Goal: Answer question/provide support: Share knowledge or assist other users

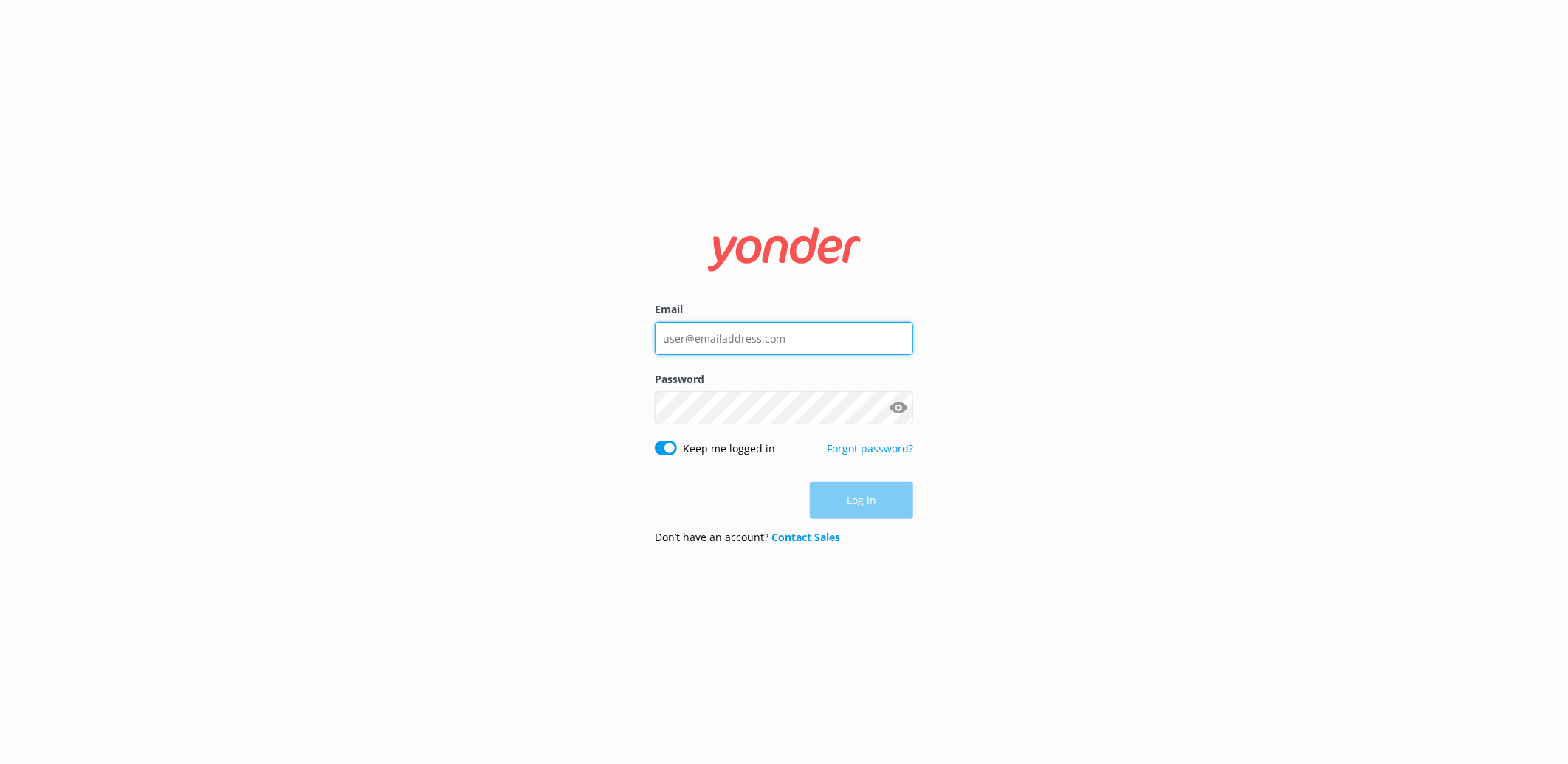
type input "[EMAIL_ADDRESS][DOMAIN_NAME]"
click at [837, 497] on div "Log in" at bounding box center [784, 501] width 259 height 37
click at [837, 497] on button "Log in" at bounding box center [861, 501] width 103 height 37
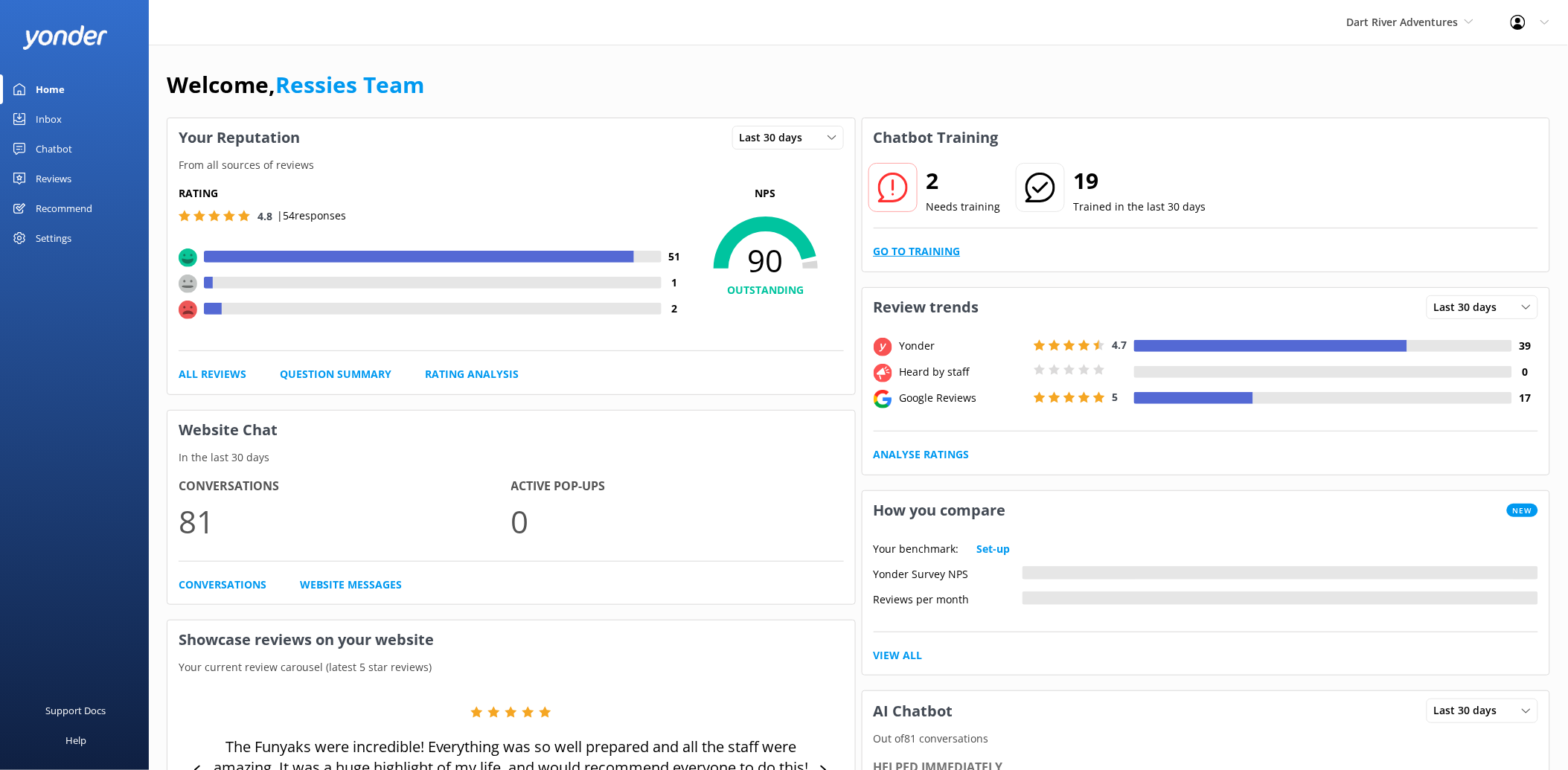
click at [920, 253] on link "Go to Training" at bounding box center [916, 252] width 87 height 16
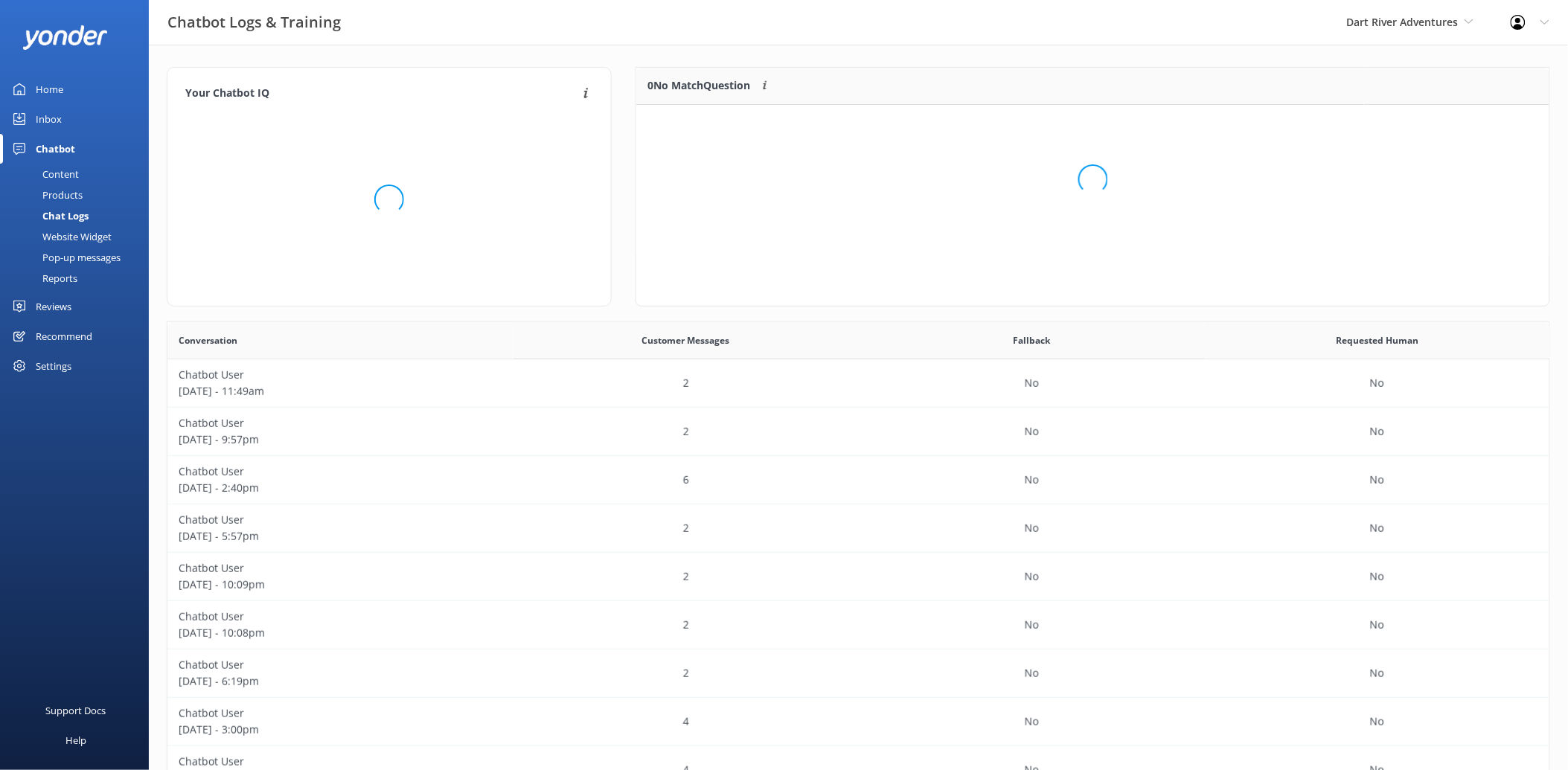
scroll to position [99, 901]
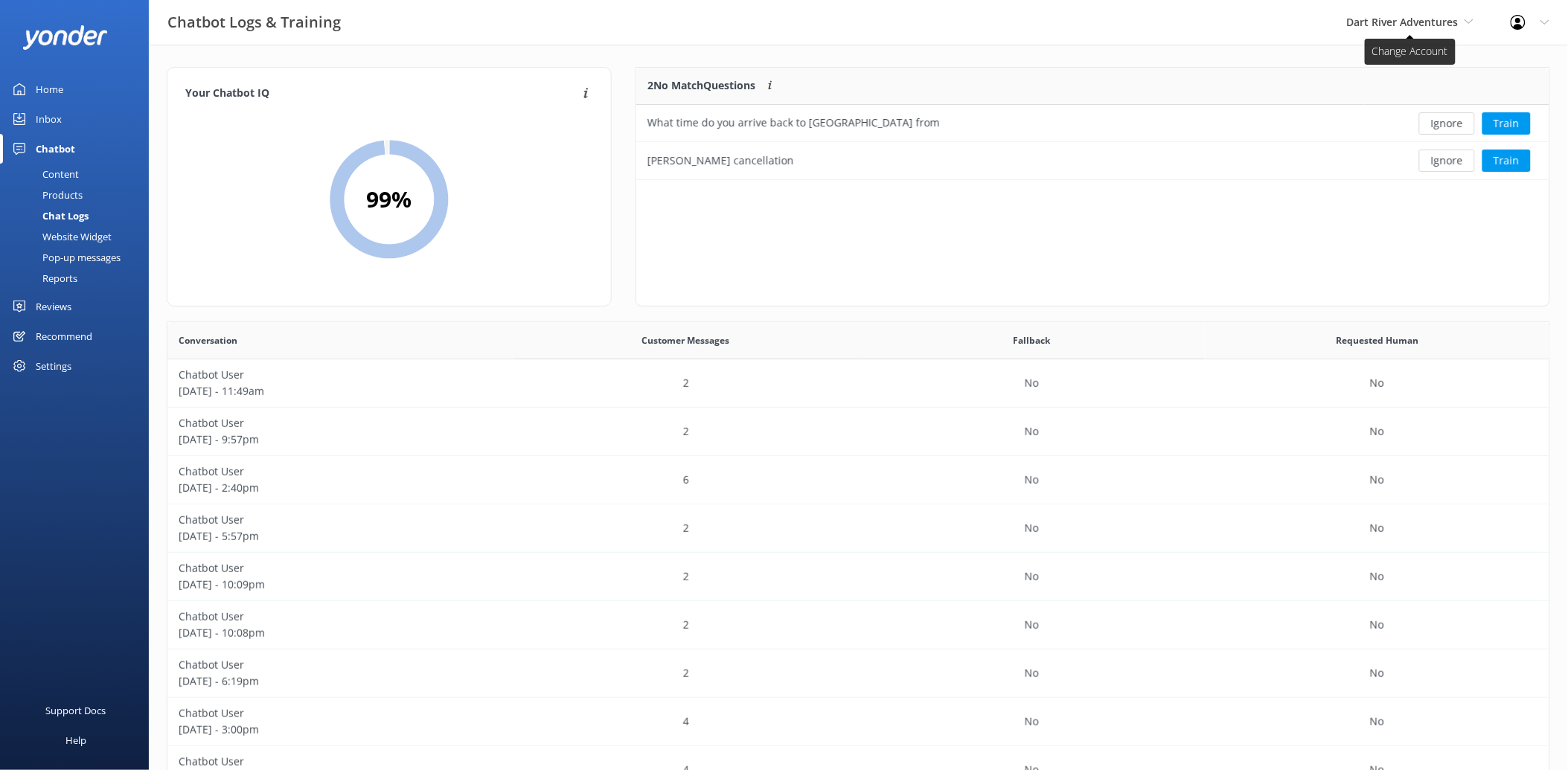
click at [1452, 29] on span "Dart River Adventures" at bounding box center [1409, 22] width 126 height 16
click at [1400, 58] on link "Shotover Jet" at bounding box center [1402, 63] width 149 height 36
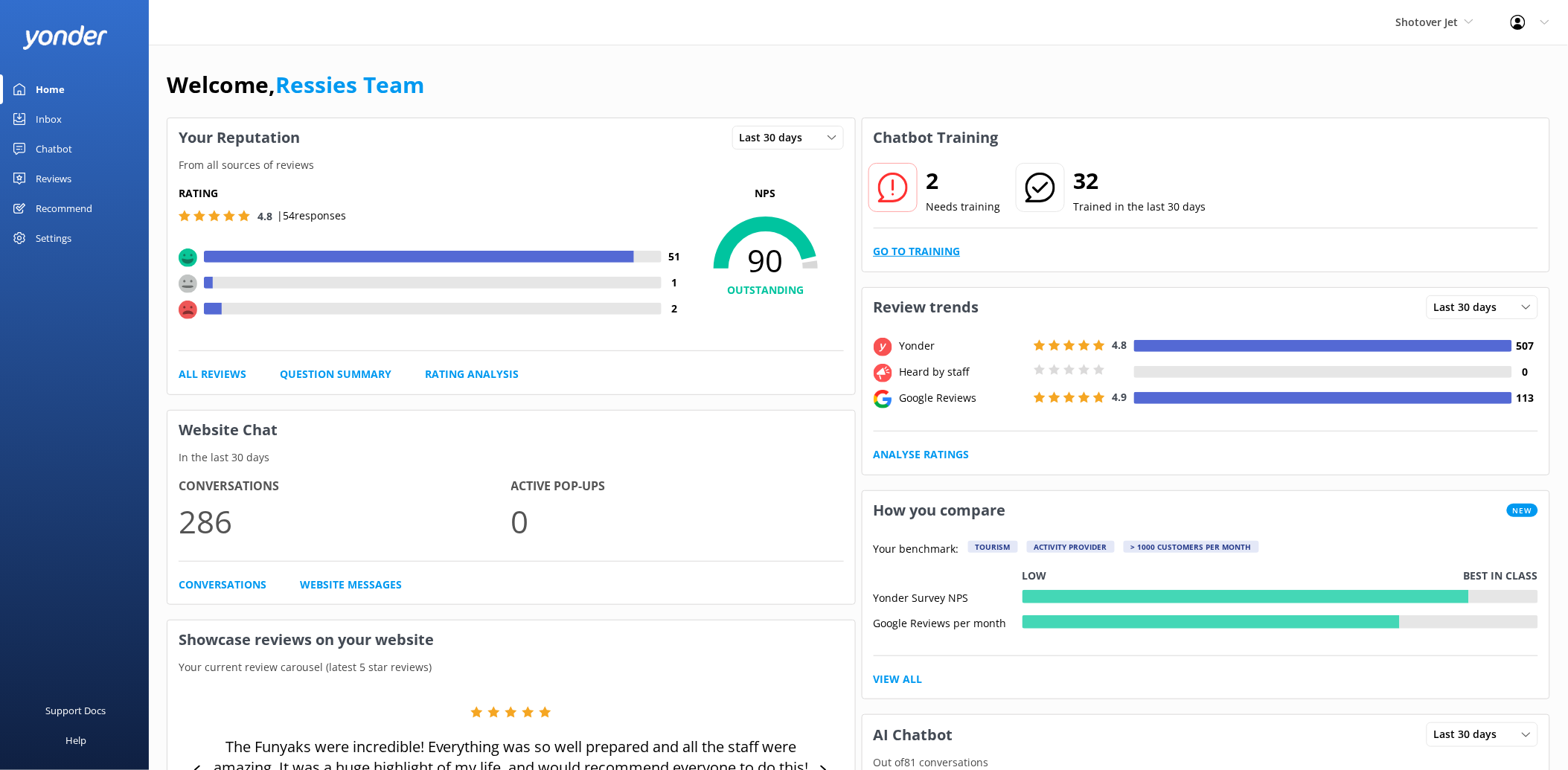
click at [931, 251] on link "Go to Training" at bounding box center [916, 252] width 87 height 16
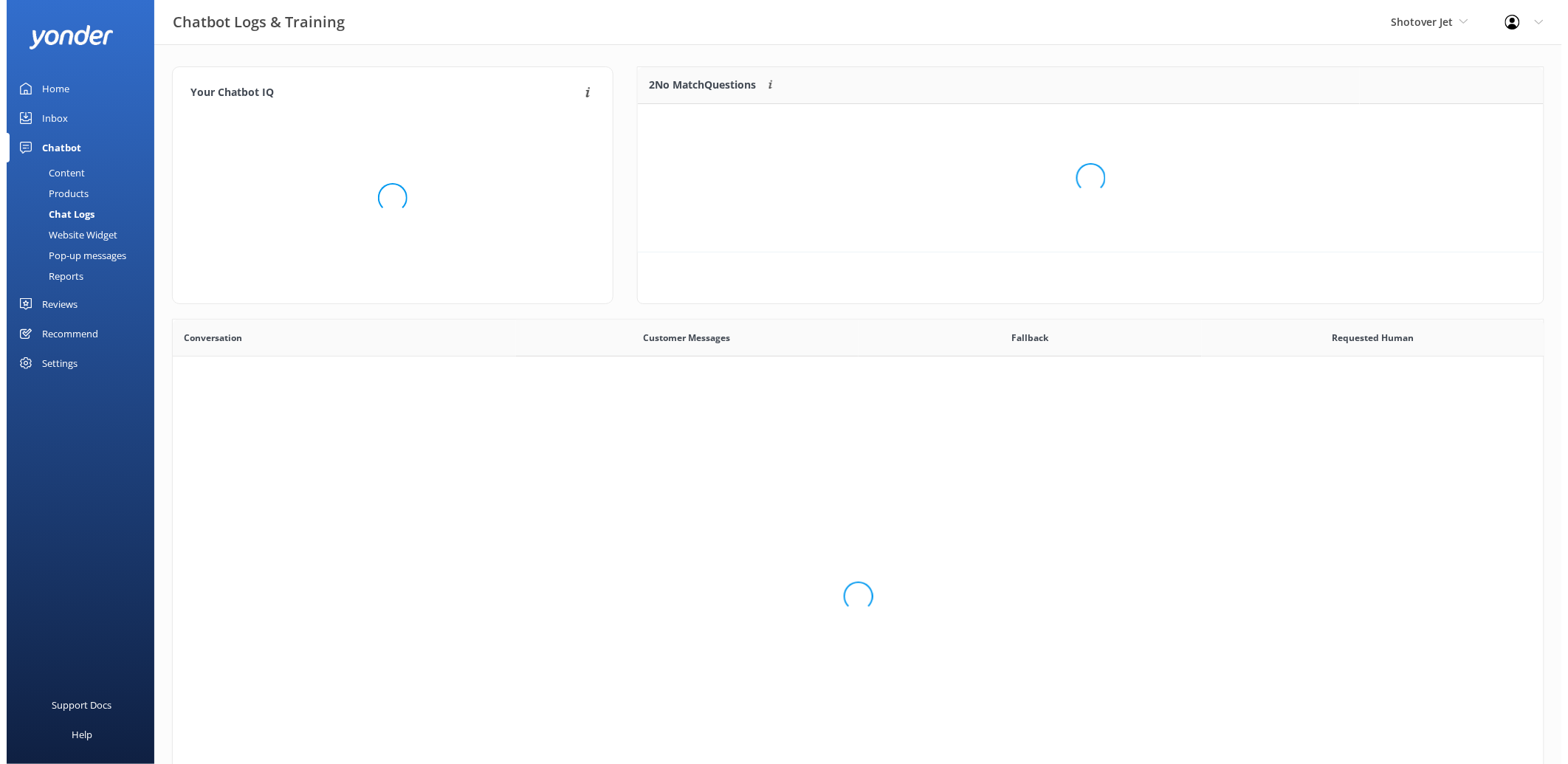
scroll to position [505, 1359]
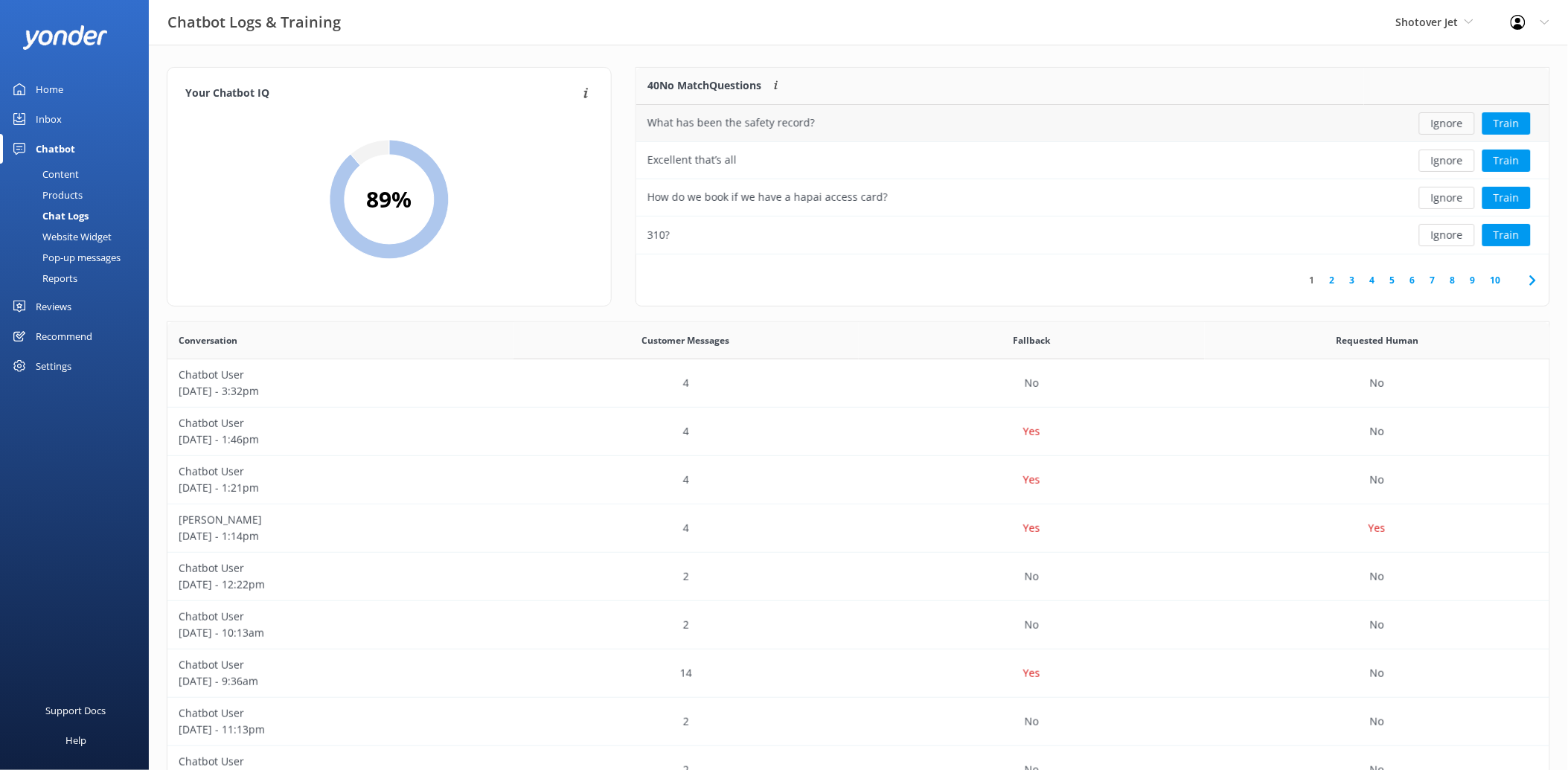
click at [1447, 130] on button "Ignore" at bounding box center [1446, 123] width 56 height 22
click at [1447, 165] on button "Ignore" at bounding box center [1446, 160] width 56 height 22
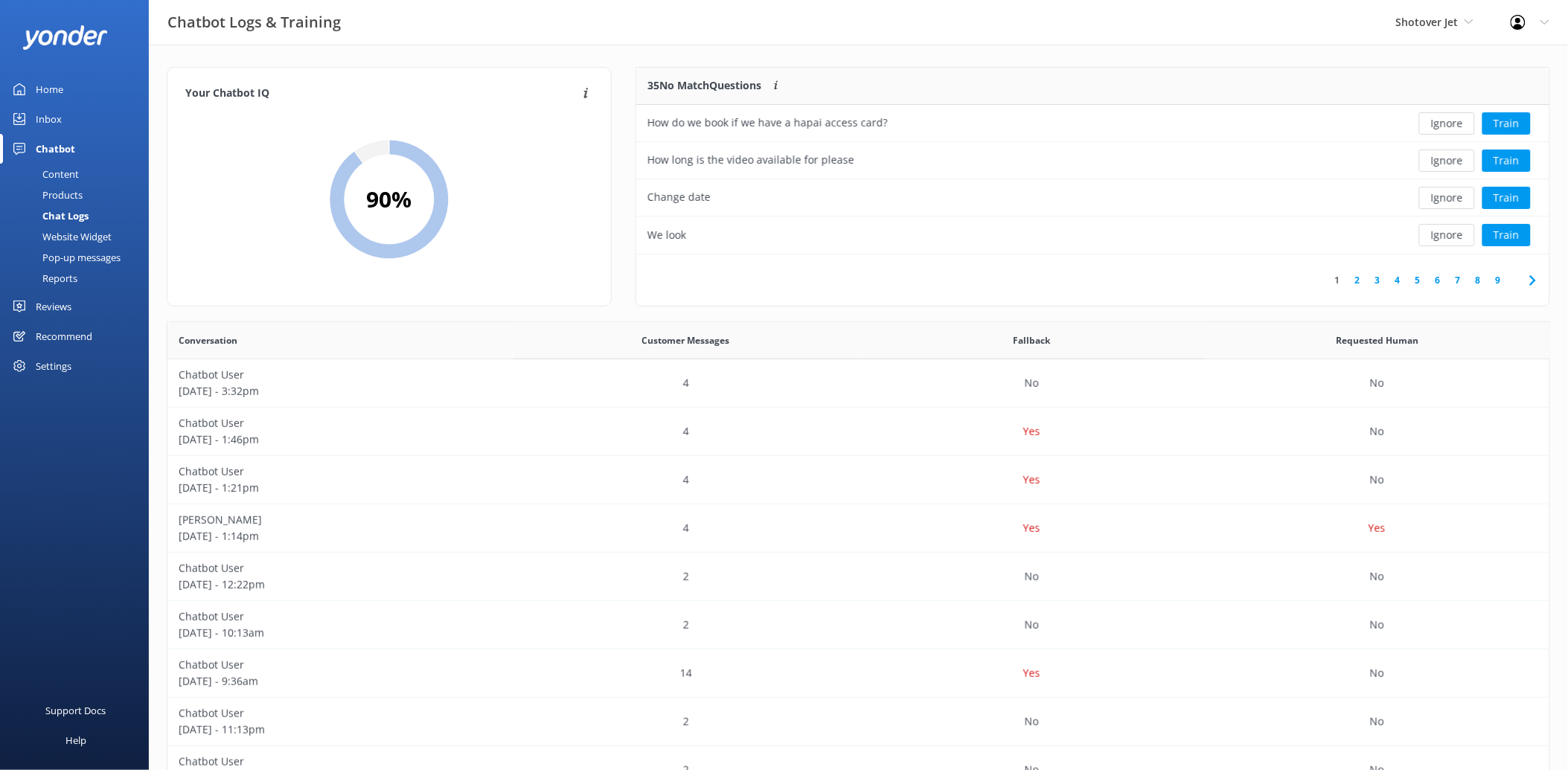
drag, startPoint x: 1447, startPoint y: 165, endPoint x: 1270, endPoint y: 280, distance: 211.1
click at [1270, 280] on div "35 No Match Questions Customers sometimes ask questions that don't fully match …" at bounding box center [1092, 187] width 914 height 240
click at [1432, 245] on button "Ignore" at bounding box center [1446, 235] width 56 height 22
click at [1504, 240] on button "Train" at bounding box center [1506, 235] width 48 height 22
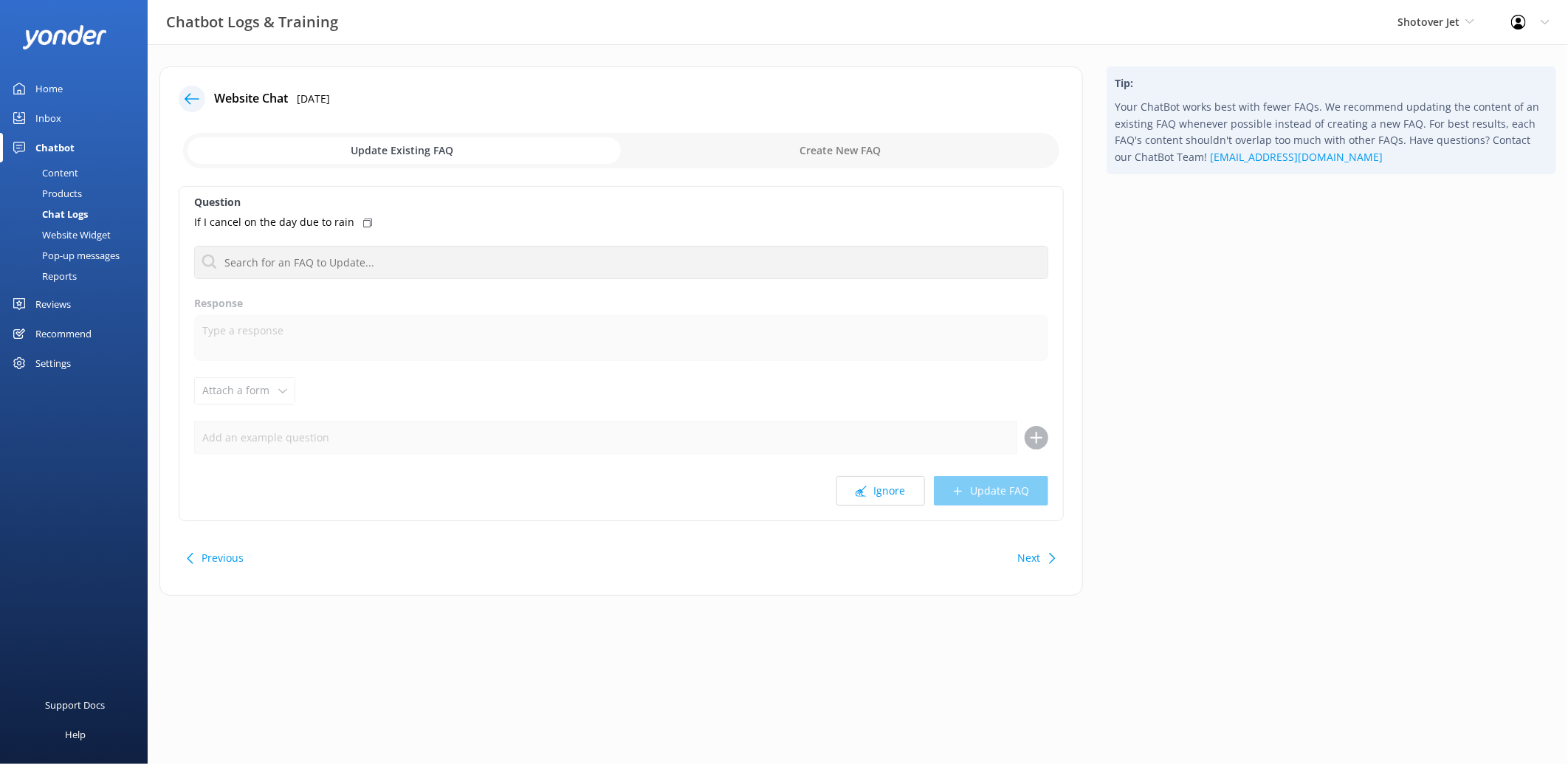
click at [832, 151] on input "checkbox" at bounding box center [621, 151] width 876 height 36
checkbox input "true"
click at [919, 150] on input "checkbox" at bounding box center [621, 151] width 876 height 36
checkbox input "true"
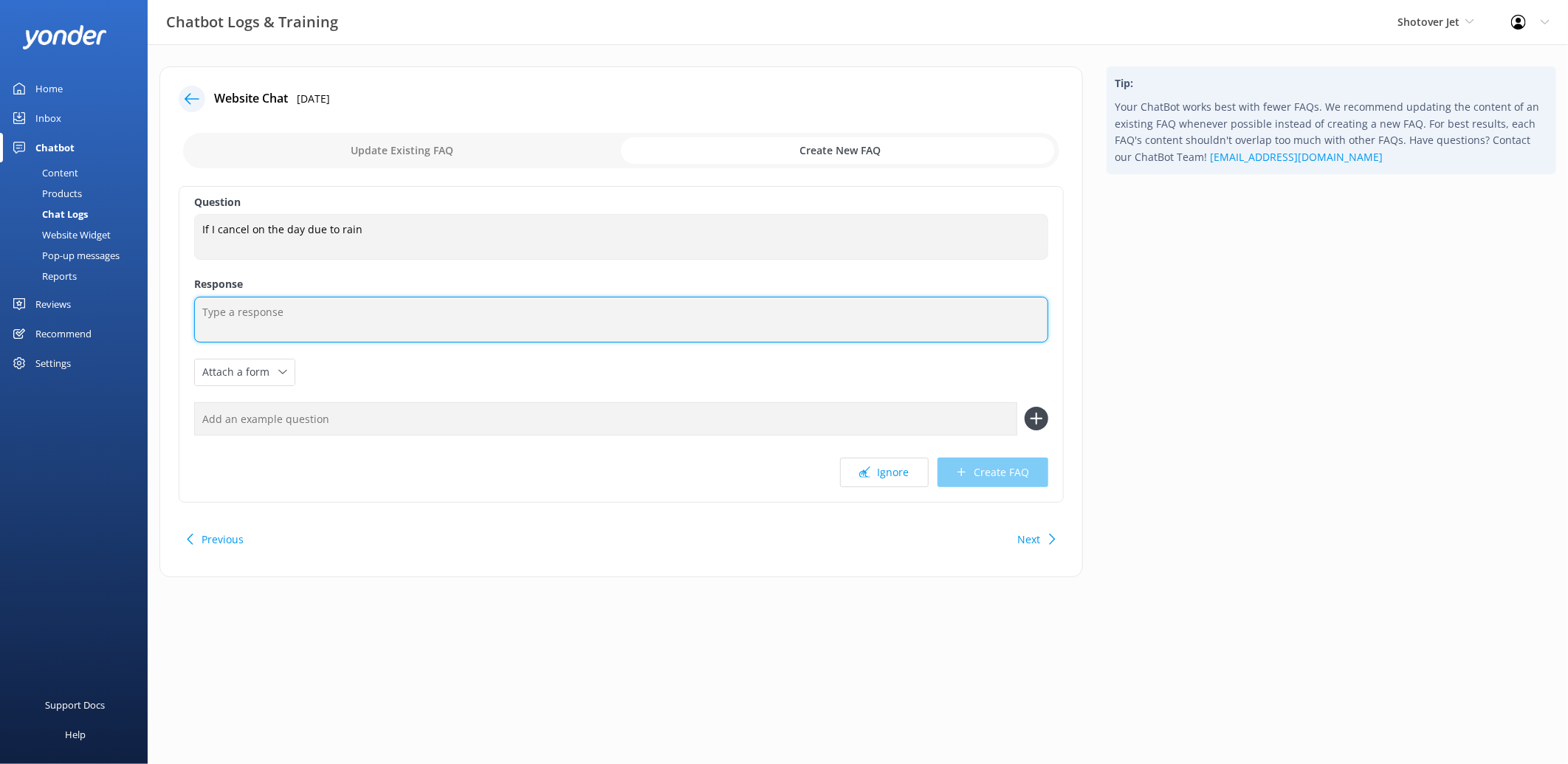
click at [291, 321] on textarea at bounding box center [621, 320] width 854 height 46
paste textarea "If you choose to cancel within 24 hours due to weather concerns, no refund will…"
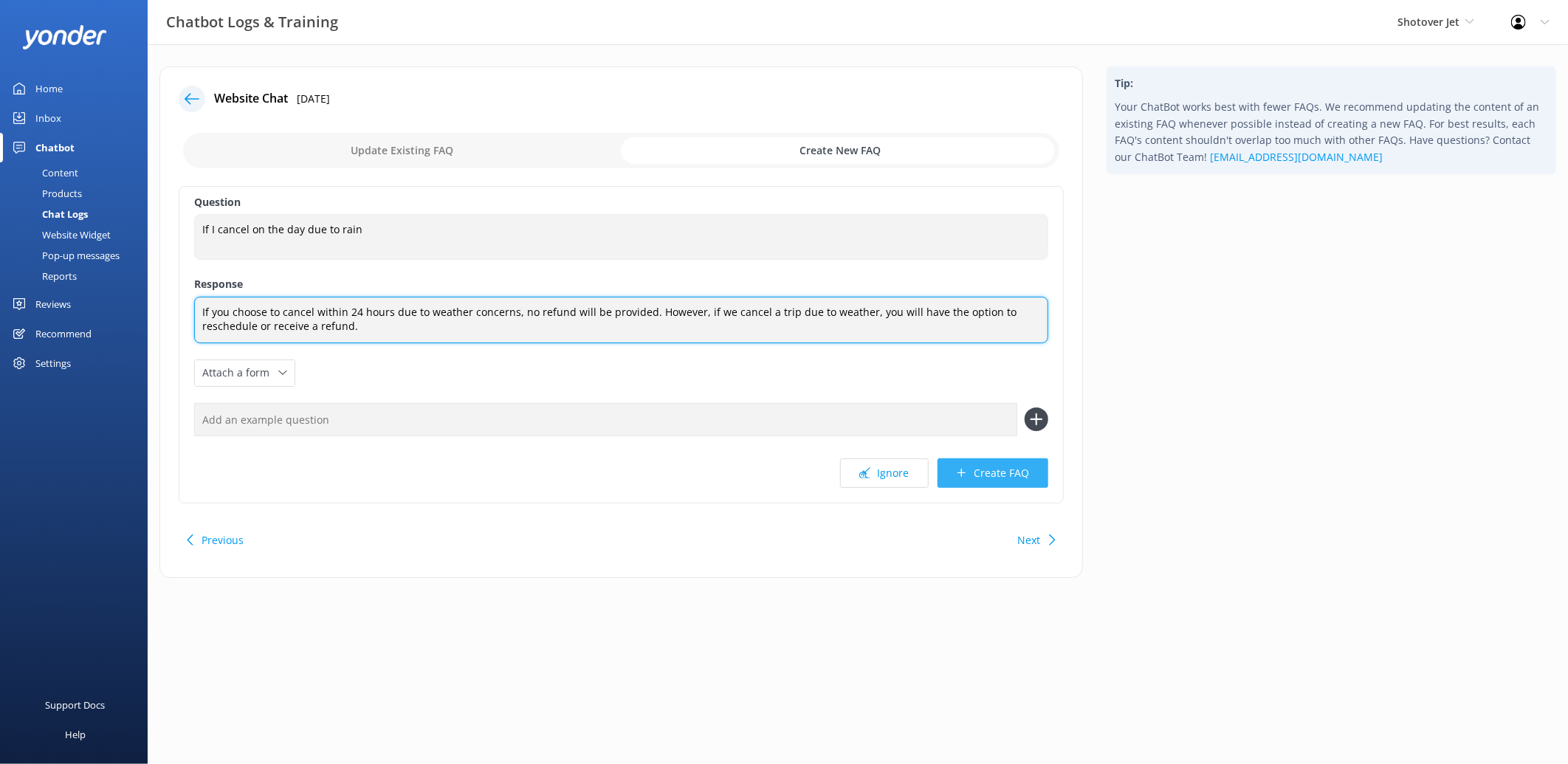
type textarea "If you choose to cancel within 24 hours due to weather concerns, no refund will…"
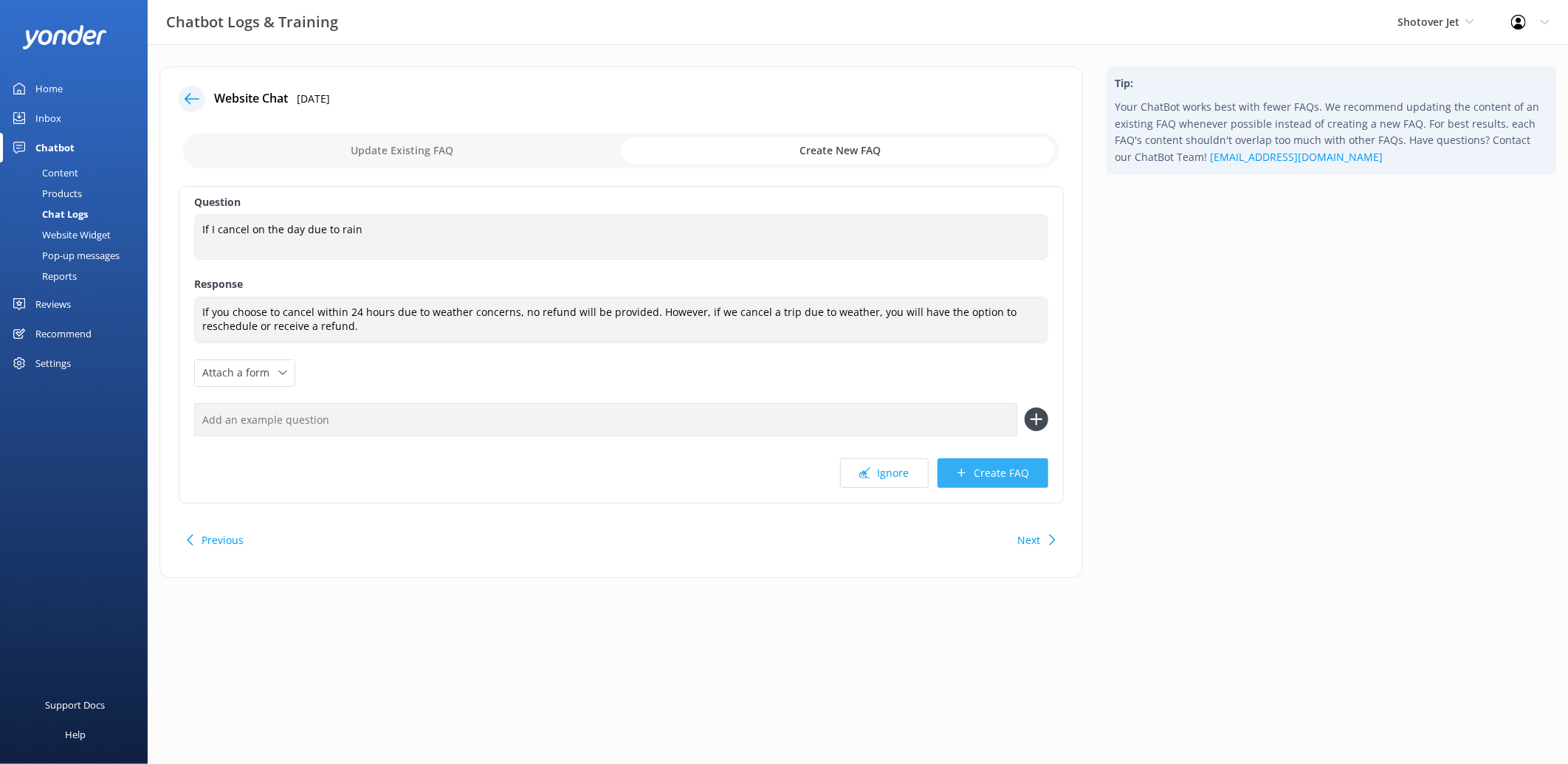
click at [992, 473] on button "Create FAQ" at bounding box center [992, 473] width 111 height 29
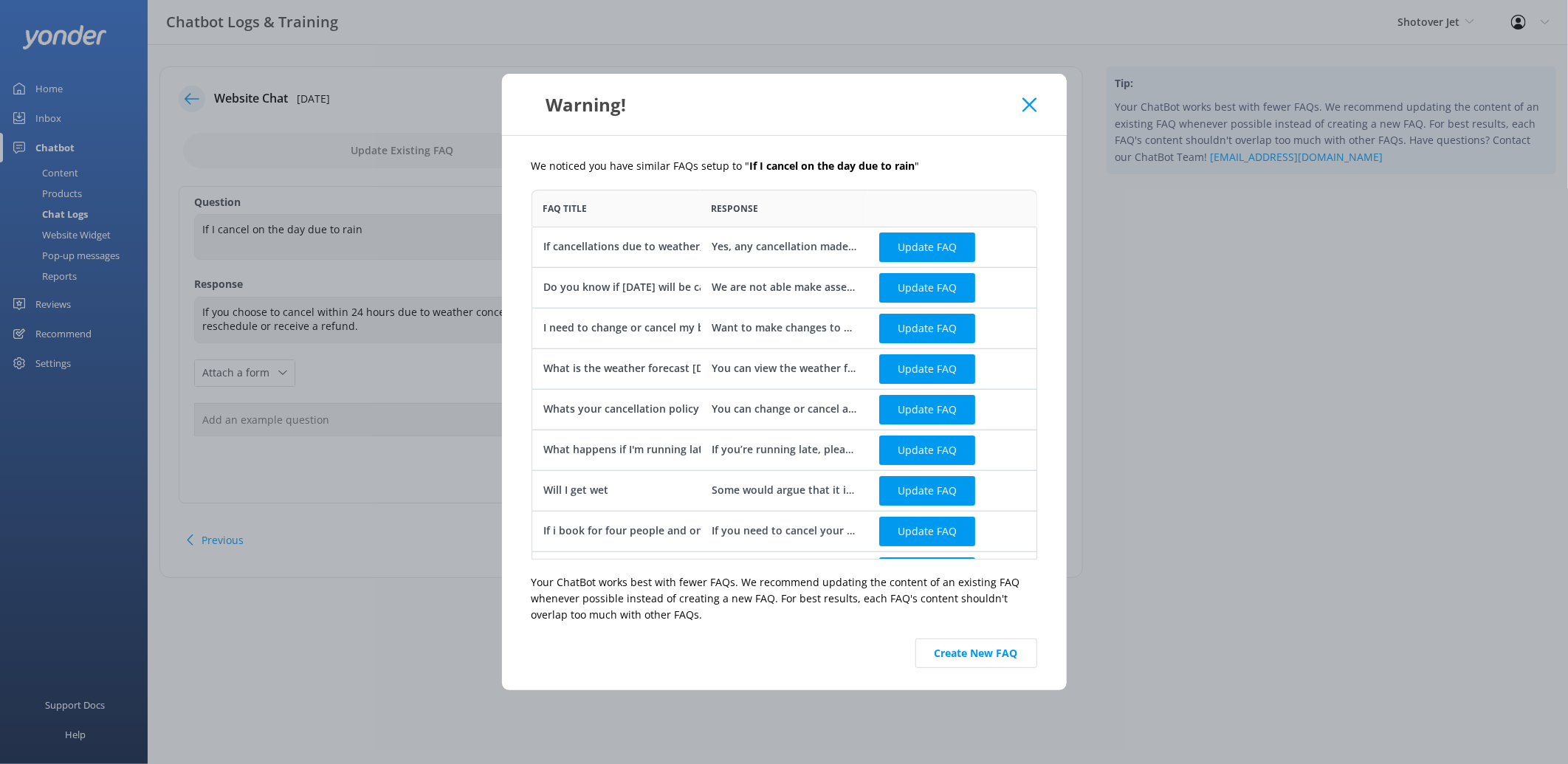
scroll to position [357, 492]
click at [910, 250] on button "Update FAQ" at bounding box center [927, 246] width 96 height 29
checkbox input "false"
type textarea "Yes, any cancellation made by our team whither it from operational reason or po…"
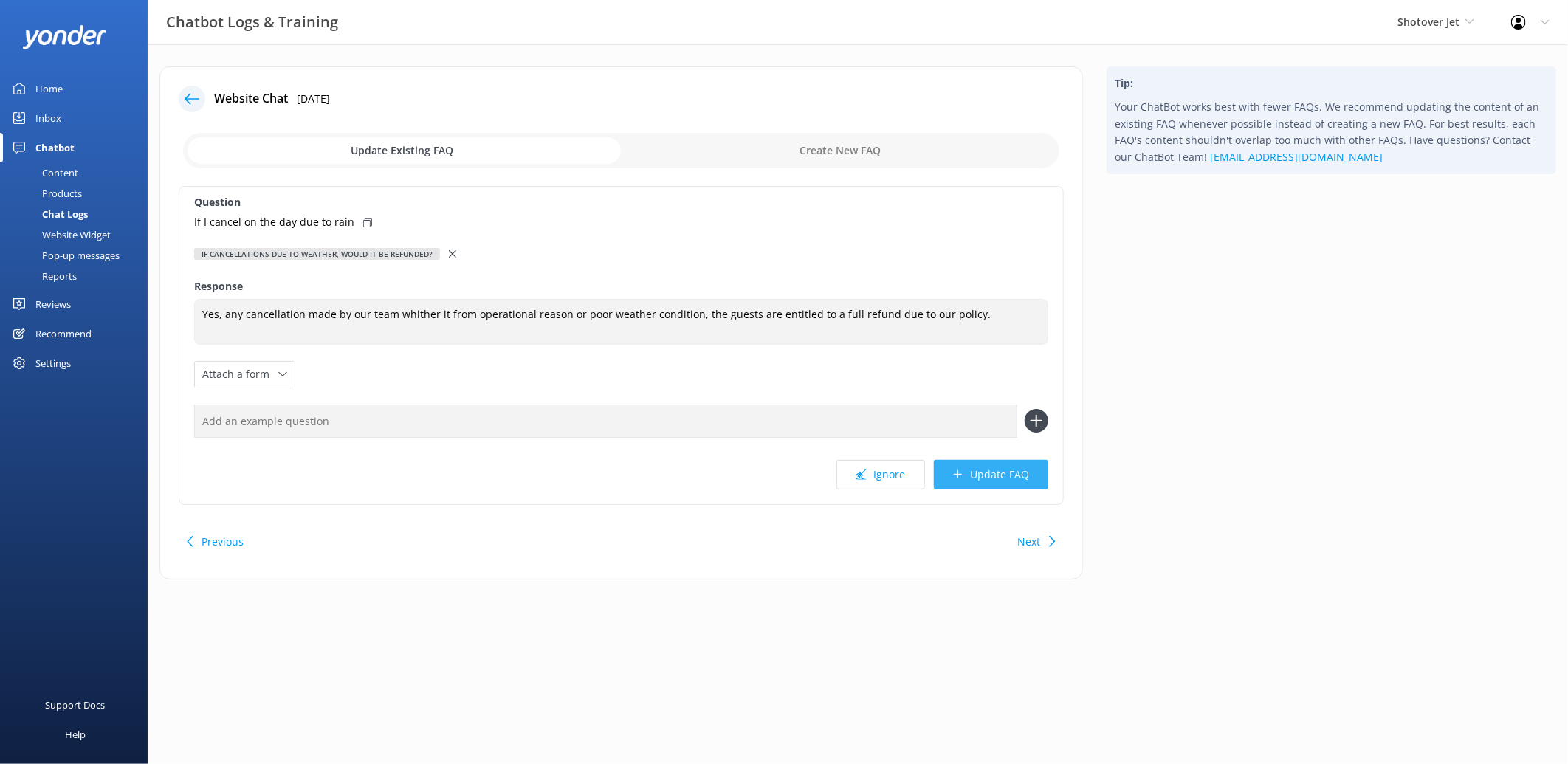
click at [1013, 482] on button "Update FAQ" at bounding box center [991, 474] width 115 height 29
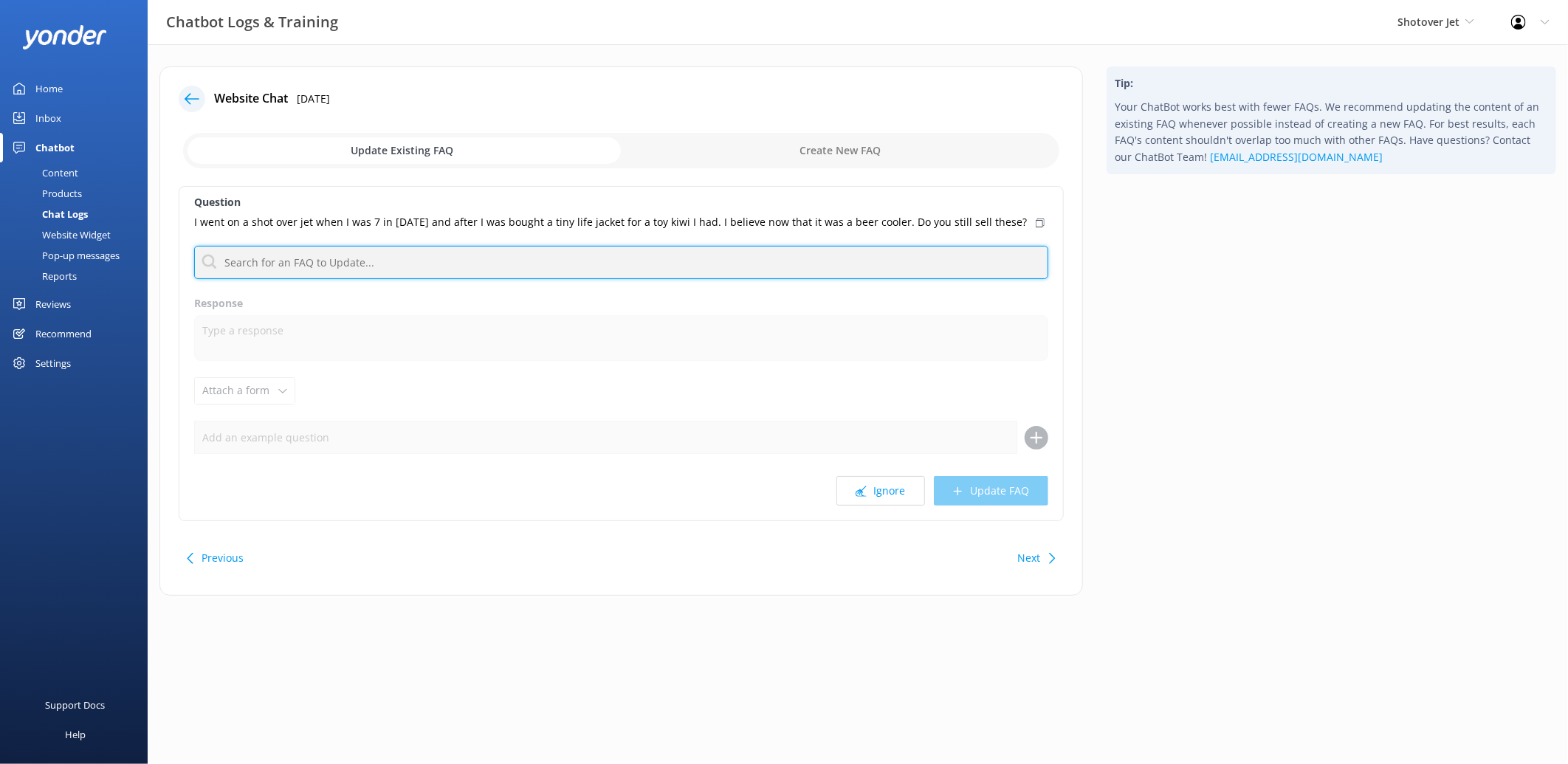
click at [386, 267] on input "text" at bounding box center [621, 262] width 854 height 33
type input "contact us"
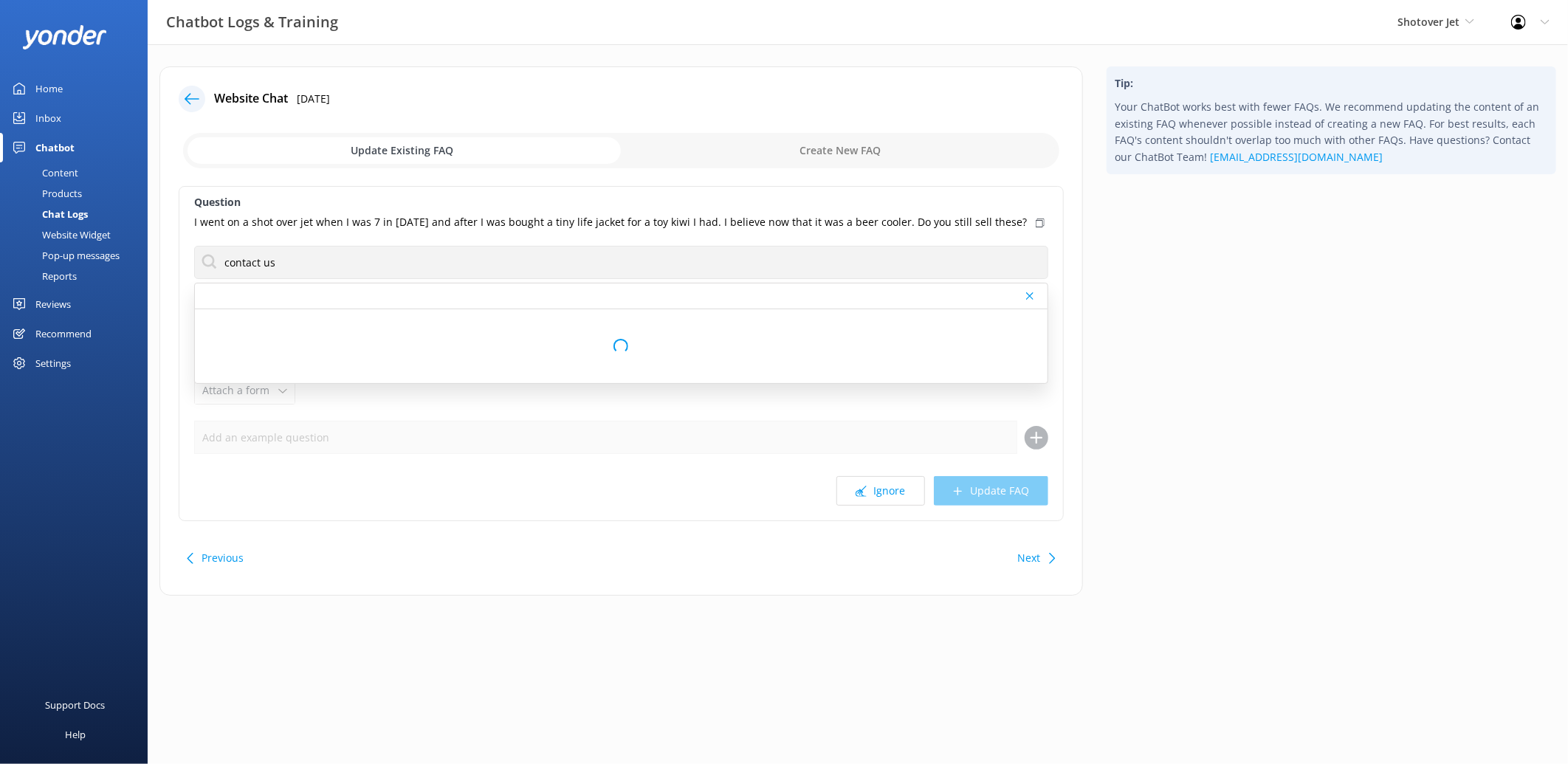
click at [870, 547] on div "Previous Next" at bounding box center [621, 558] width 885 height 42
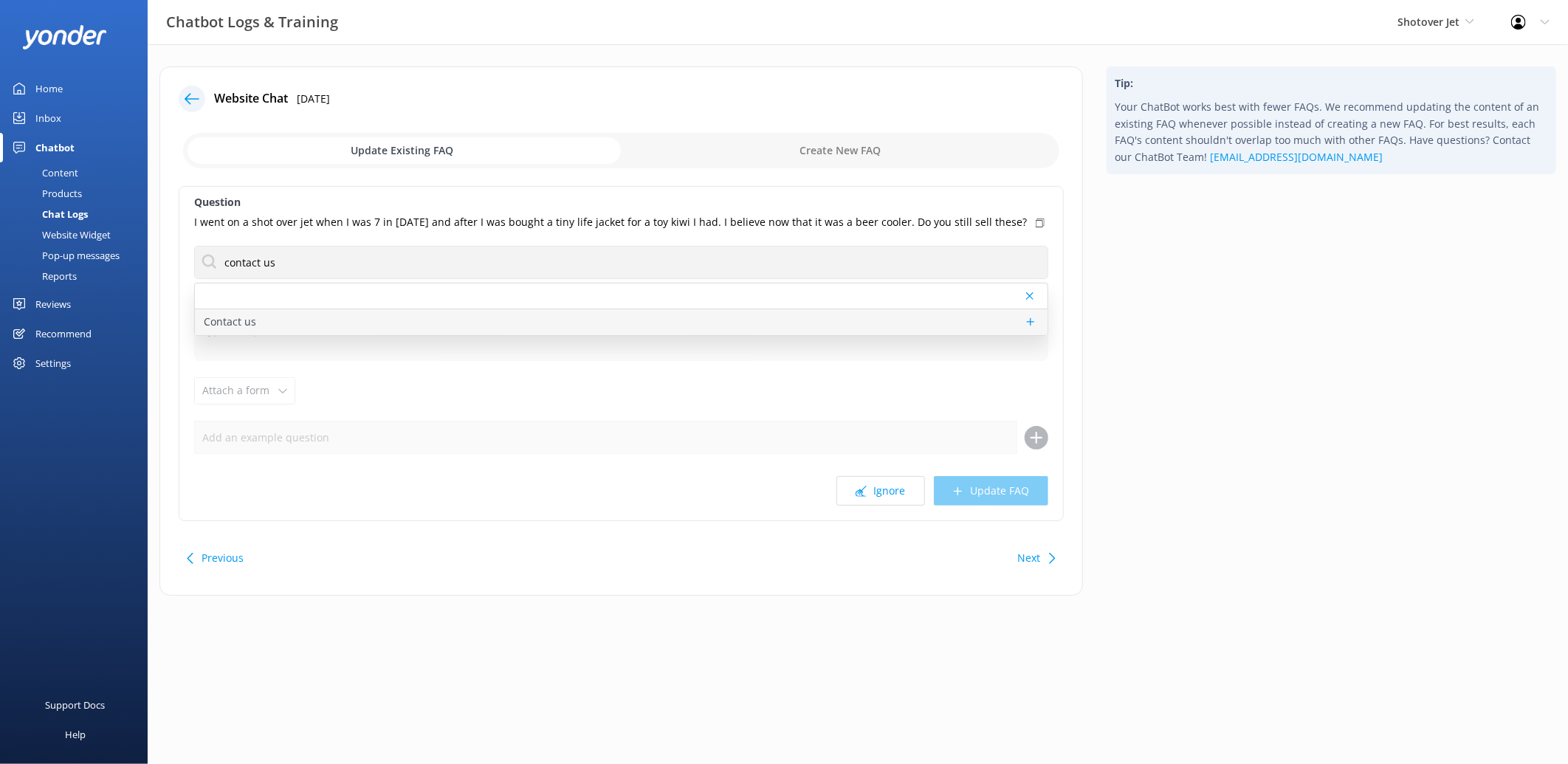
click at [237, 322] on p "Contact us" at bounding box center [229, 322] width 52 height 16
type textarea "You can contact the Shotover Jet team at [PHONE_NUMBER] (International), 0800 7…"
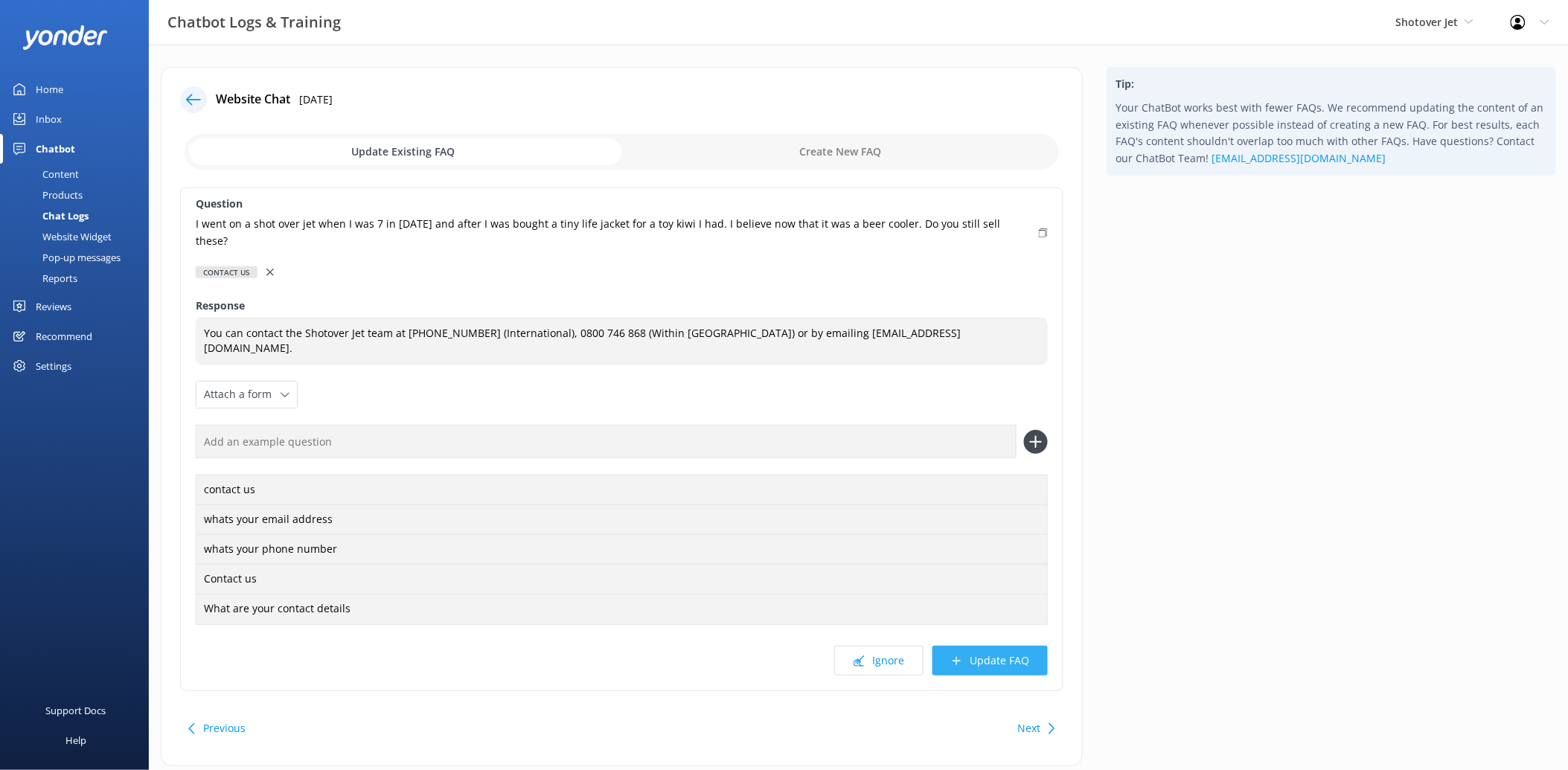
click at [1012, 655] on button "Update FAQ" at bounding box center [990, 660] width 116 height 30
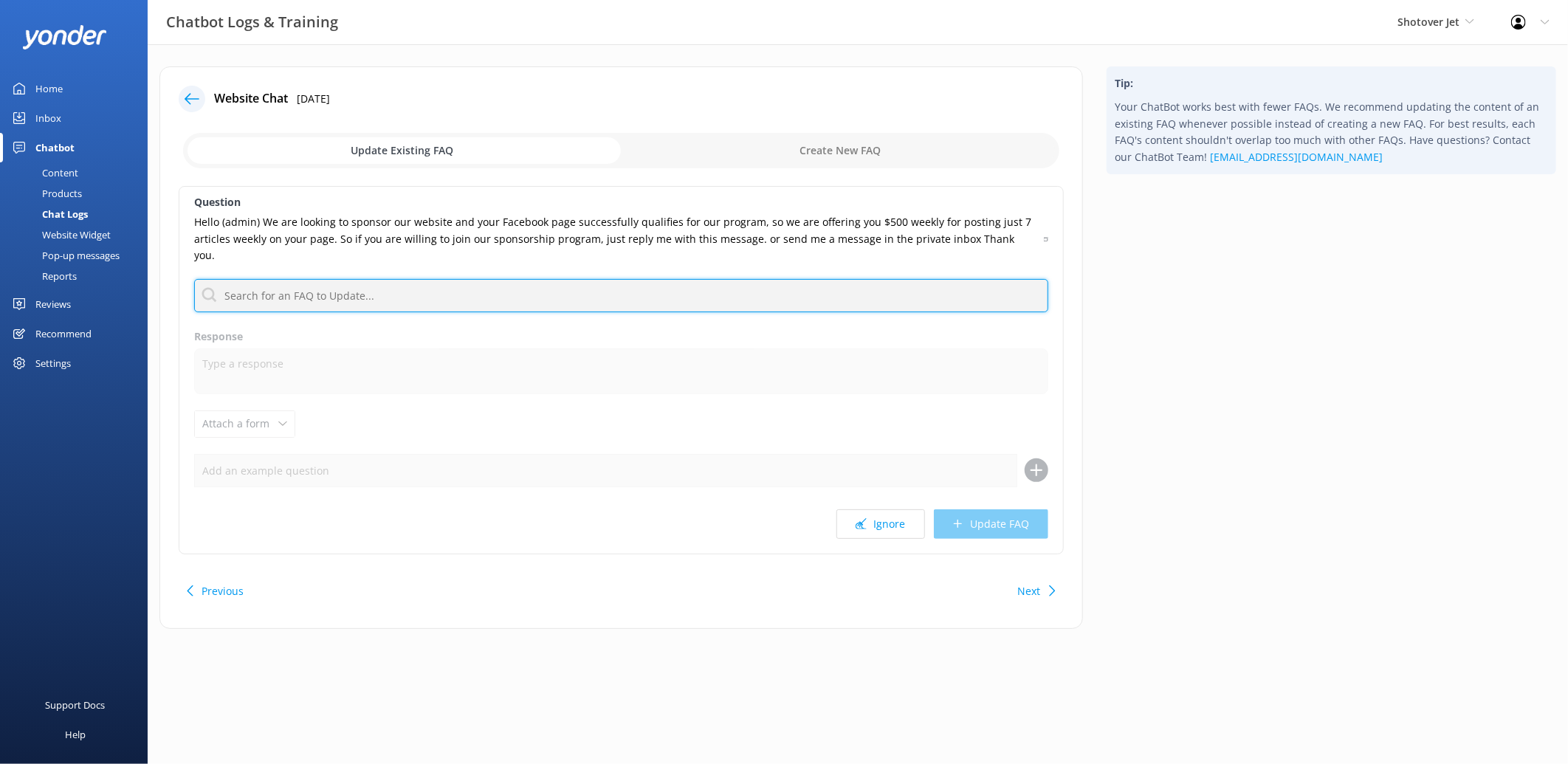
click at [485, 279] on input "text" at bounding box center [621, 295] width 854 height 33
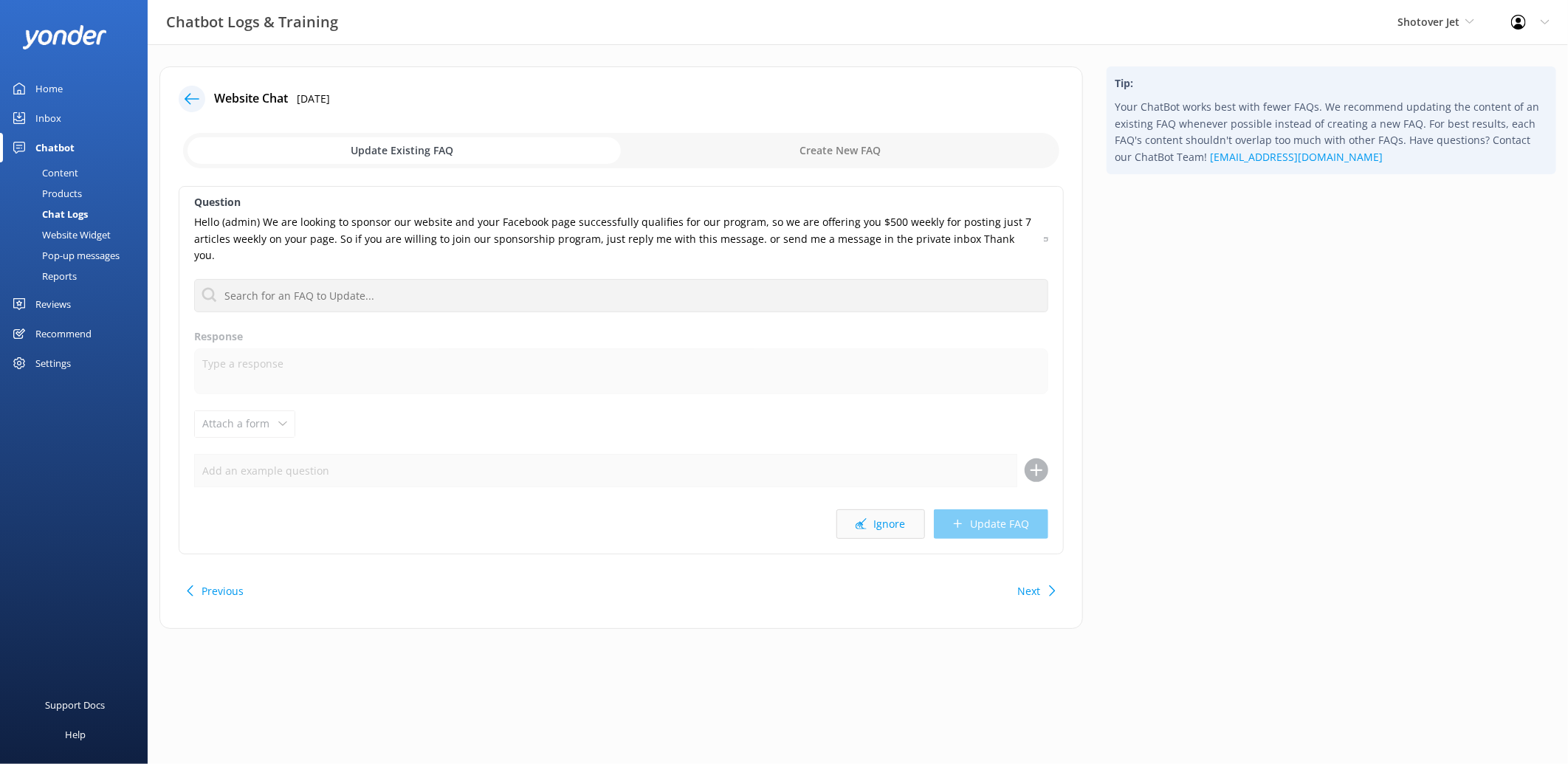
click at [896, 509] on button "Ignore" at bounding box center [880, 523] width 89 height 29
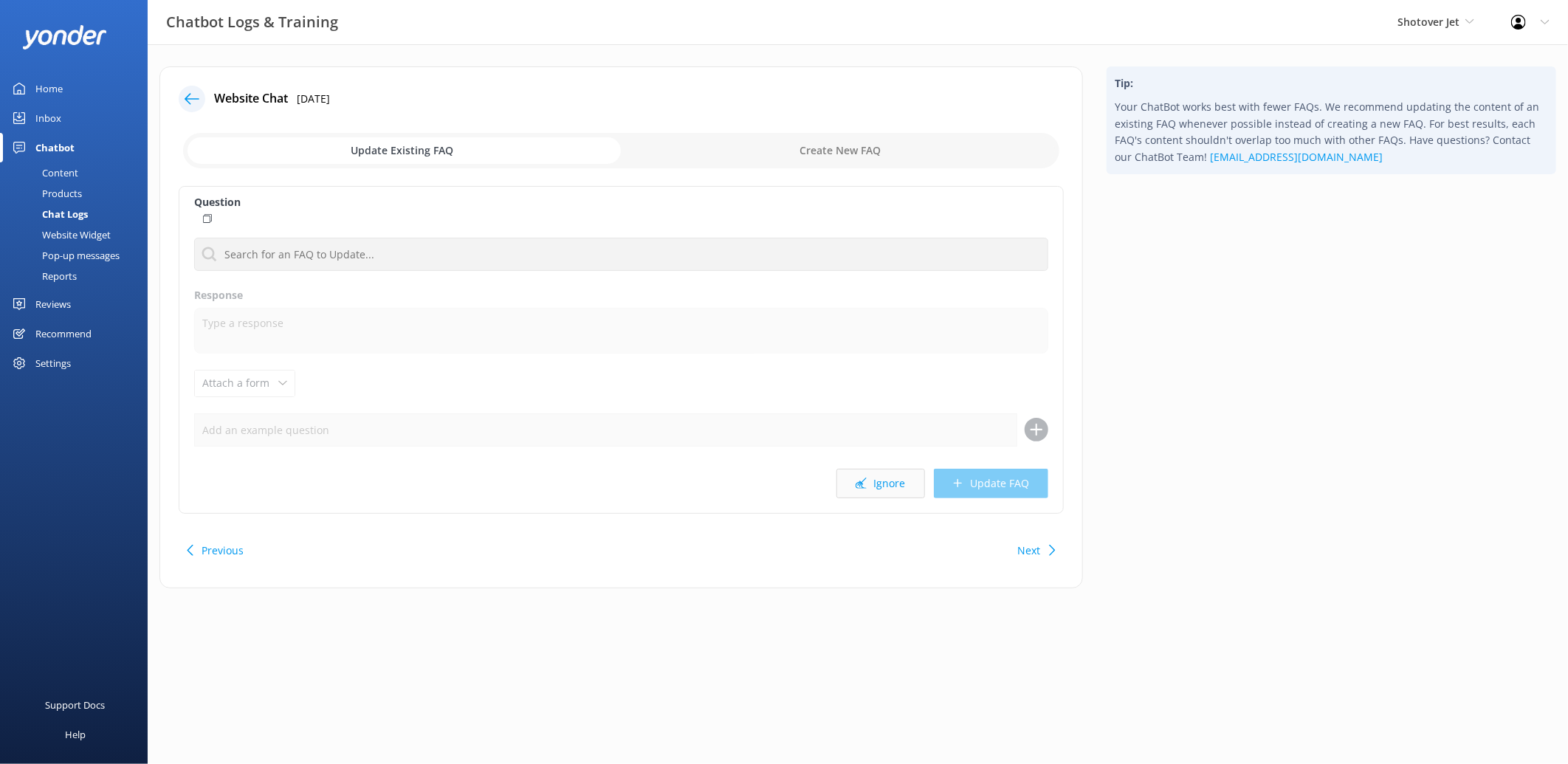
click at [887, 487] on button "Ignore" at bounding box center [880, 483] width 89 height 29
click at [887, 487] on button "Ignore" at bounding box center [880, 490] width 89 height 29
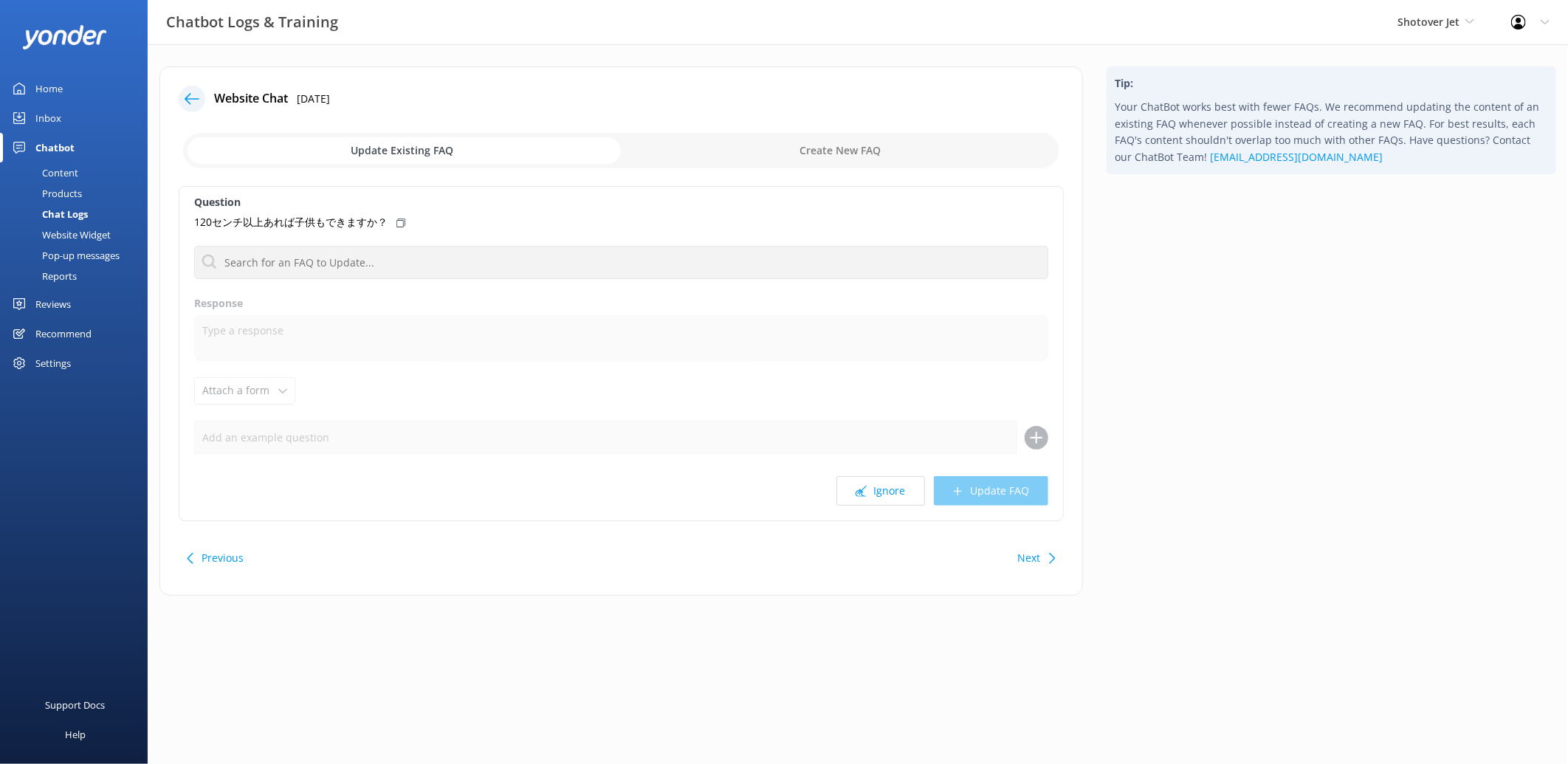
click at [887, 487] on button "Ignore" at bounding box center [880, 490] width 89 height 29
click at [786, 148] on input "checkbox" at bounding box center [621, 151] width 876 height 36
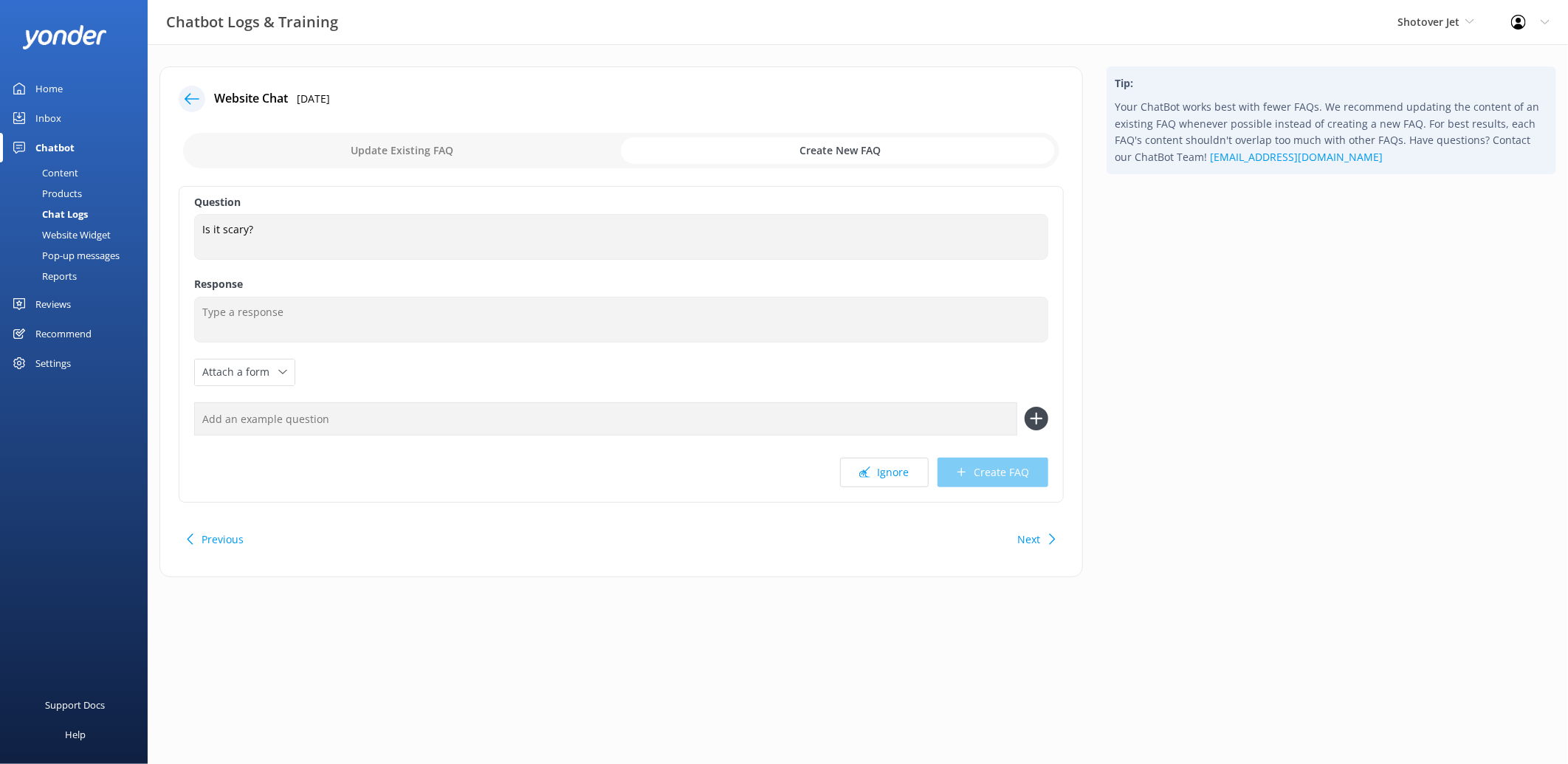
click at [345, 137] on input "checkbox" at bounding box center [621, 151] width 876 height 36
checkbox input "false"
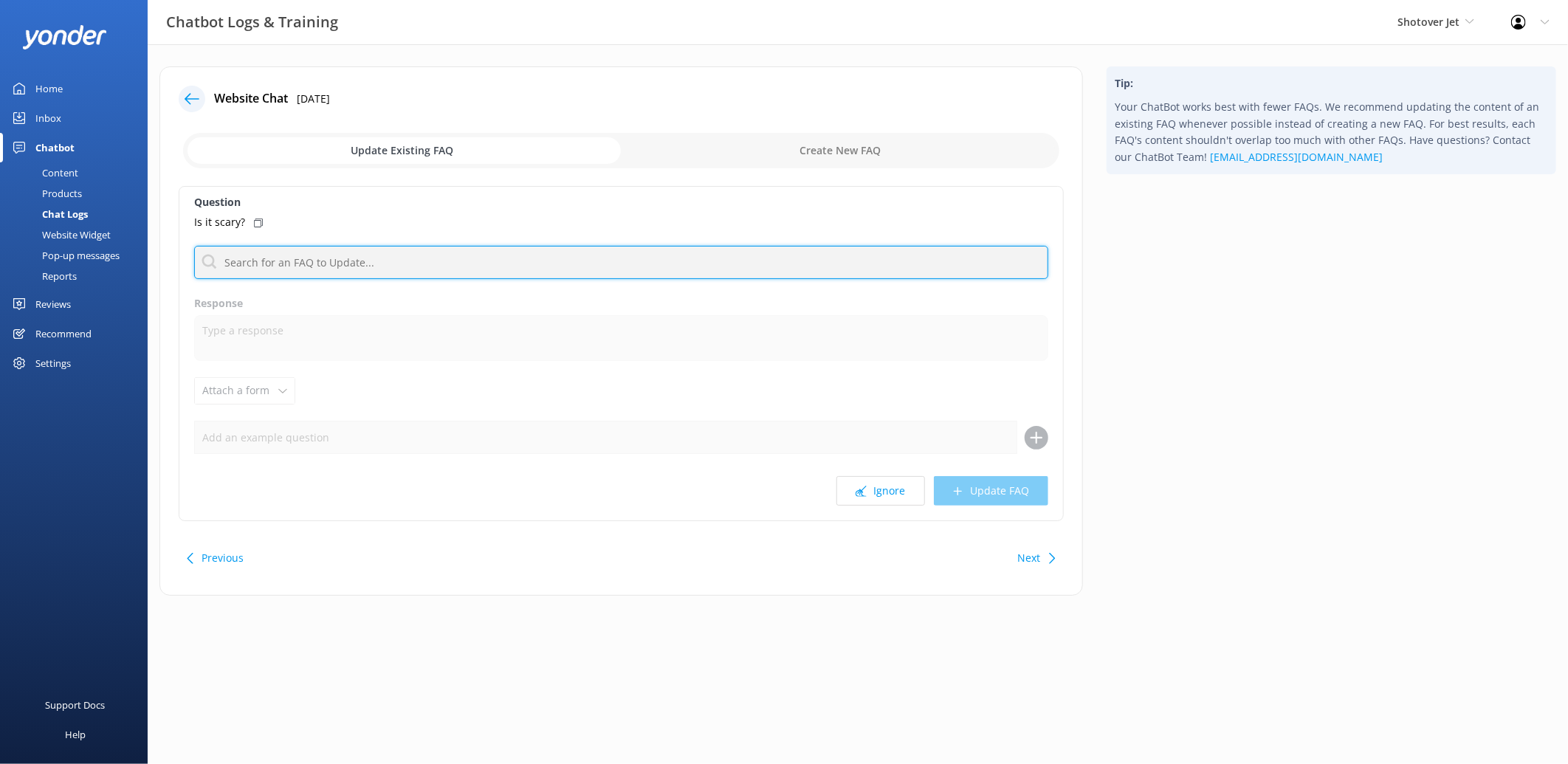
click at [397, 256] on input "text" at bounding box center [621, 262] width 854 height 33
type input "c"
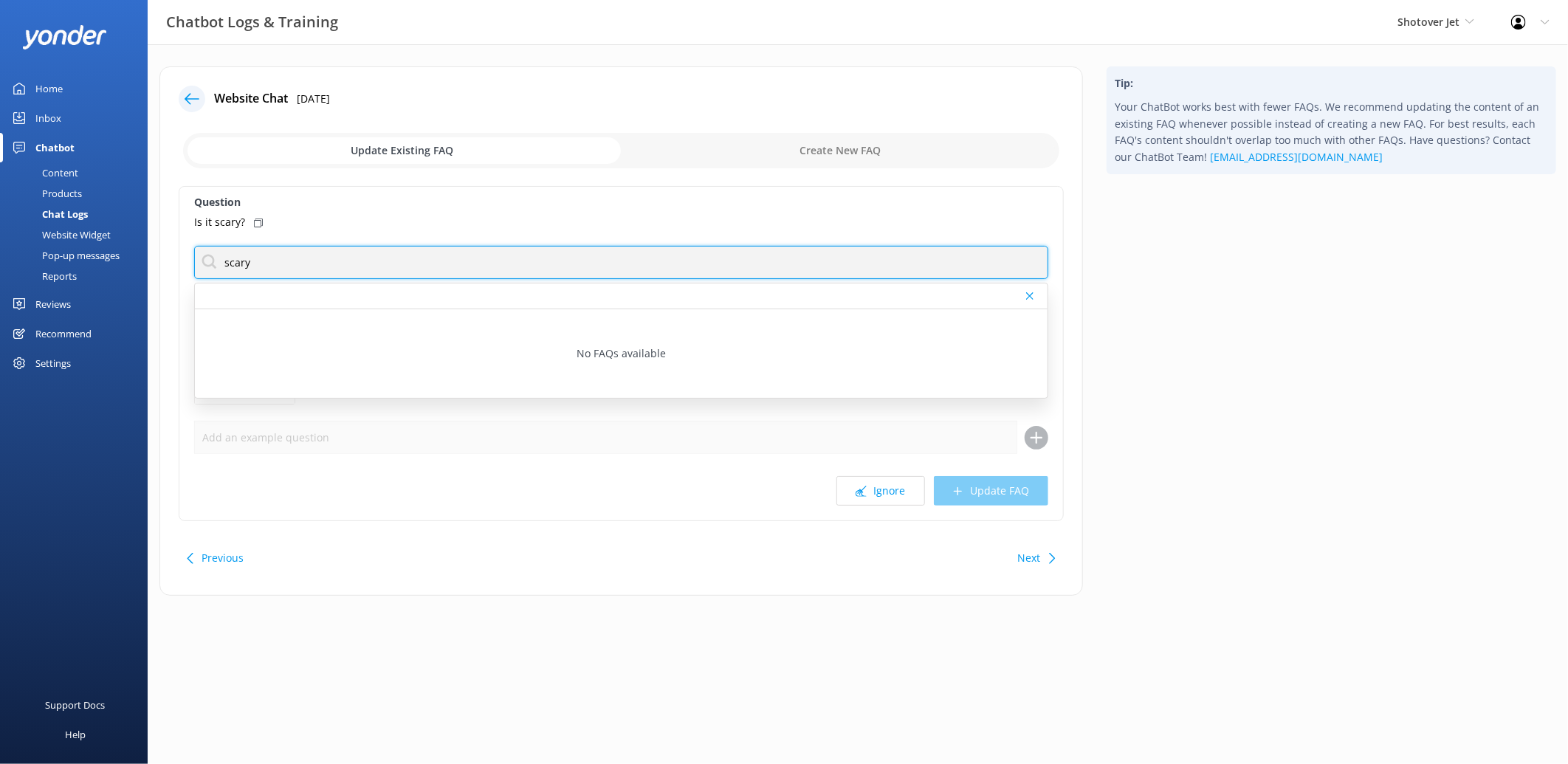
drag, startPoint x: 365, startPoint y: 264, endPoint x: 98, endPoint y: 225, distance: 269.8
click at [98, 225] on div "Chatbot Logs & Training Shotover Jet Shotover Jet Dart River Adventures Profile…" at bounding box center [784, 342] width 1568 height 595
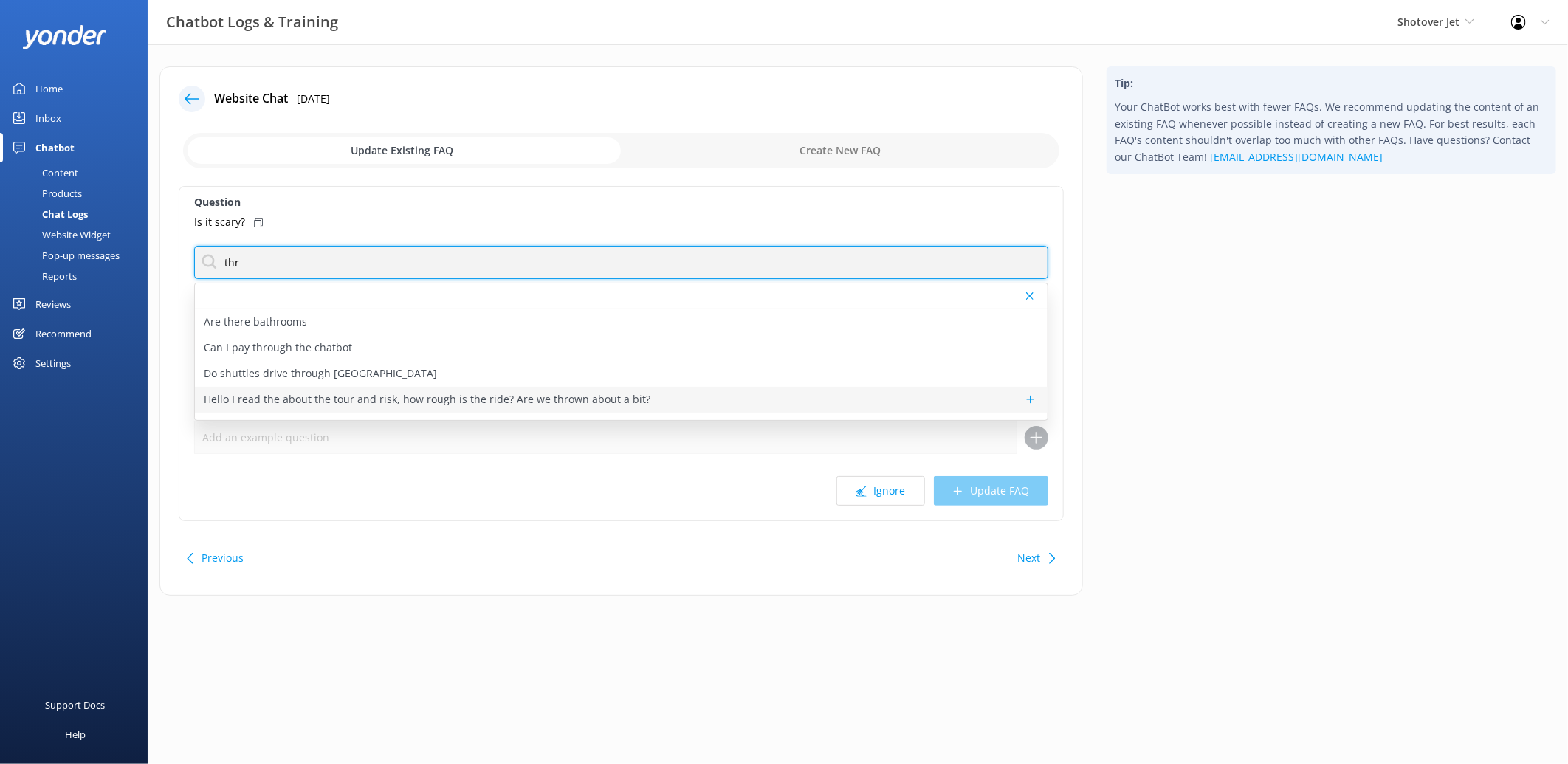
type input "thr"
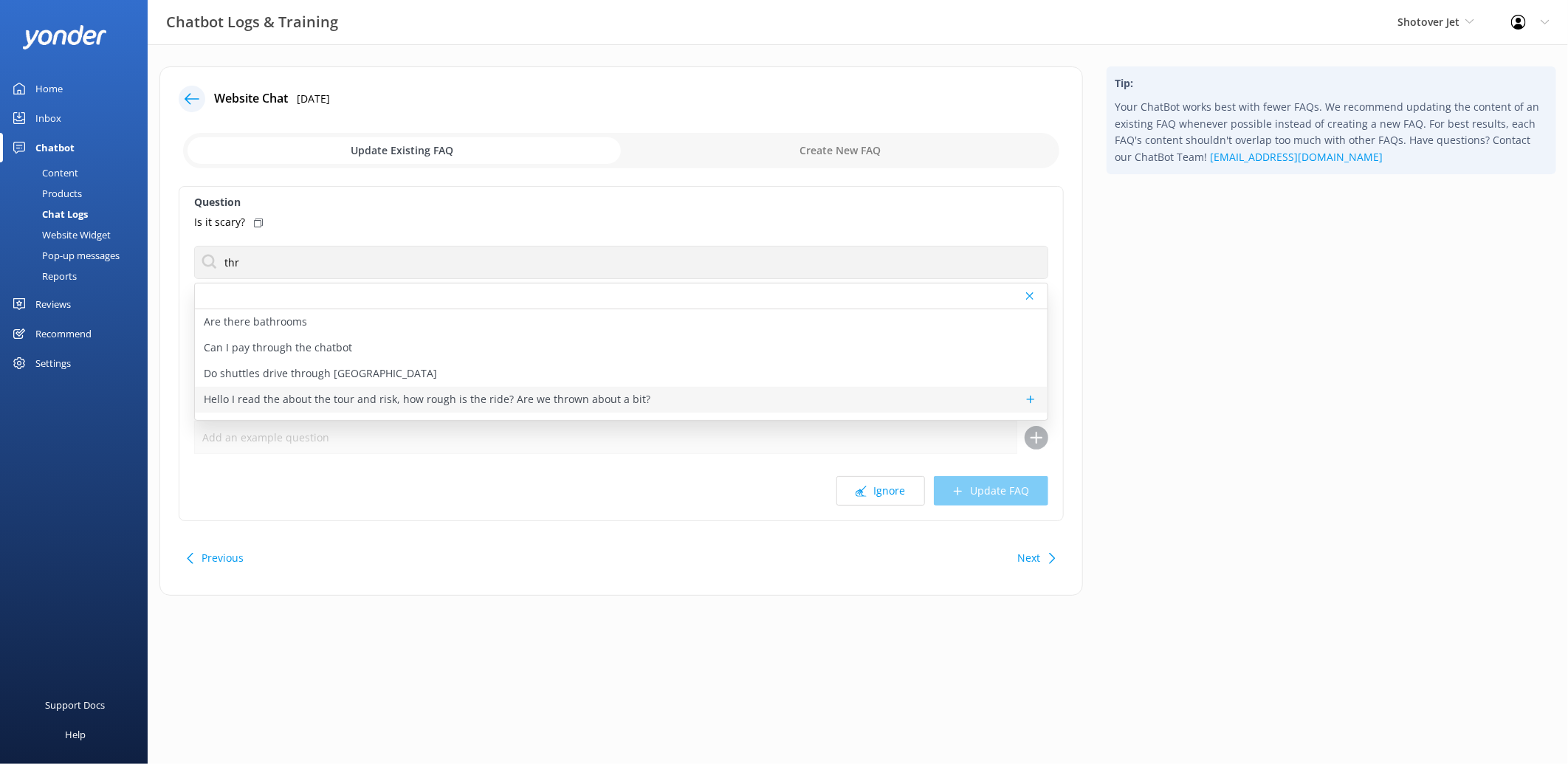
click at [517, 399] on p "Hello I read the about the tour and risk, how rough is the ride? Are we thrown …" at bounding box center [426, 399] width 447 height 16
type textarea "The ride is definitely thrilling! Our jet boats do 360° spins, fast turns, and …"
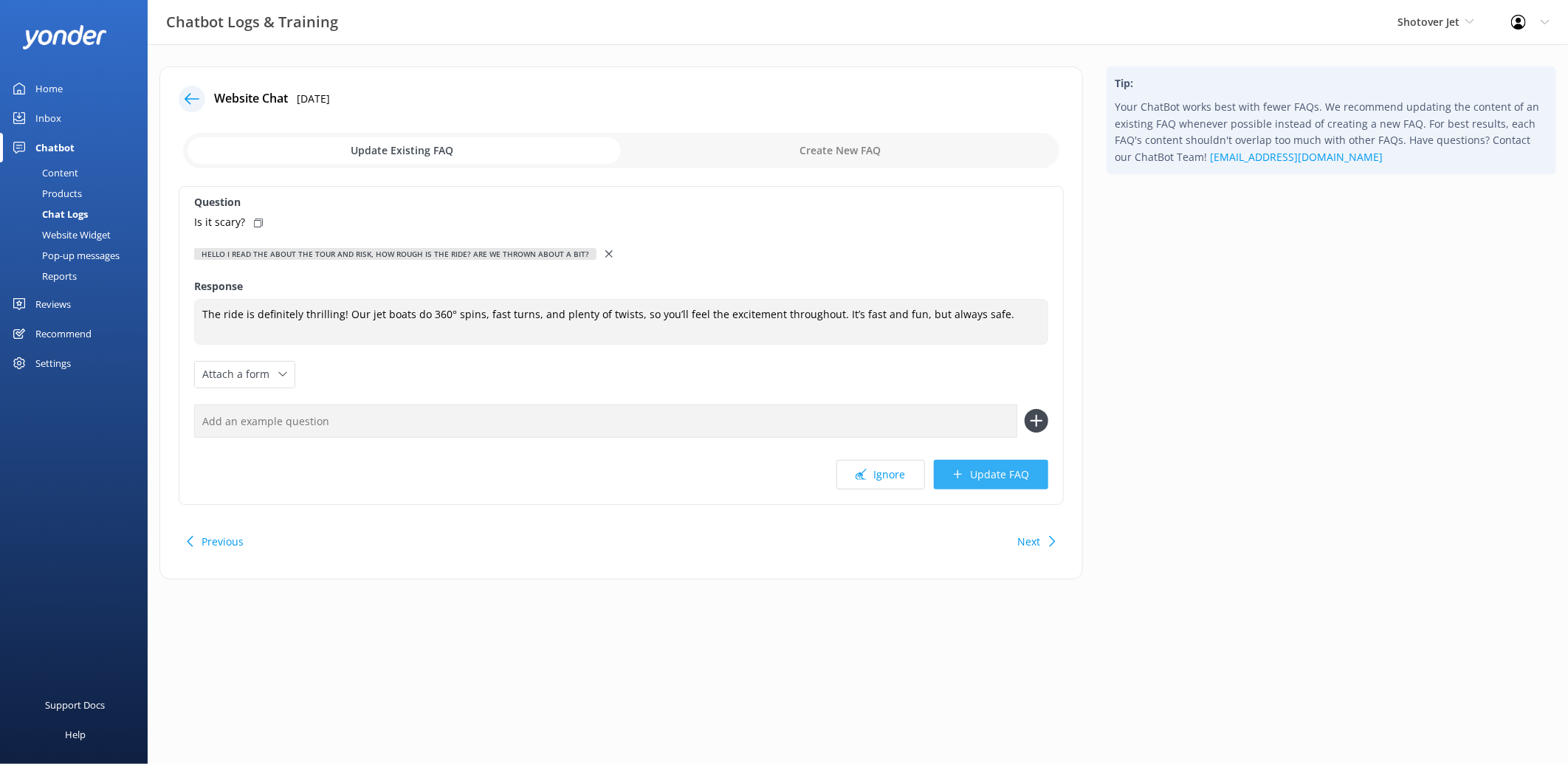
click at [1019, 474] on button "Update FAQ" at bounding box center [991, 474] width 115 height 29
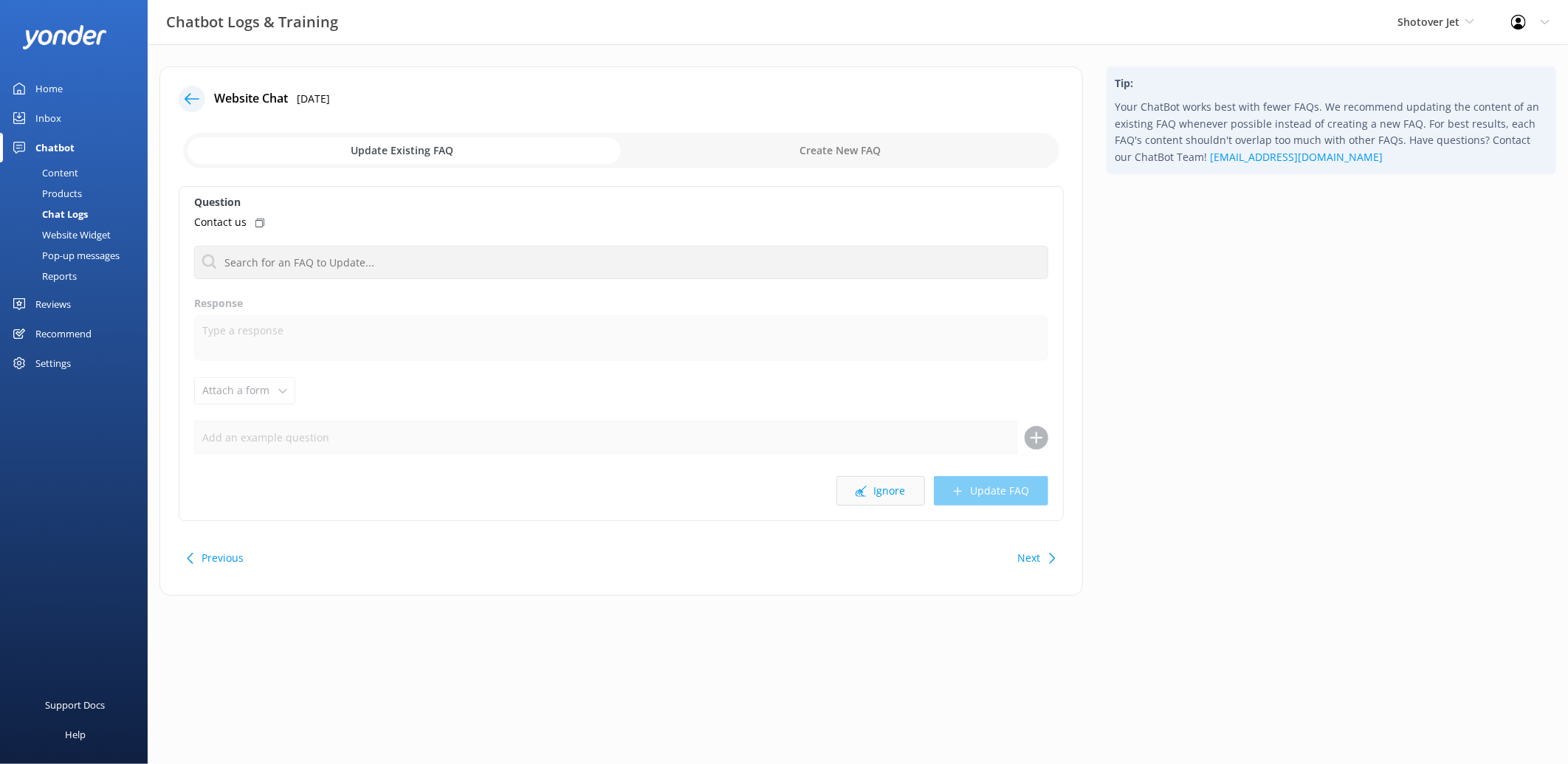
click at [896, 486] on button "Ignore" at bounding box center [880, 490] width 89 height 29
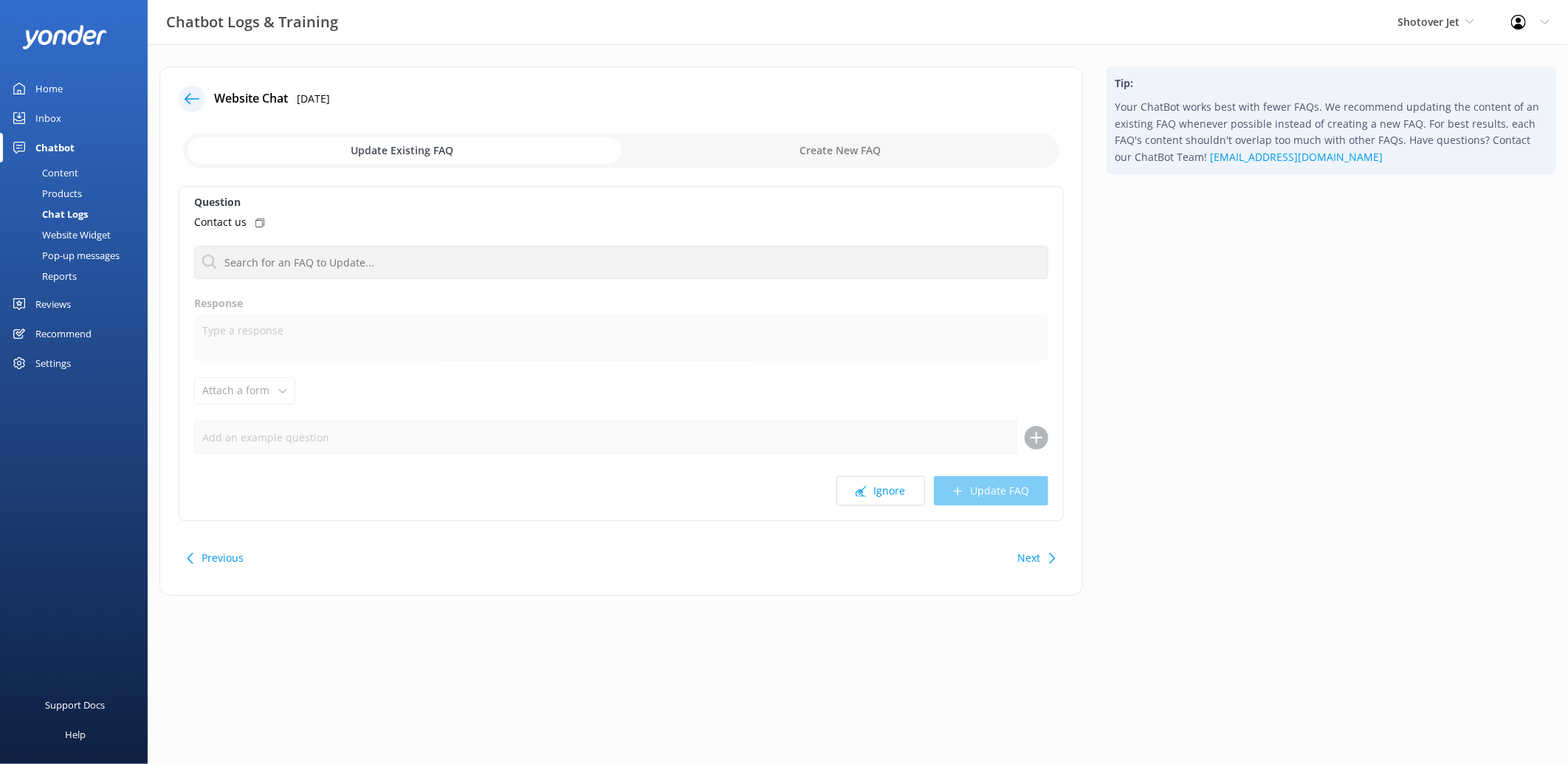
click at [896, 486] on button "Ignore" at bounding box center [880, 490] width 89 height 29
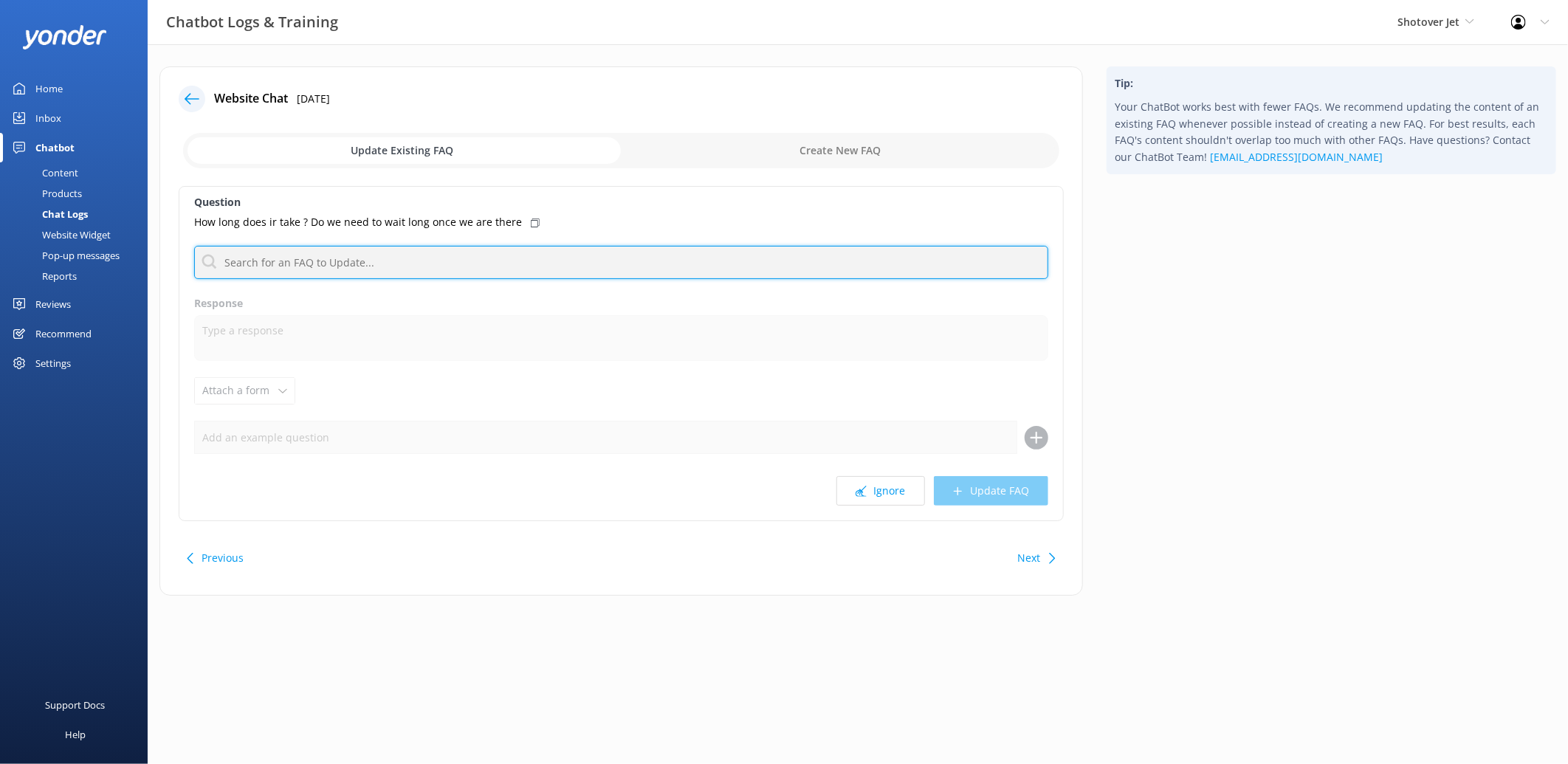
click at [649, 269] on input "text" at bounding box center [621, 262] width 854 height 33
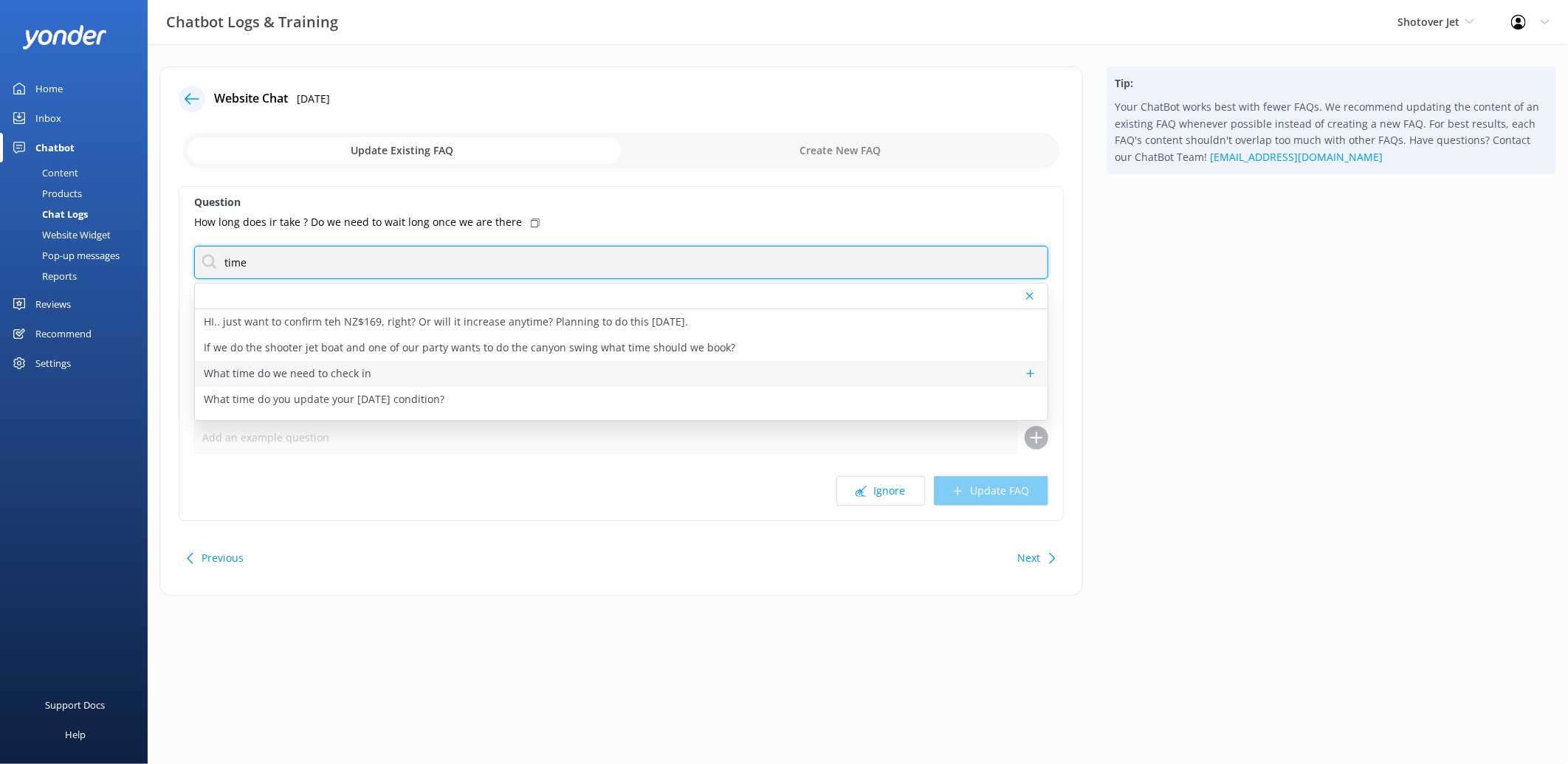
type input "time"
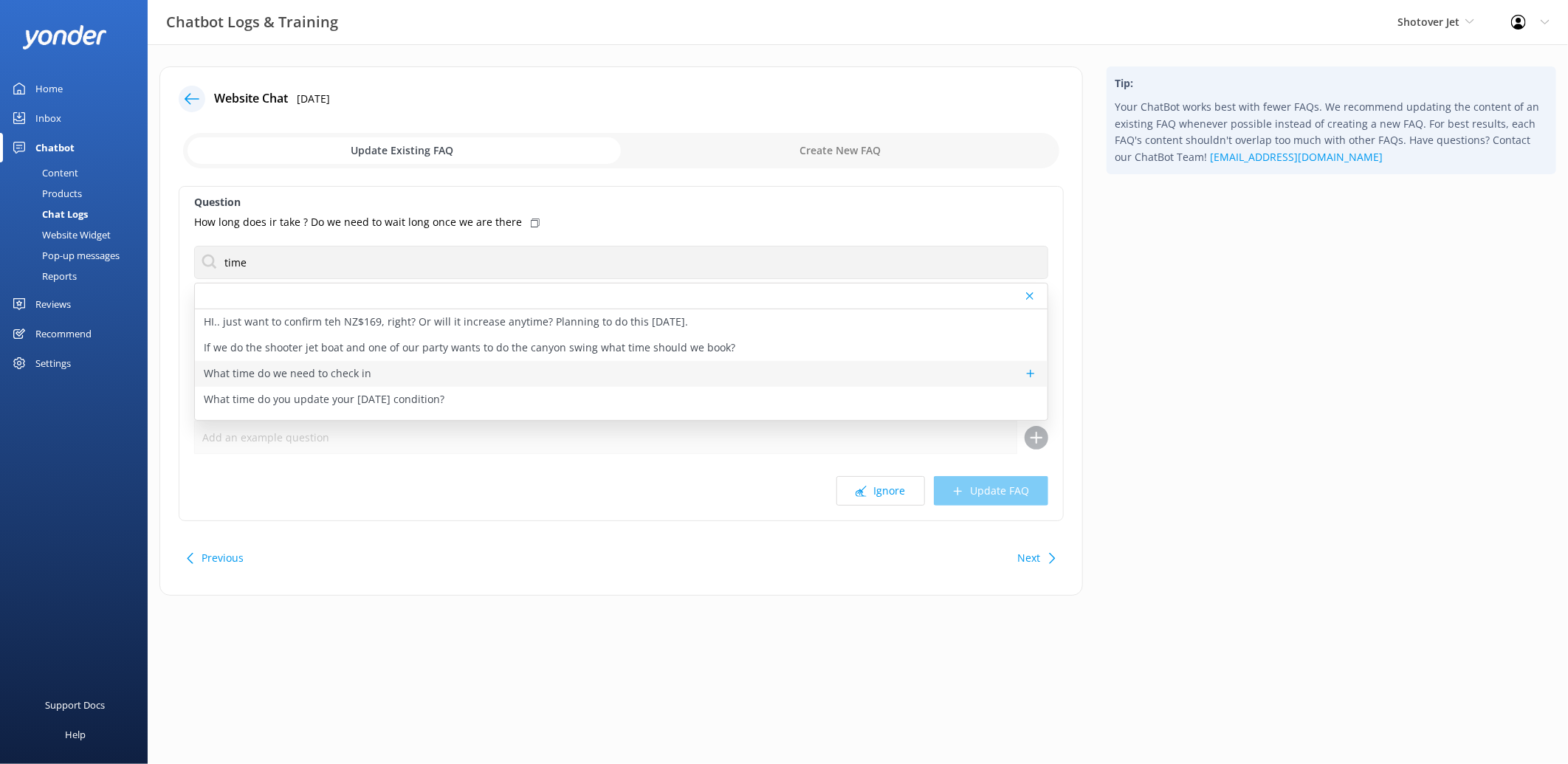
click at [422, 371] on div "What time do we need to check in" at bounding box center [621, 373] width 853 height 26
type textarea "If you are self-driving, please check in at the river base at least 30 minutes …"
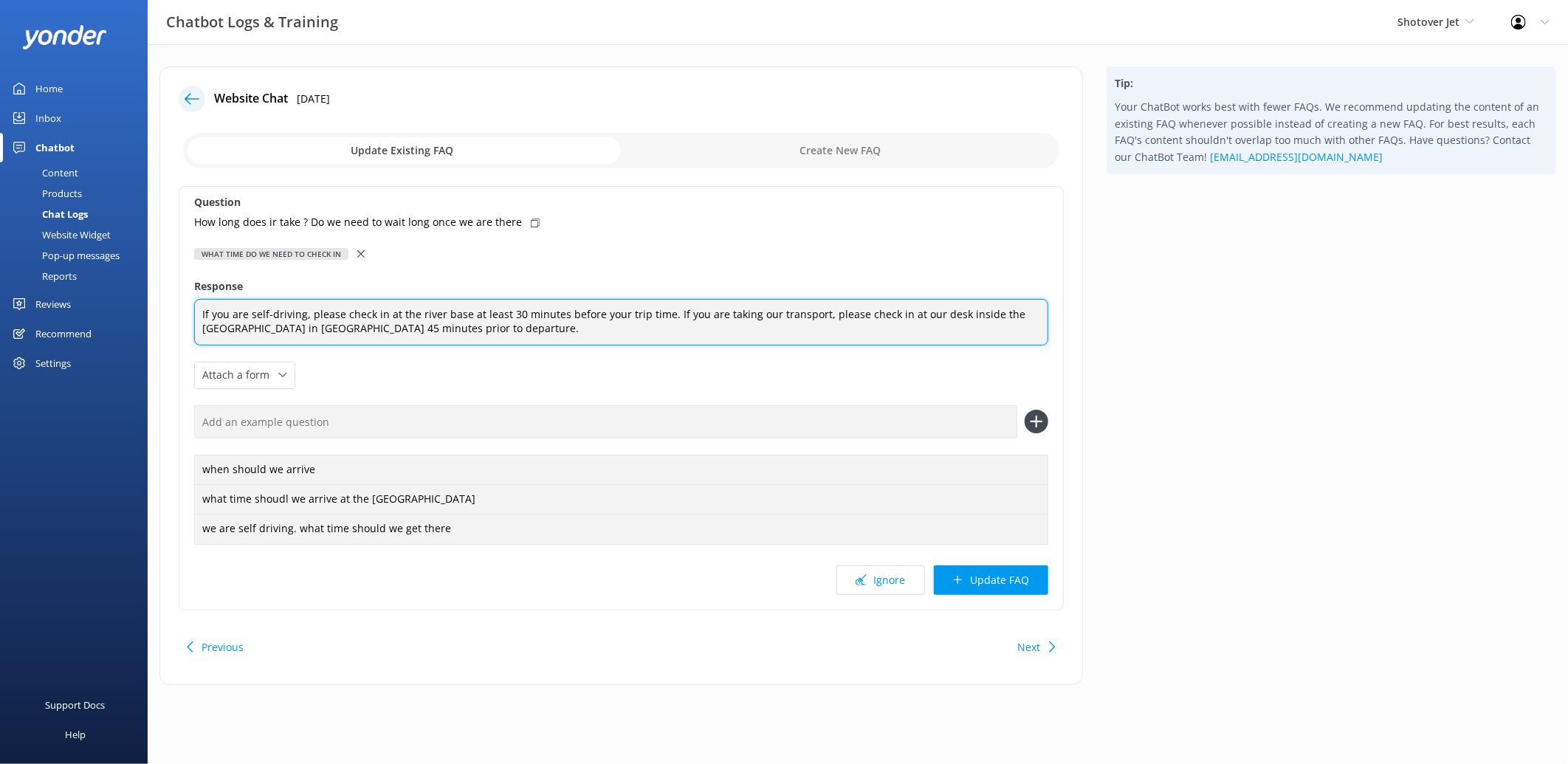
click at [525, 326] on textarea "If you are self-driving, please check in at the river base at least 30 minutes …" at bounding box center [621, 322] width 854 height 46
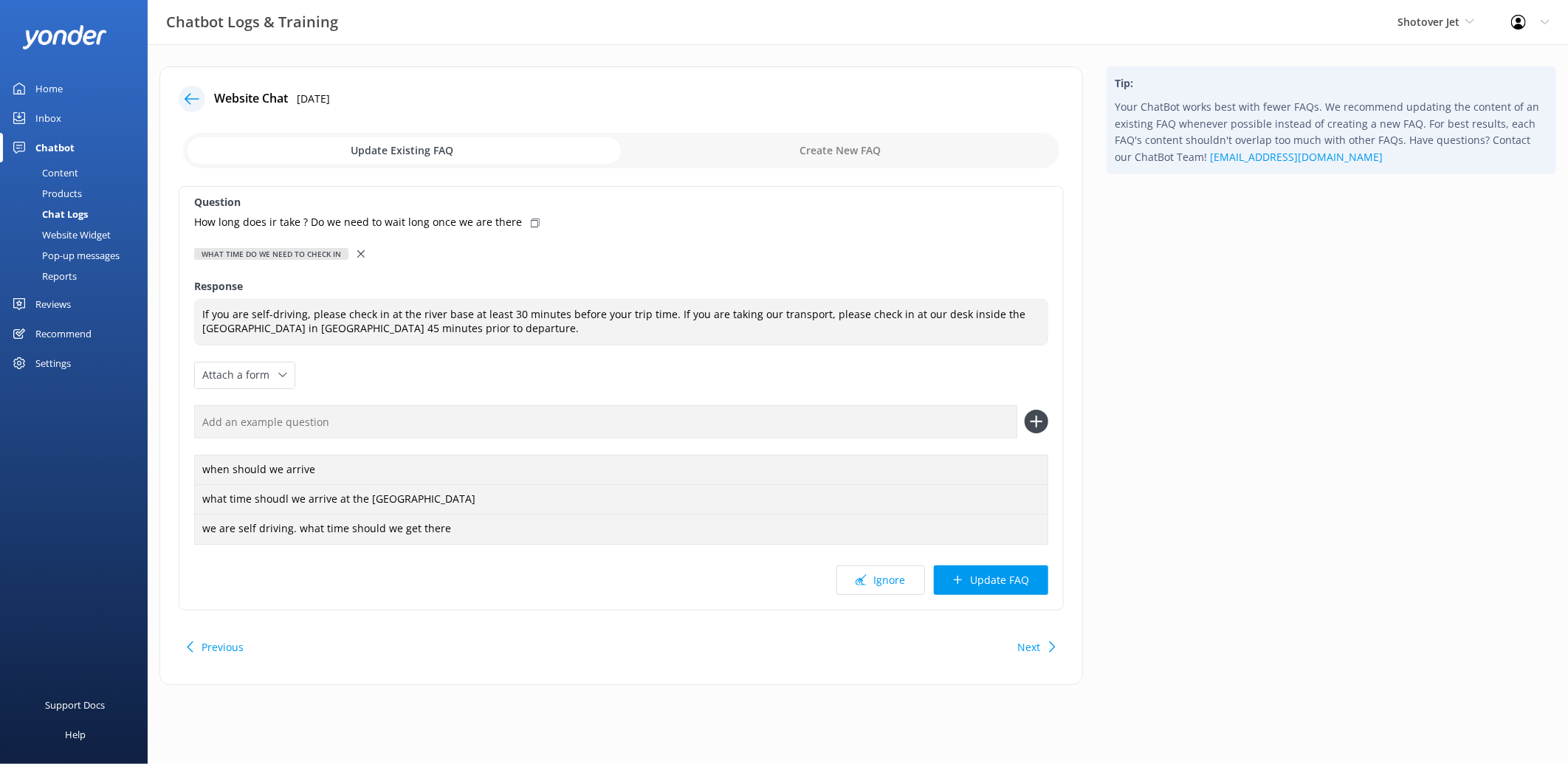
click at [533, 359] on div "Question How long does ir take ? Do we need to wait long once we are there What…" at bounding box center [621, 398] width 885 height 425
click at [358, 252] on use at bounding box center [361, 254] width 7 height 7
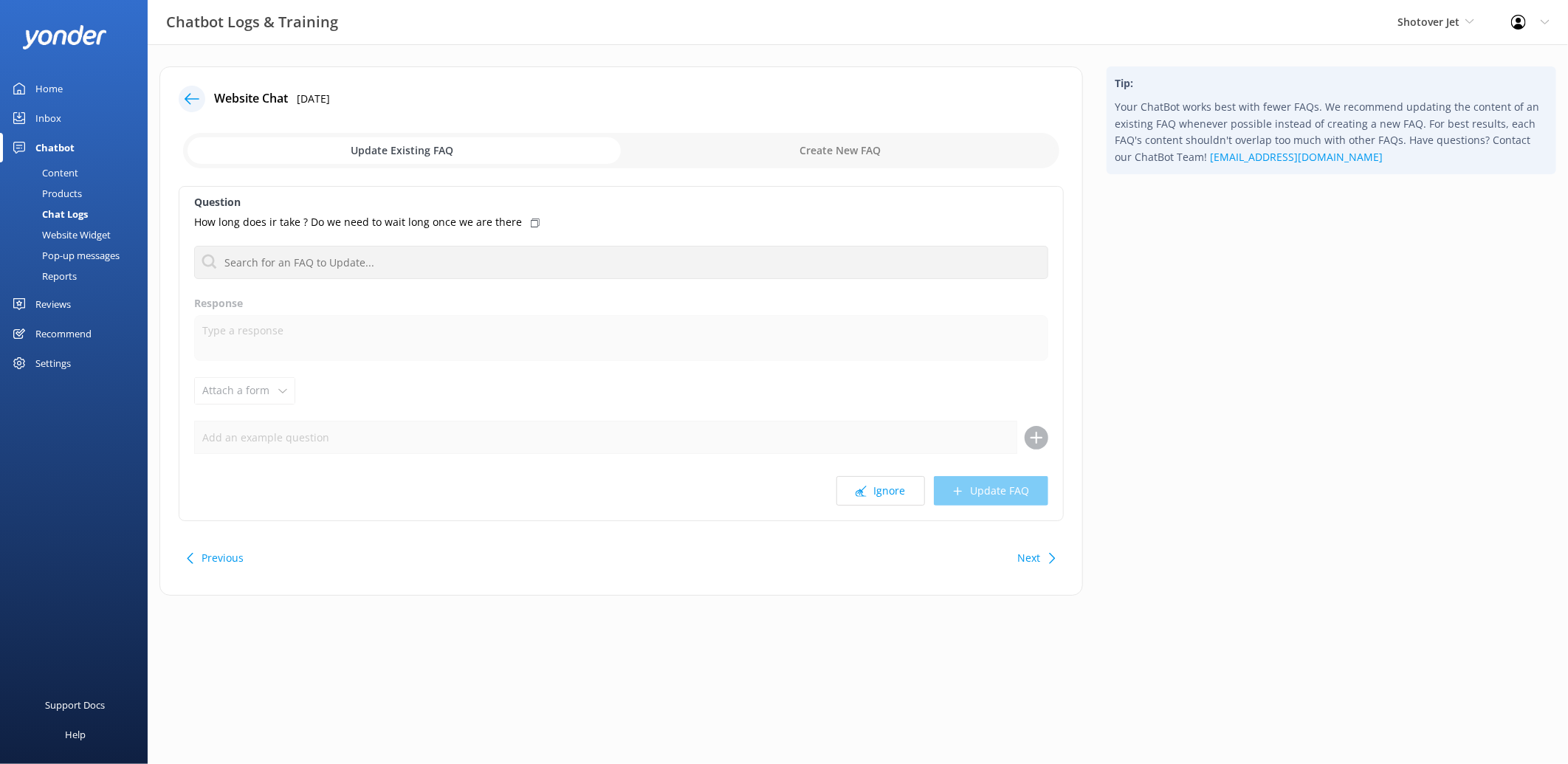
click at [530, 221] on icon at bounding box center [535, 223] width 9 height 9
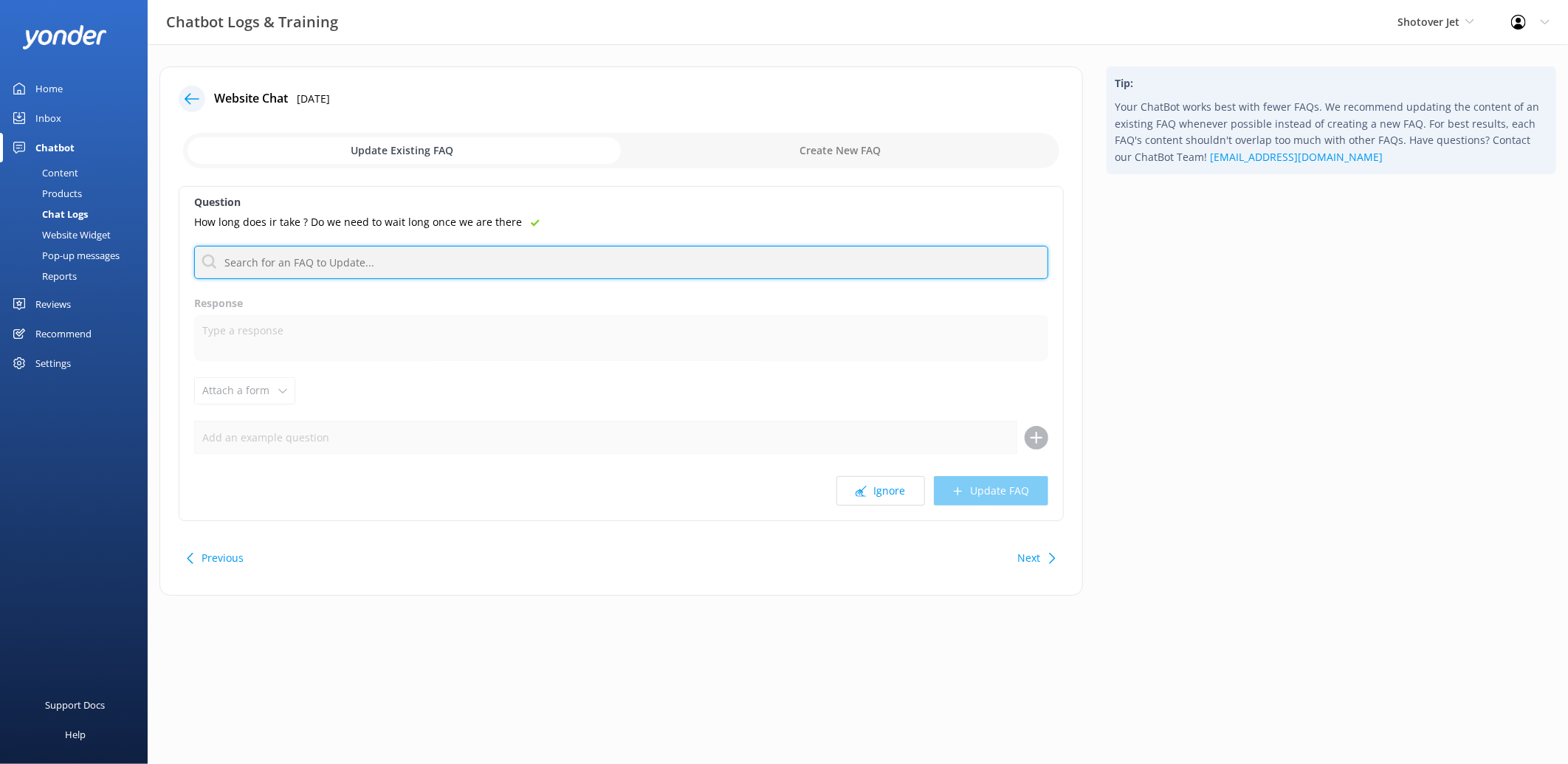
click at [372, 260] on input "text" at bounding box center [621, 262] width 854 height 33
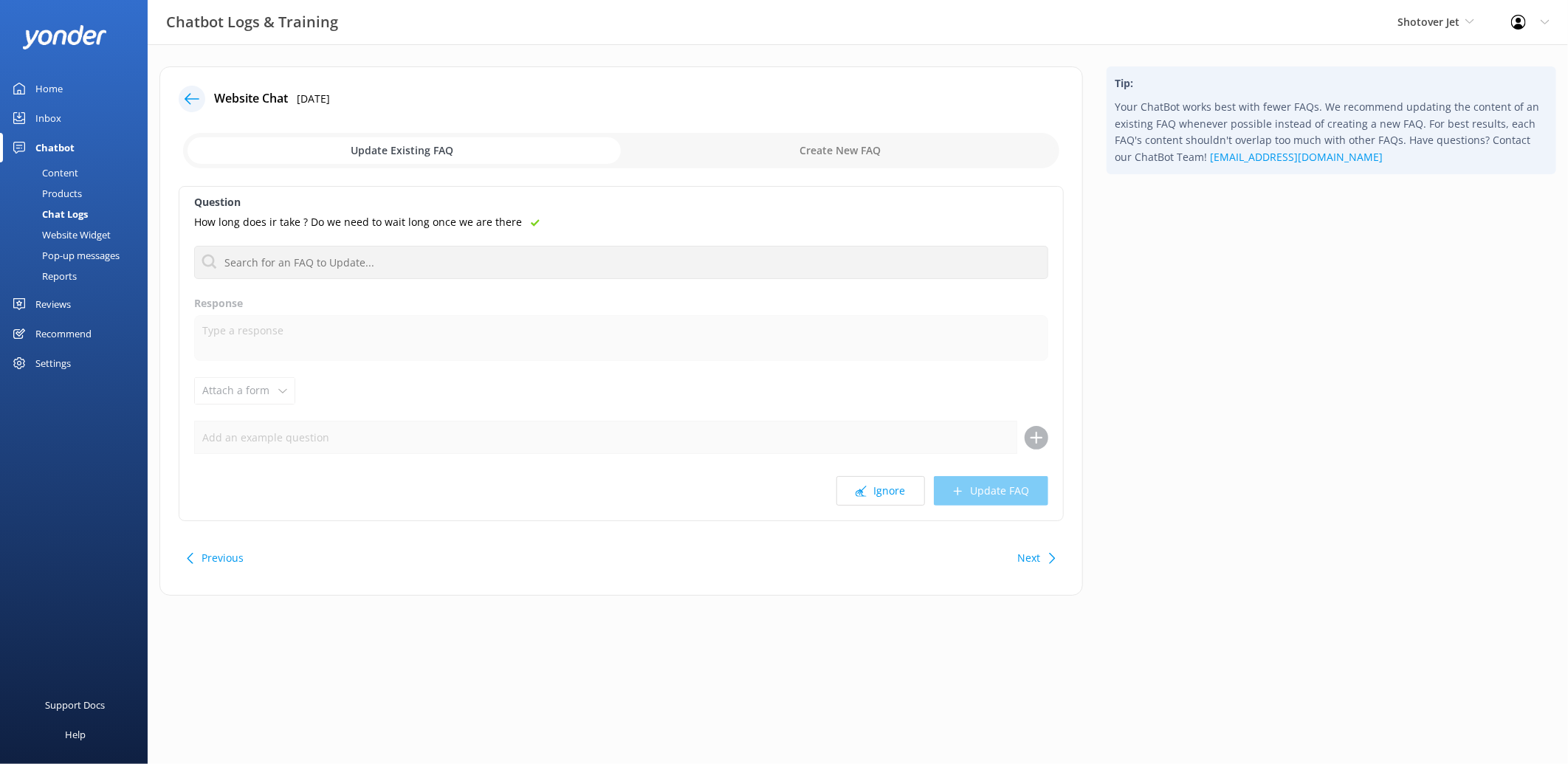
click at [786, 144] on input "checkbox" at bounding box center [621, 151] width 876 height 36
checkbox input "true"
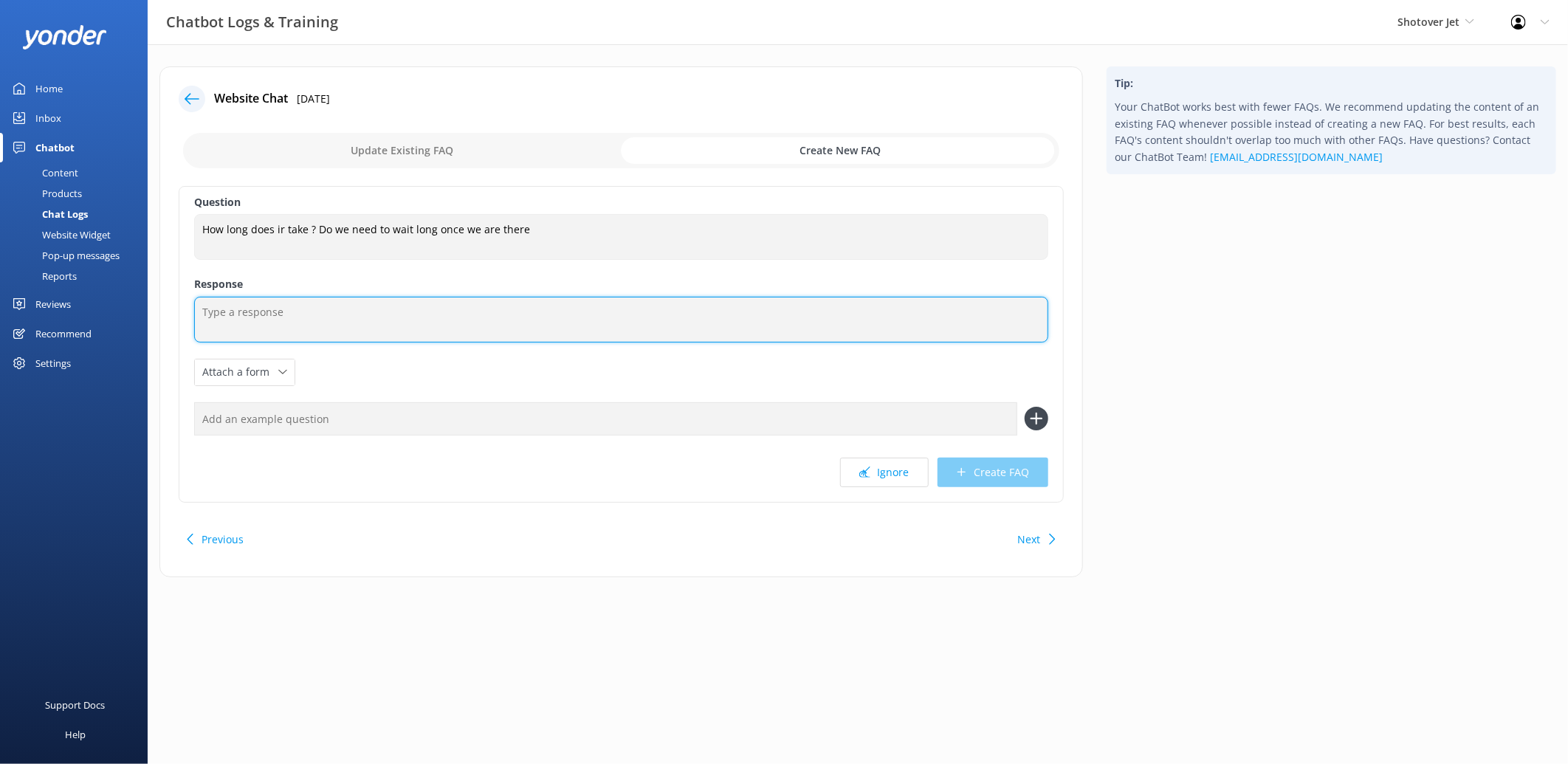
click at [354, 307] on textarea at bounding box center [621, 320] width 854 height 46
paste textarea "The check-in time is 30 minutes before your ride, and the jet boat experience i…"
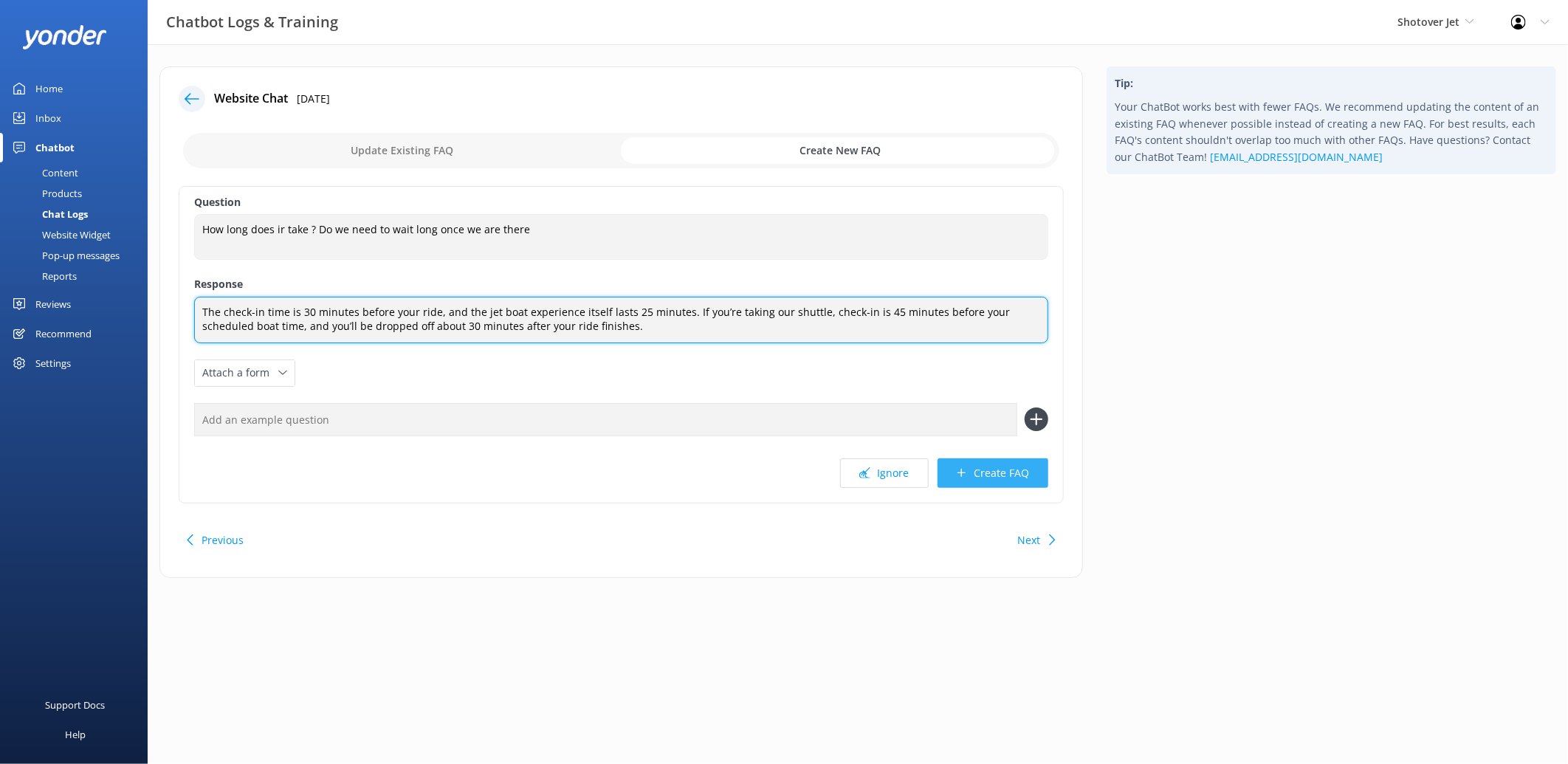
type textarea "The check-in time is 30 minutes before your ride, and the jet boat experience i…"
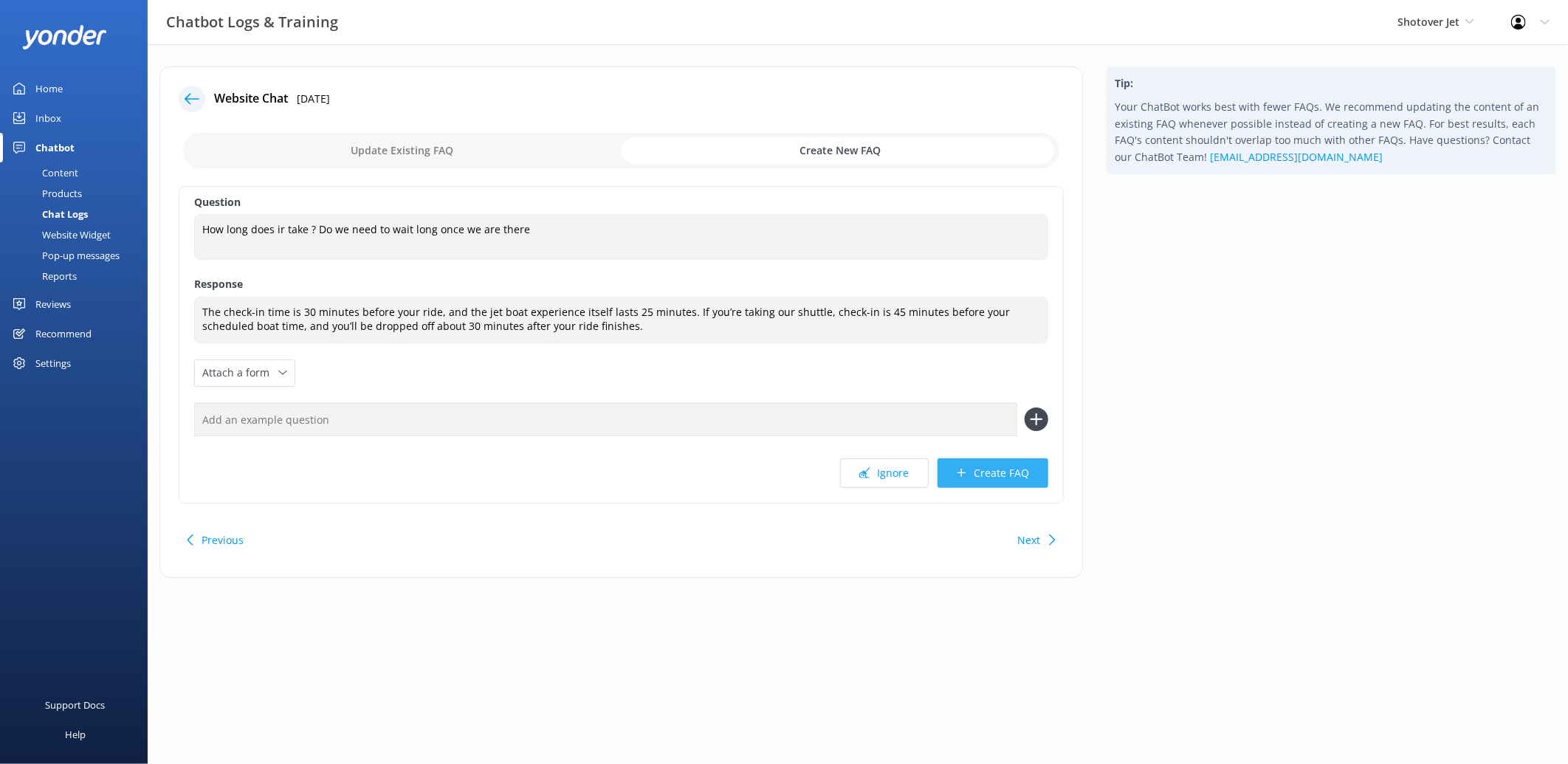
click at [1029, 481] on button "Create FAQ" at bounding box center [992, 473] width 111 height 29
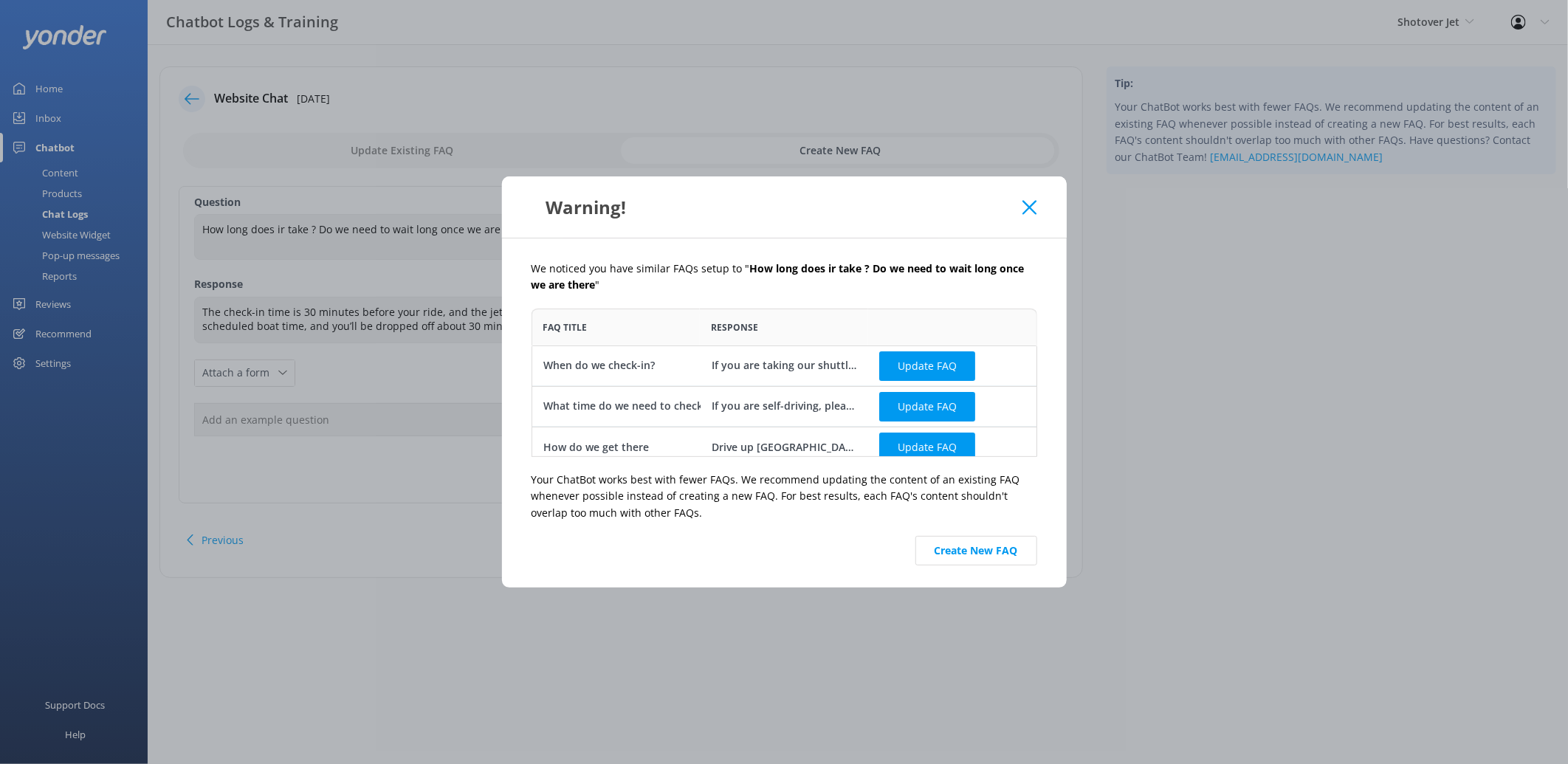
scroll to position [136, 492]
click at [984, 548] on button "Create New FAQ" at bounding box center [975, 550] width 122 height 29
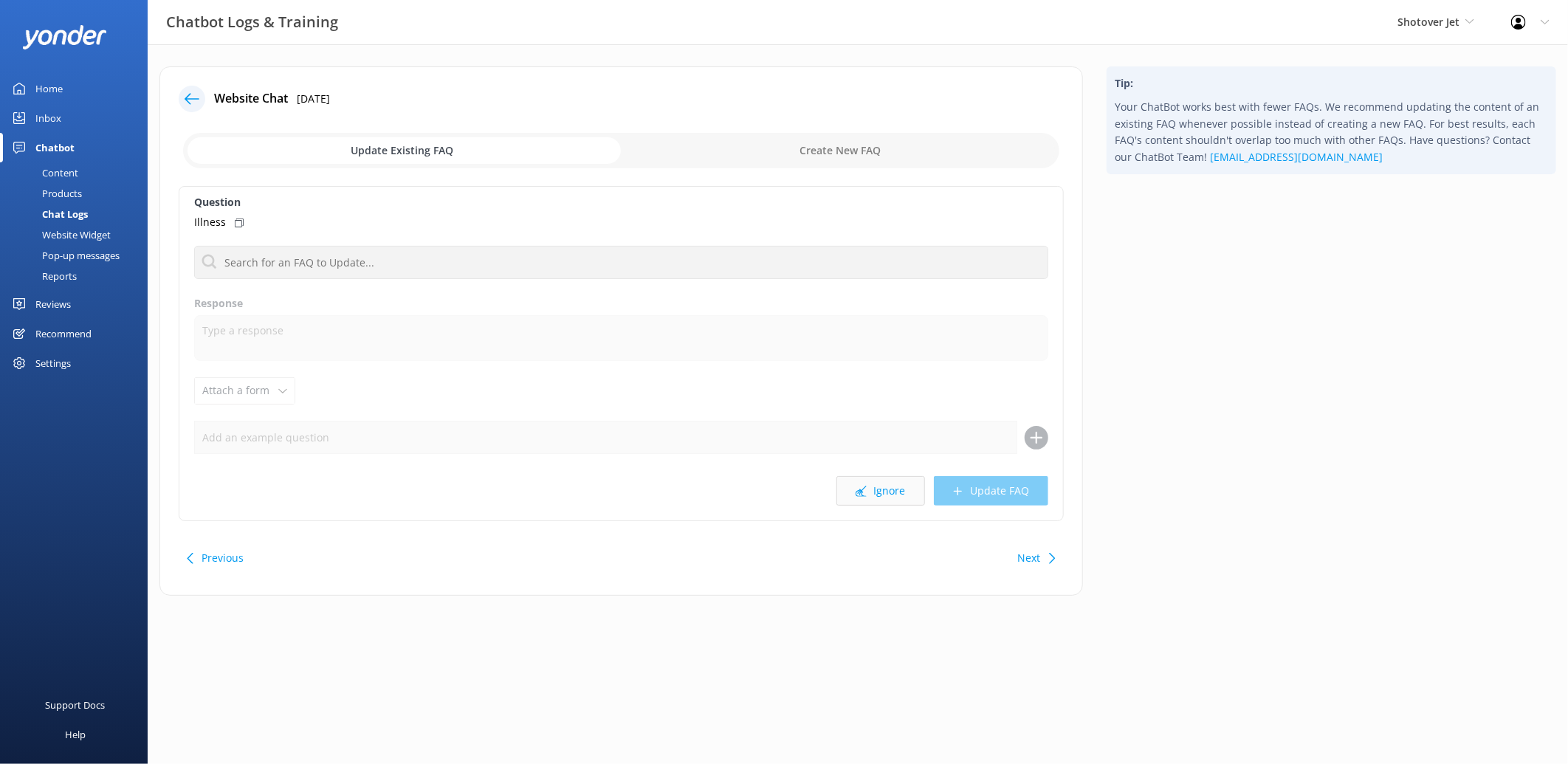
click at [911, 488] on button "Ignore" at bounding box center [880, 490] width 89 height 29
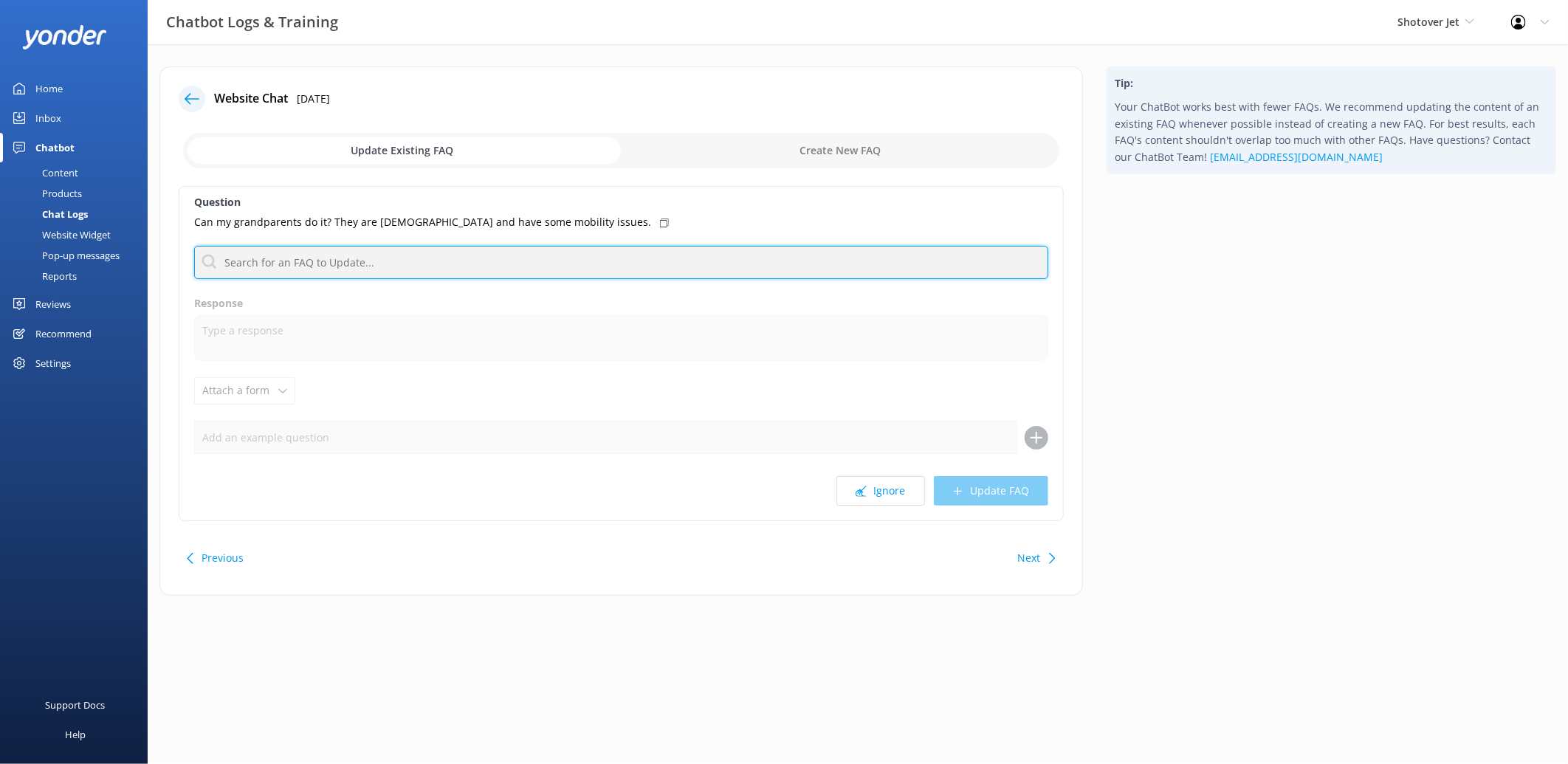
click at [608, 267] on input "text" at bounding box center [621, 262] width 854 height 33
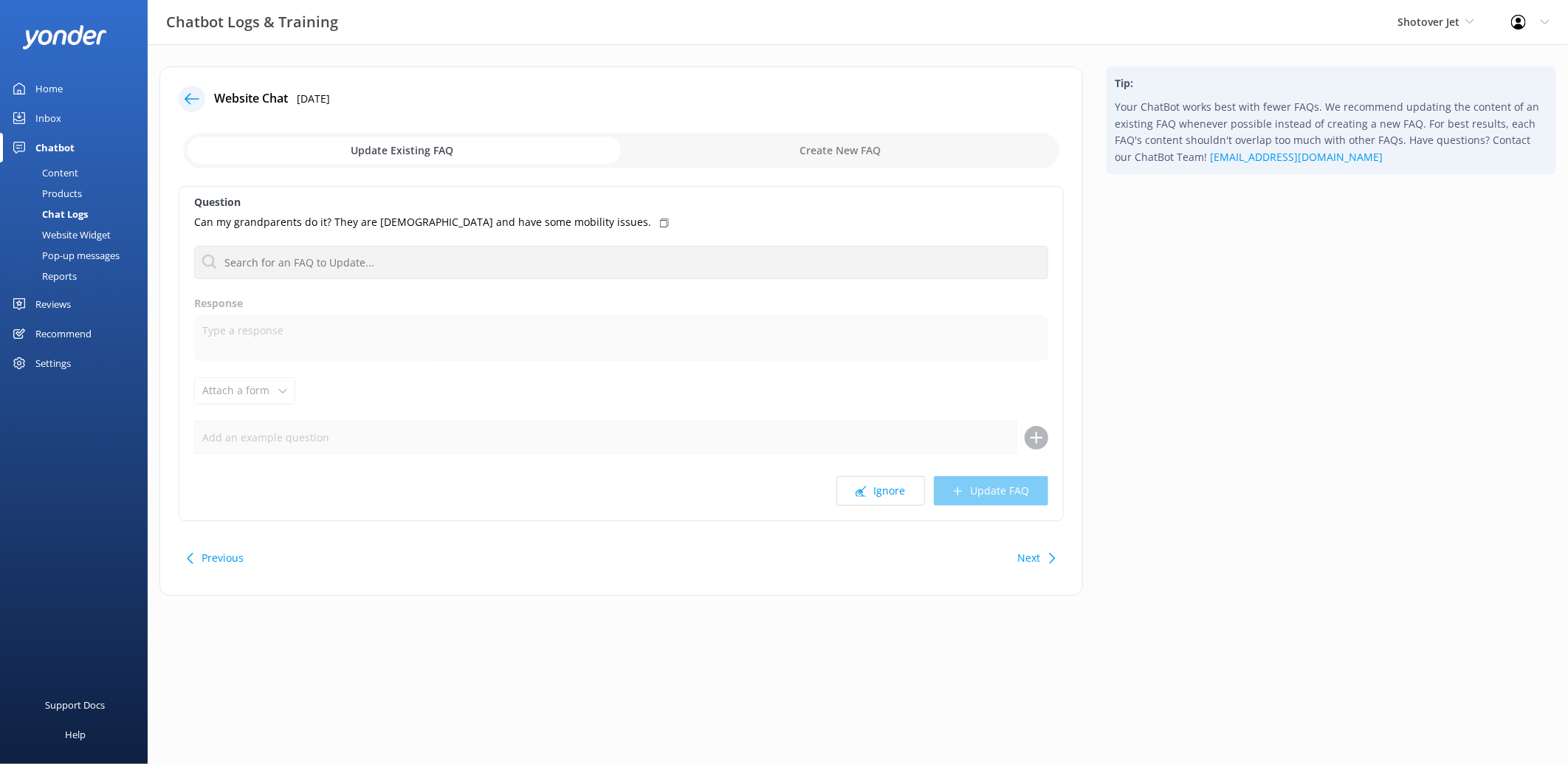
click at [596, 216] on div "Can my grandparents do it? They are [DEMOGRAPHIC_DATA] and have some mobility i…" at bounding box center [621, 222] width 854 height 16
click at [812, 149] on input "checkbox" at bounding box center [621, 151] width 876 height 36
checkbox input "true"
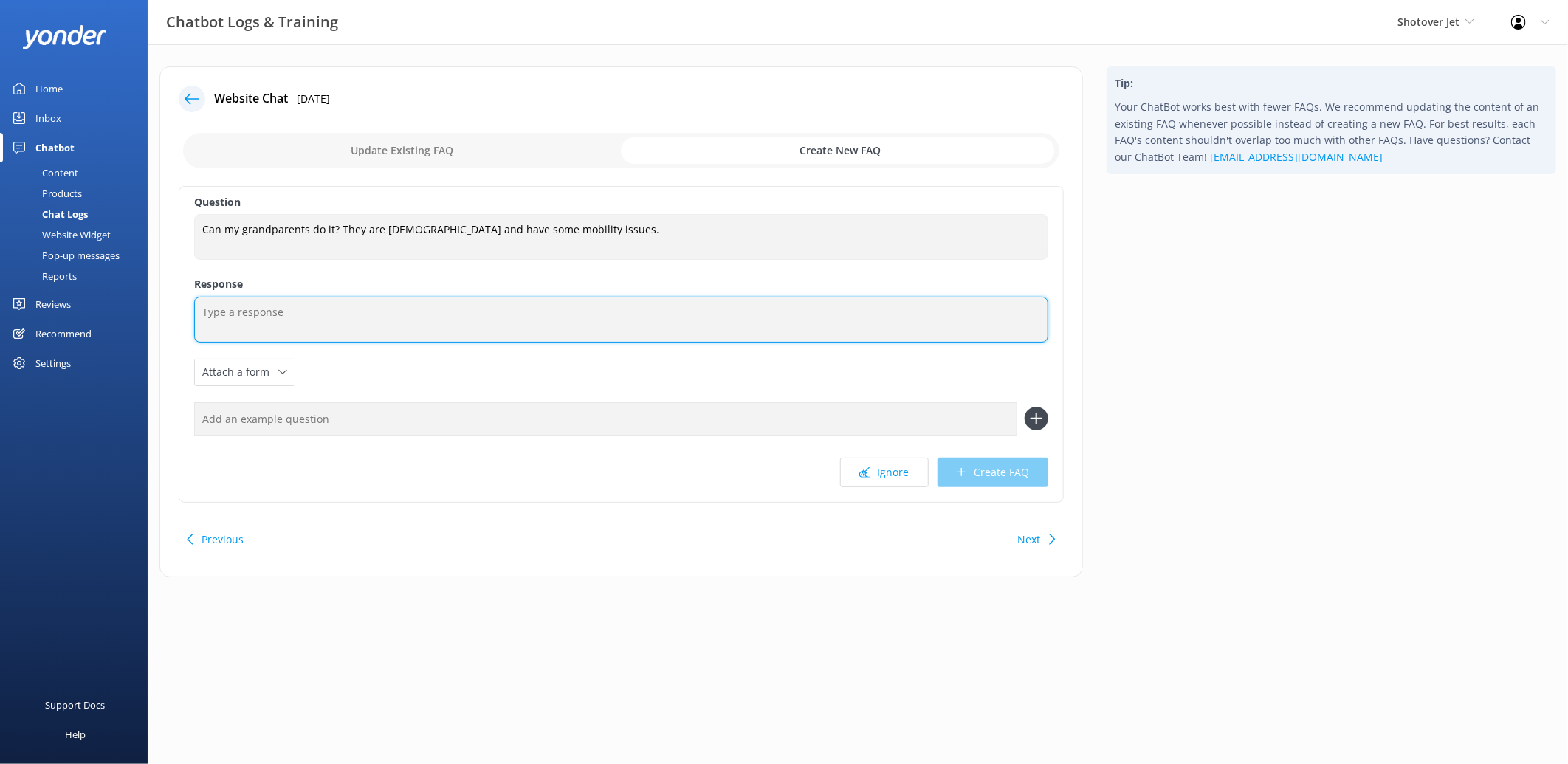
click at [458, 317] on textarea at bounding box center [621, 320] width 854 height 46
paste textarea "Our rides are suitable for all ages, and we often have guests in their [DEMOGRA…"
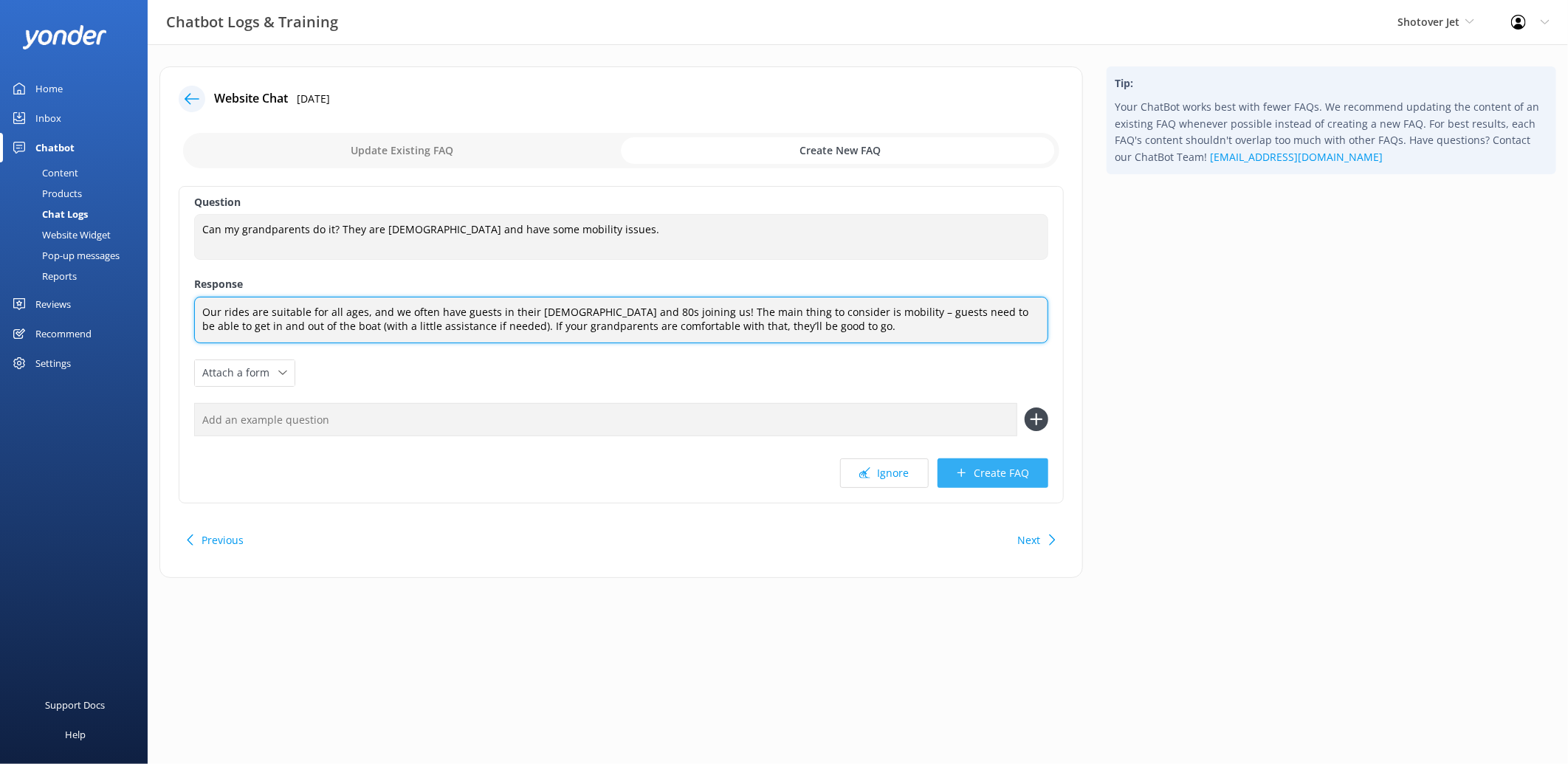
type textarea "Our rides are suitable for all ages, and we often have guests in their [DEMOGRA…"
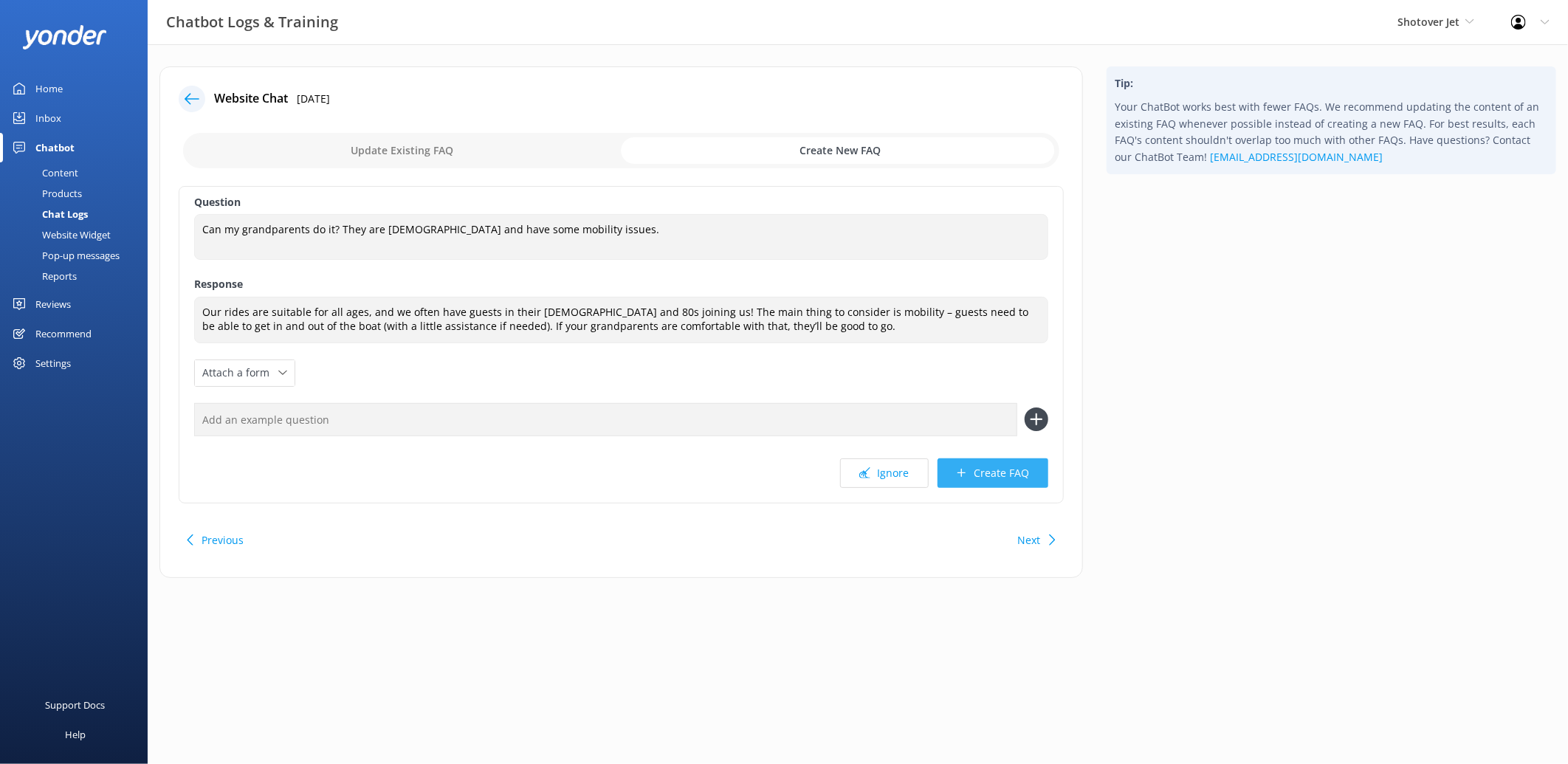
click at [1005, 466] on button "Create FAQ" at bounding box center [992, 473] width 111 height 29
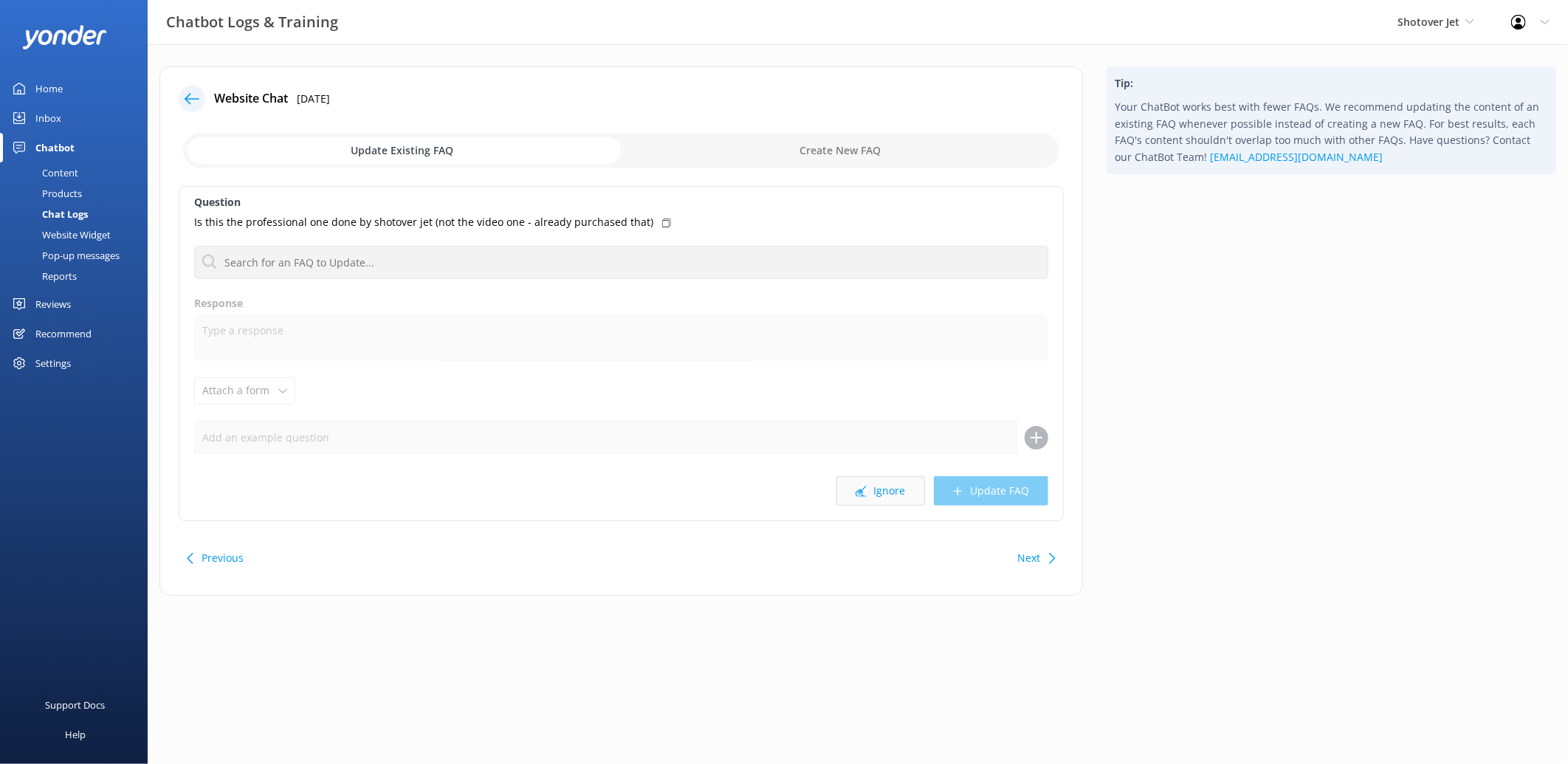
click at [894, 492] on button "Ignore" at bounding box center [880, 490] width 89 height 29
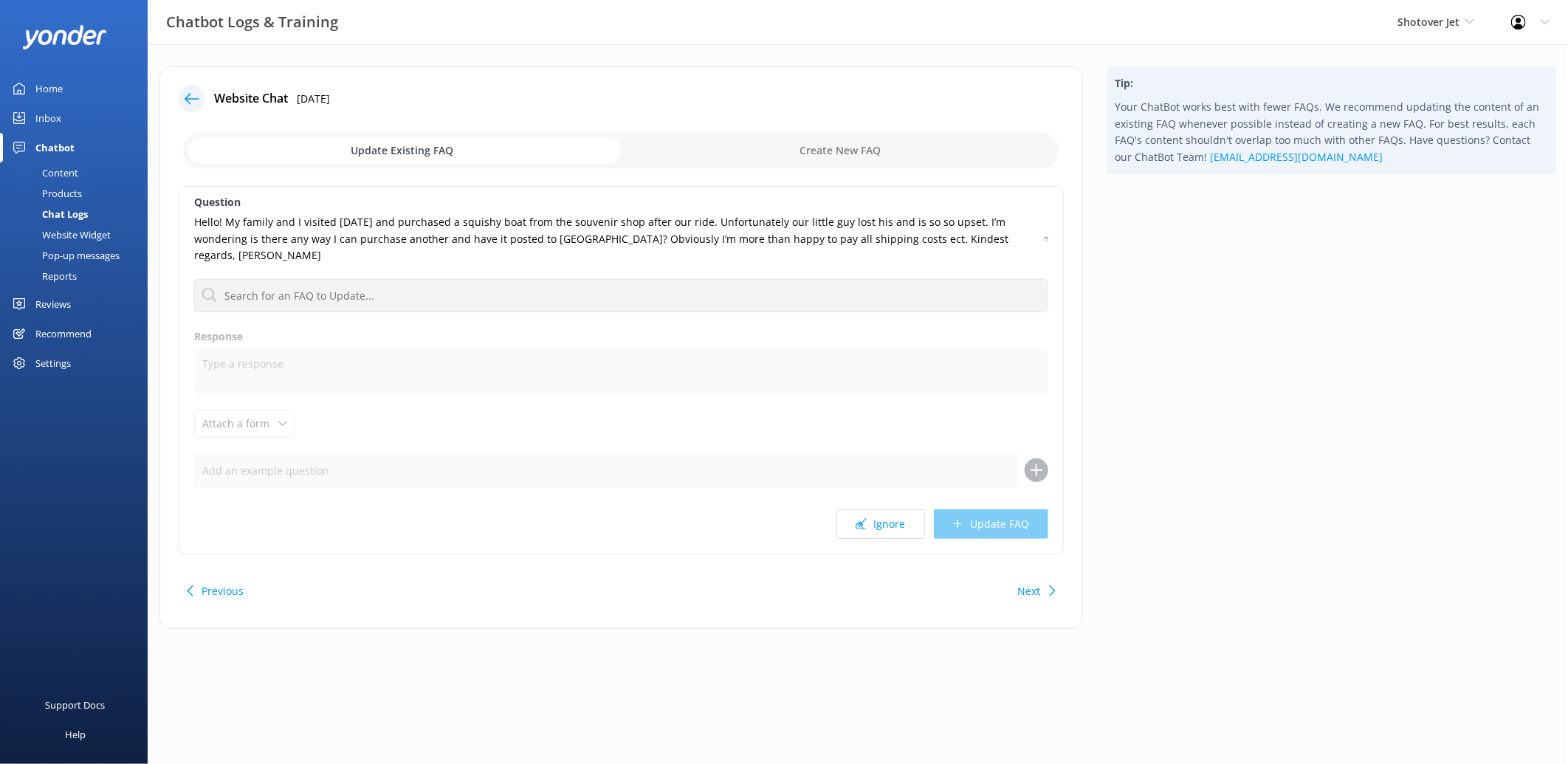
click at [857, 155] on input "checkbox" at bounding box center [621, 151] width 876 height 36
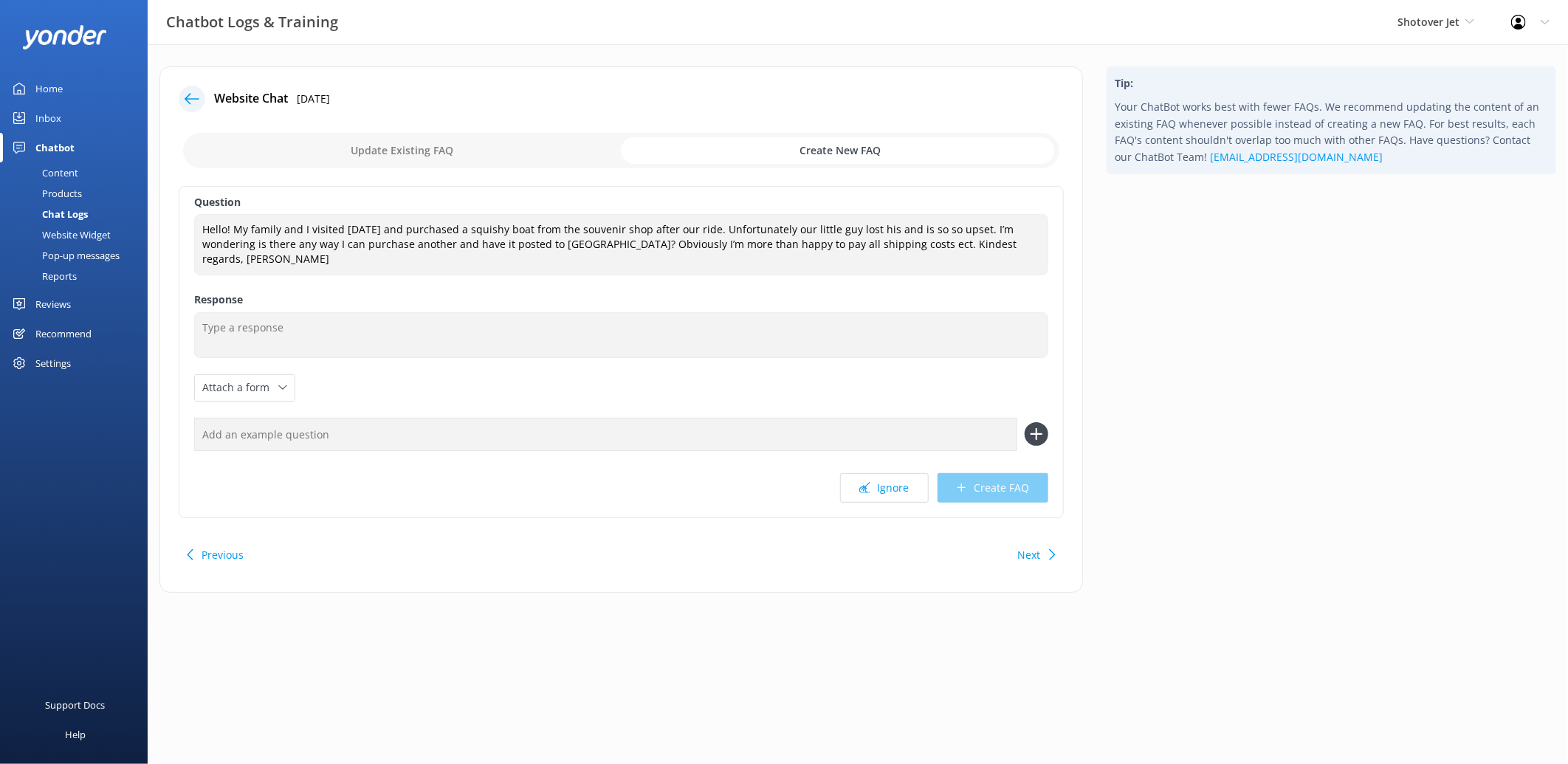
click at [314, 143] on input "checkbox" at bounding box center [621, 151] width 876 height 36
checkbox input "false"
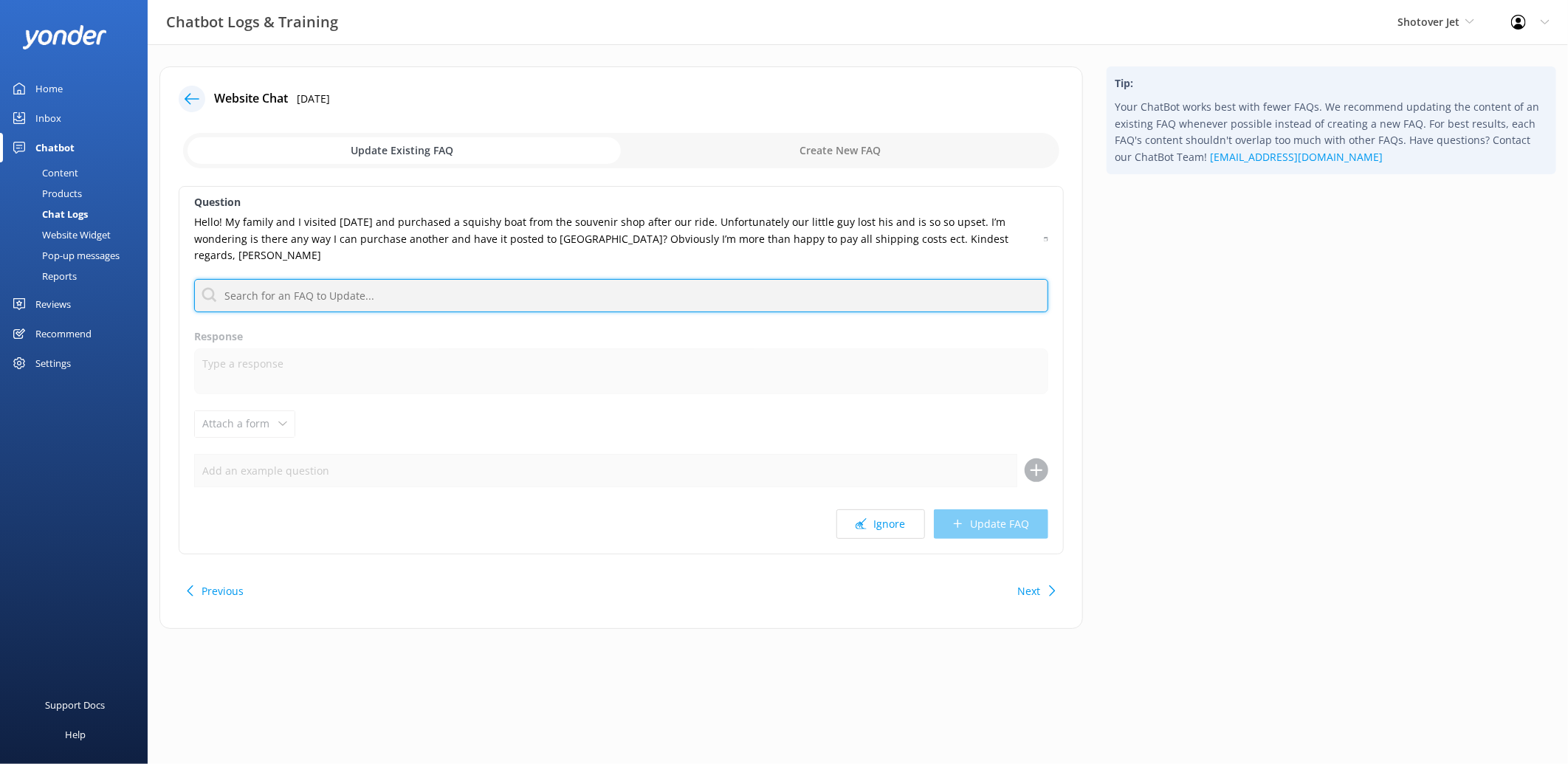
click at [307, 279] on input "text" at bounding box center [621, 295] width 854 height 33
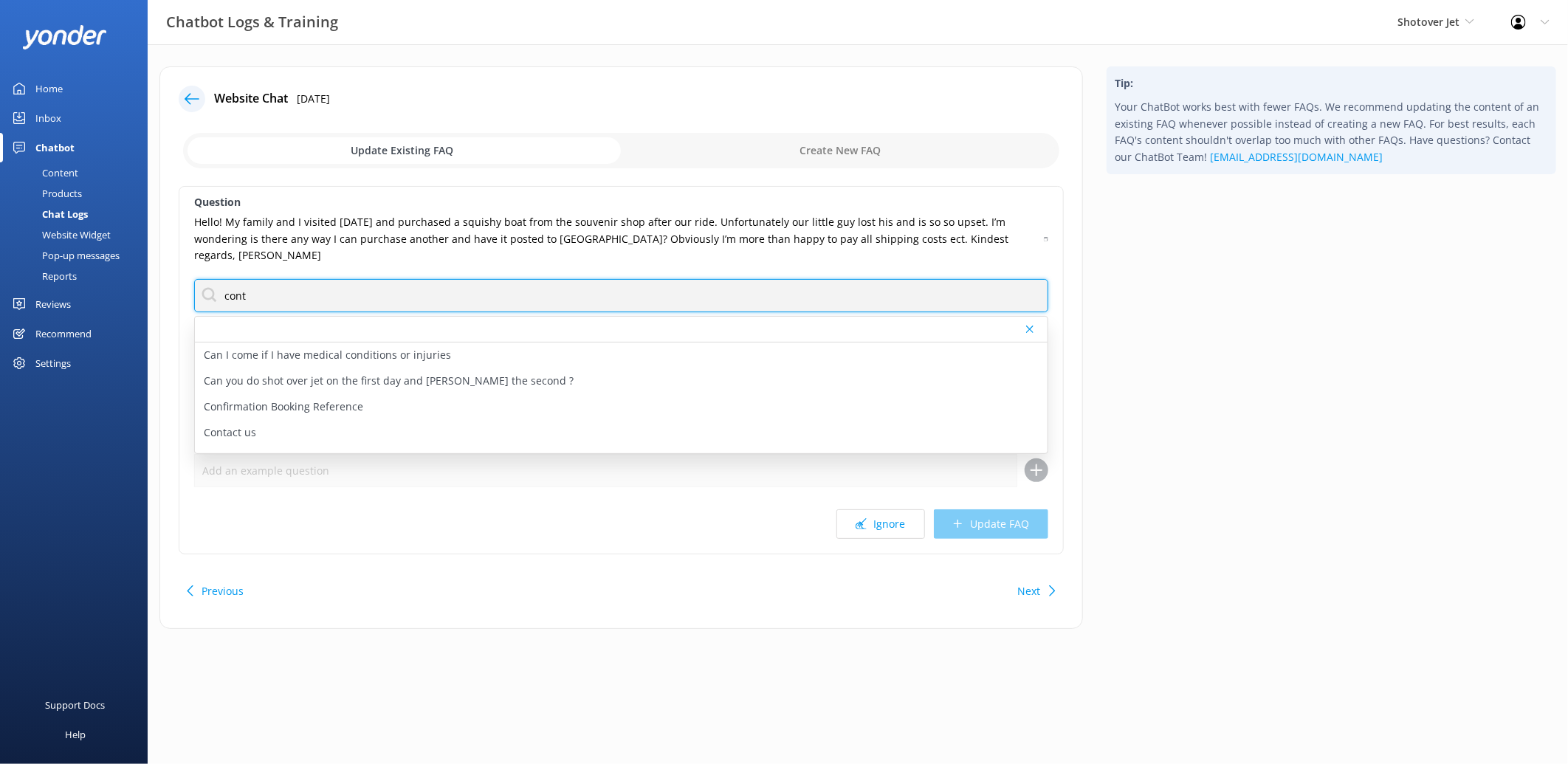
type input "contact"
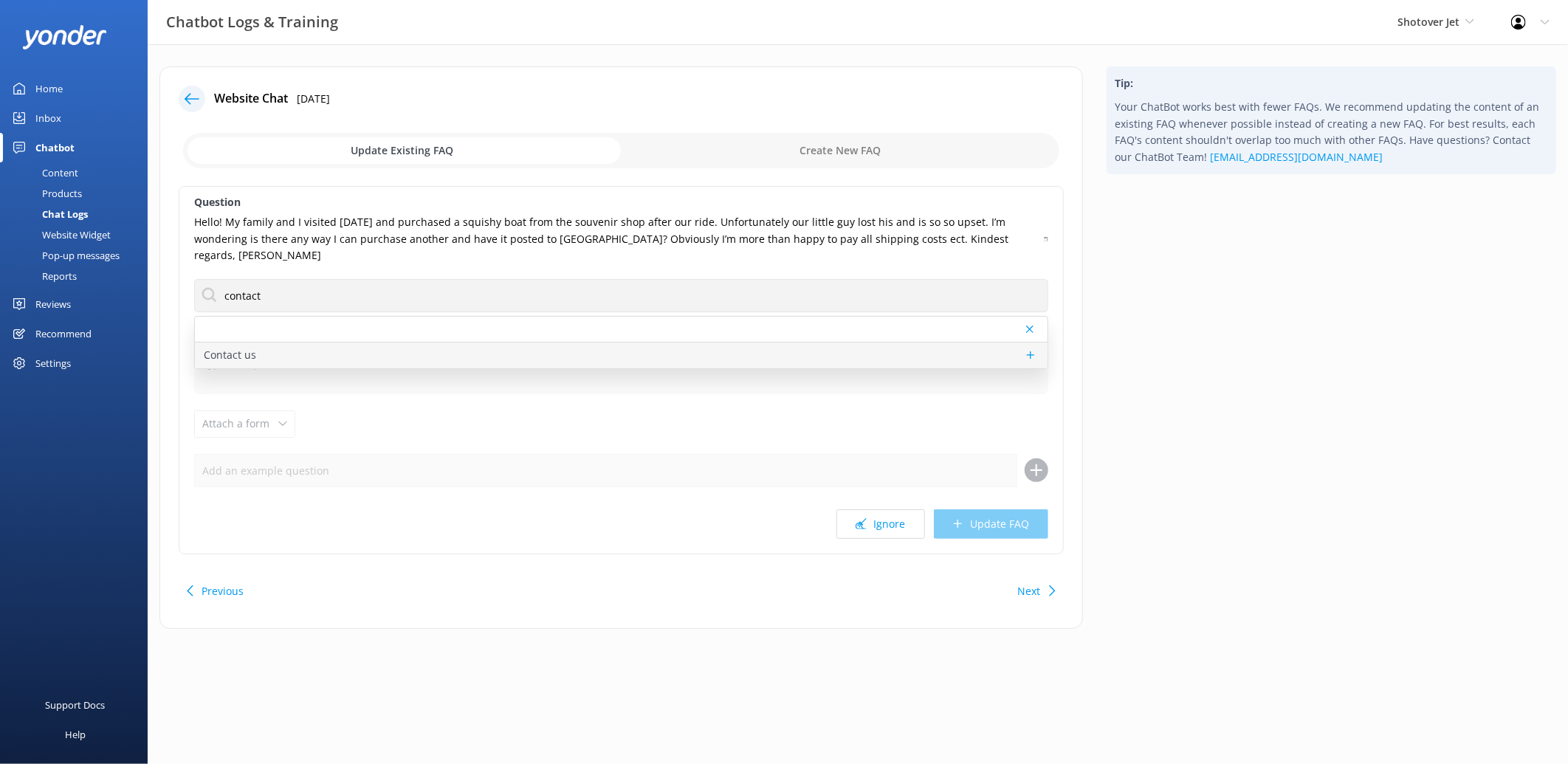
click at [519, 342] on div "Contact us" at bounding box center [621, 354] width 853 height 26
type textarea "You can contact the Shotover Jet team at [PHONE_NUMBER] (International), 0800 7…"
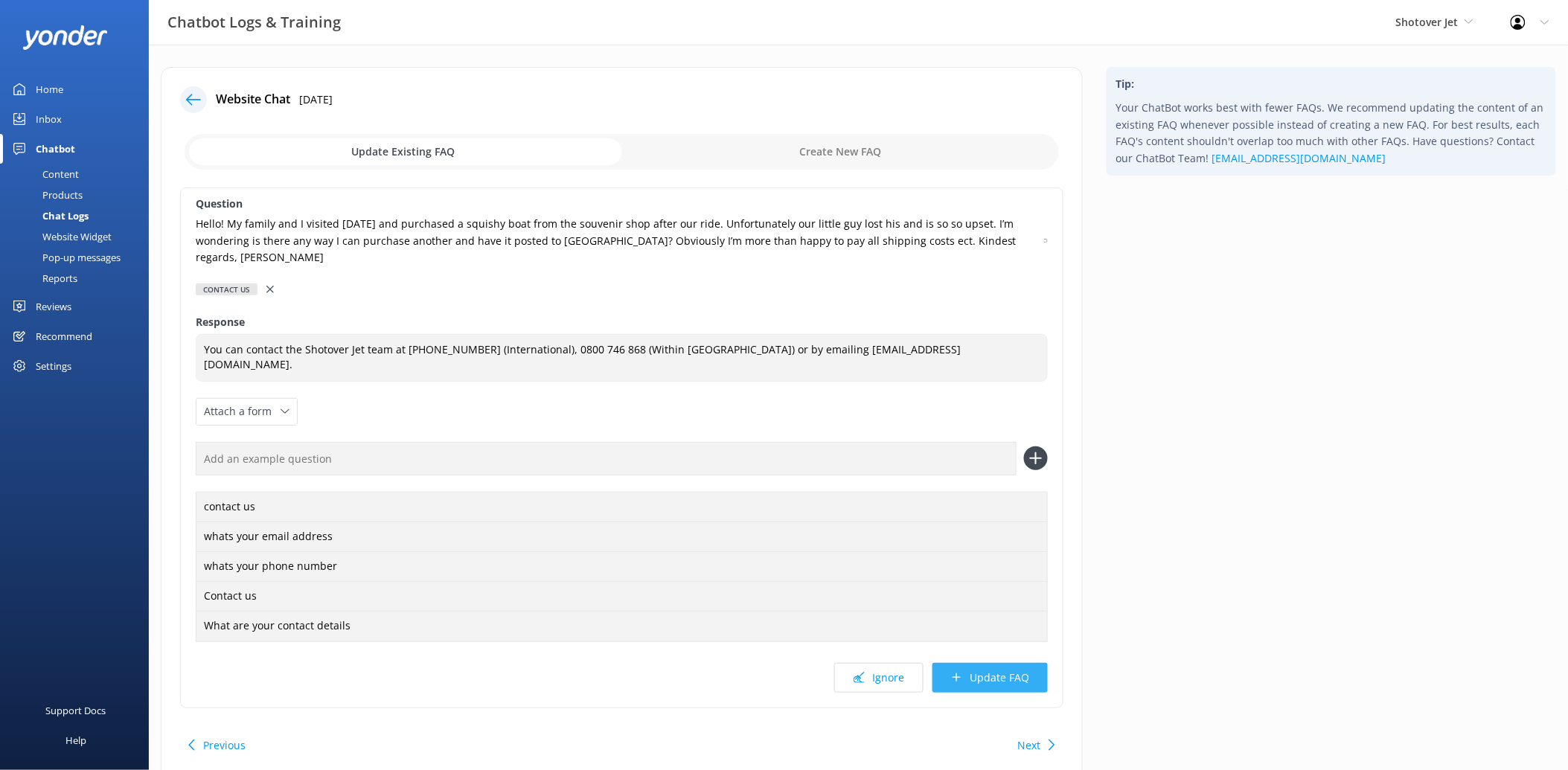
click at [964, 663] on button "Update FAQ" at bounding box center [990, 677] width 116 height 30
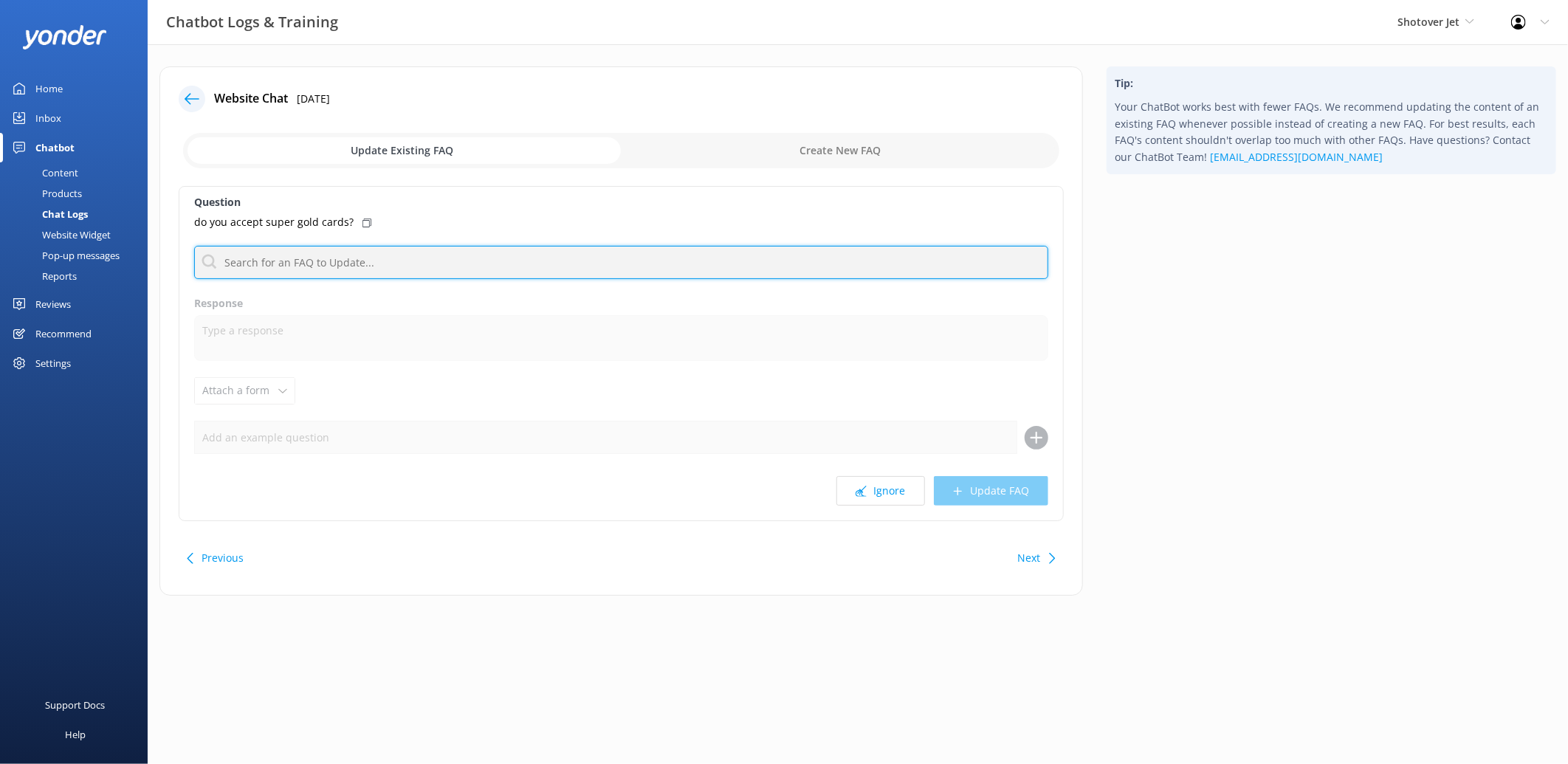
click at [345, 264] on input "text" at bounding box center [621, 262] width 854 height 33
type input "gold card"
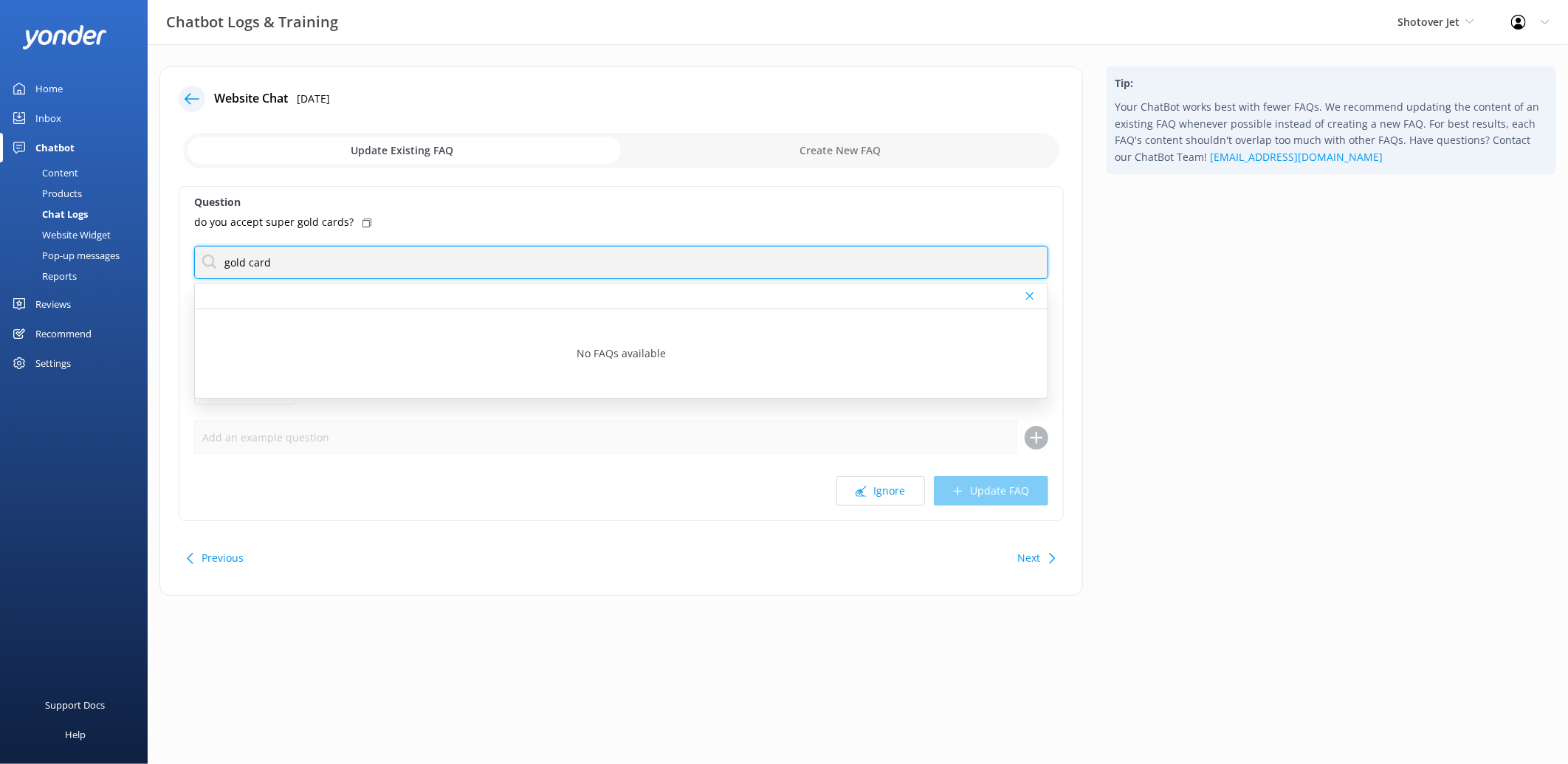
drag, startPoint x: 348, startPoint y: 257, endPoint x: 207, endPoint y: 252, distance: 141.1
click at [207, 252] on input "gold card" at bounding box center [621, 262] width 854 height 33
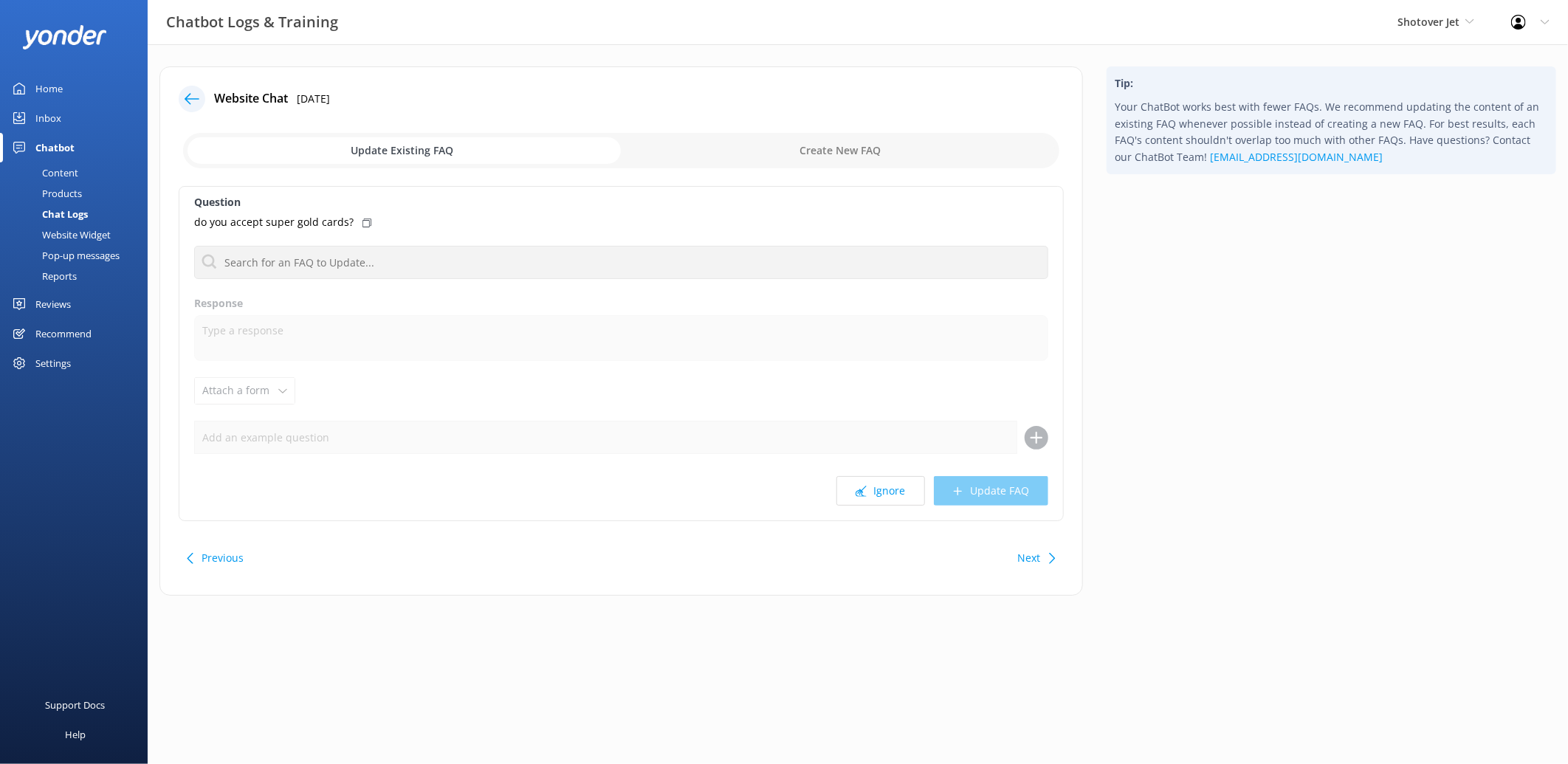
click at [362, 221] on icon at bounding box center [367, 223] width 9 height 9
click at [913, 155] on input "checkbox" at bounding box center [621, 151] width 876 height 36
checkbox input "true"
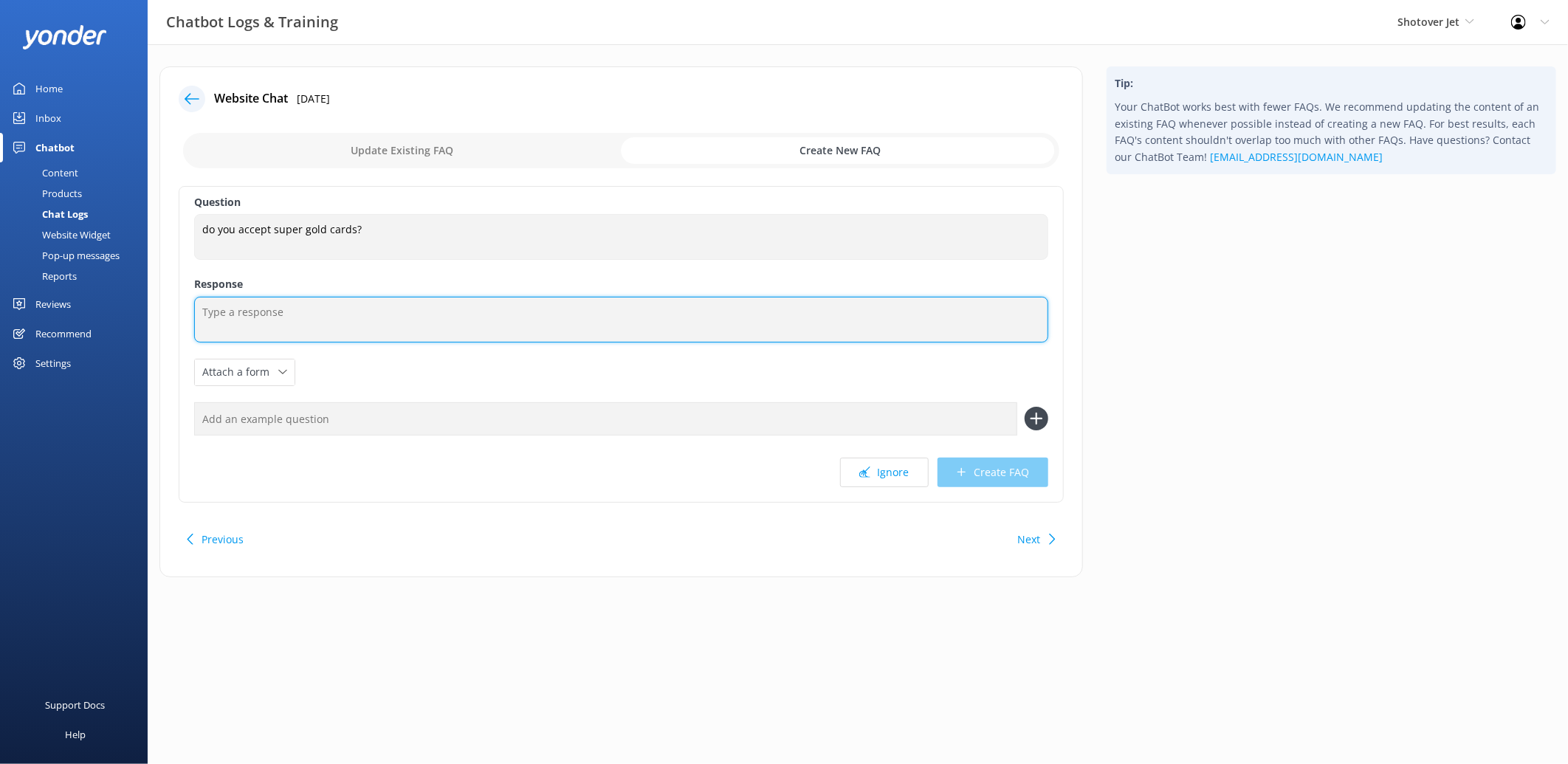
click at [422, 323] on textarea at bounding box center [621, 320] width 854 height 46
paste textarea "Yes, we do offer SuperGold Card rates!"
type textarea "Yes, we do offer SuperGold Card rates!"
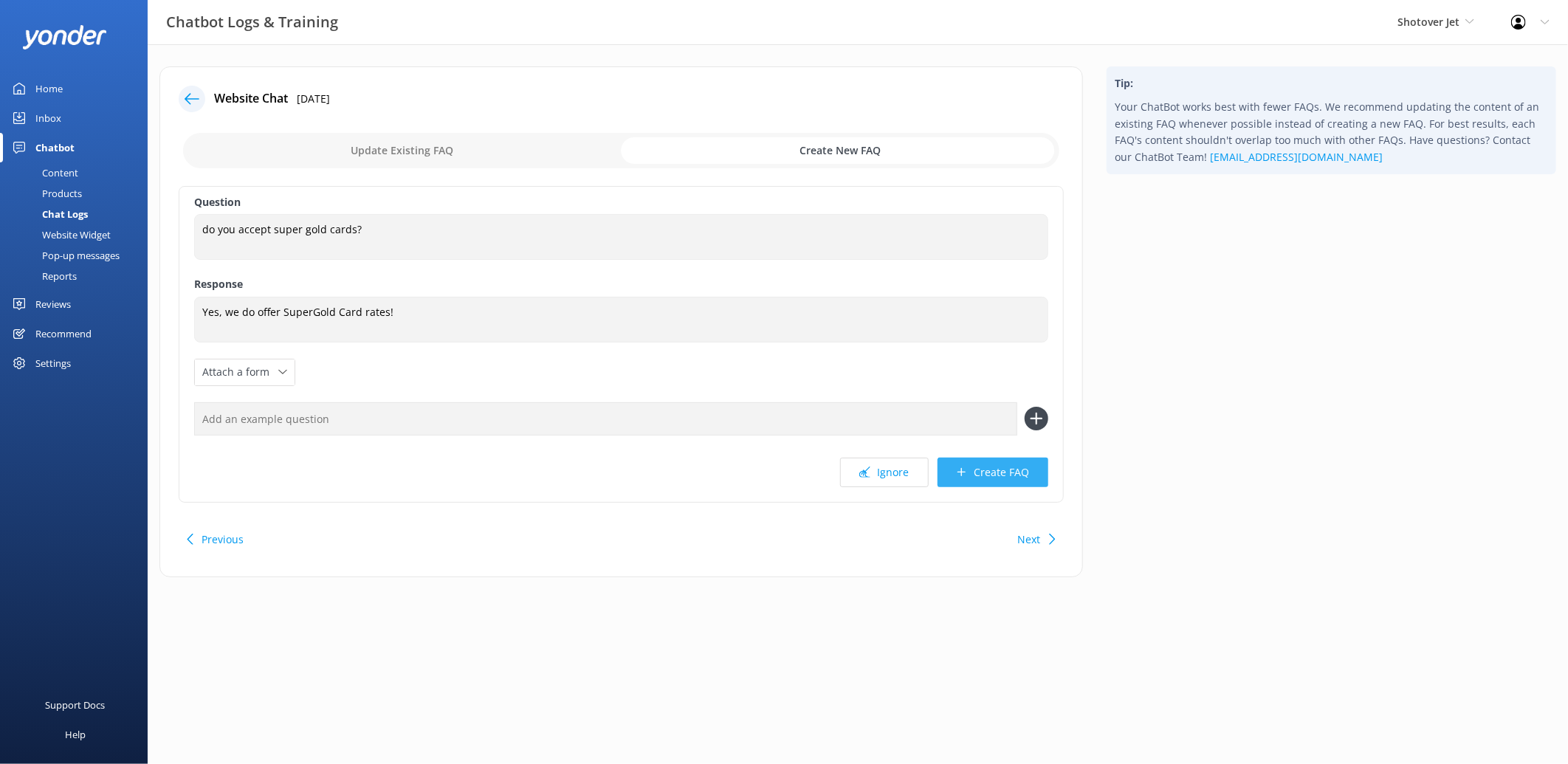
click at [1002, 463] on button "Create FAQ" at bounding box center [992, 472] width 111 height 29
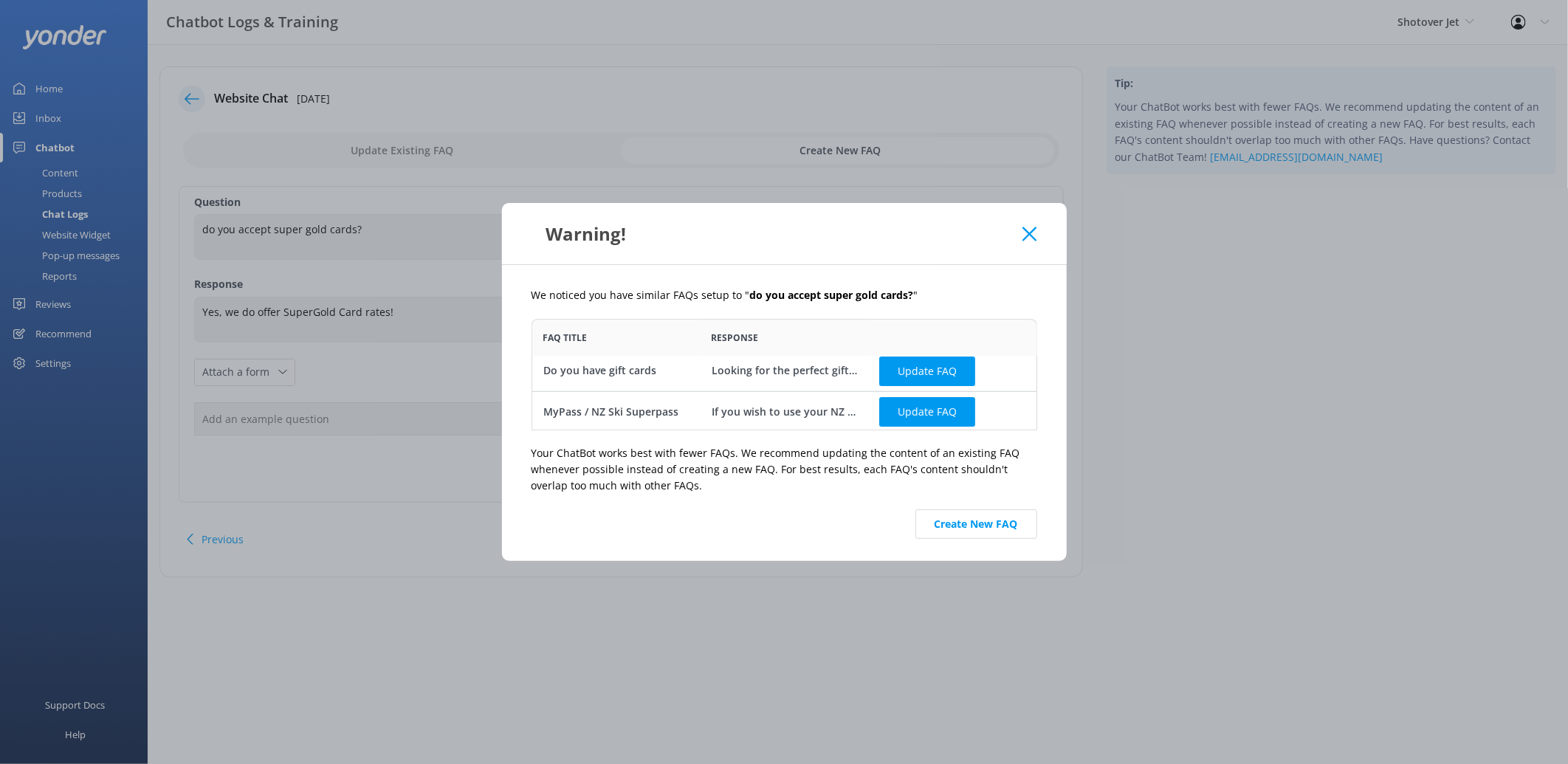
scroll to position [7, 0]
click at [935, 525] on button "Create New FAQ" at bounding box center [975, 523] width 122 height 29
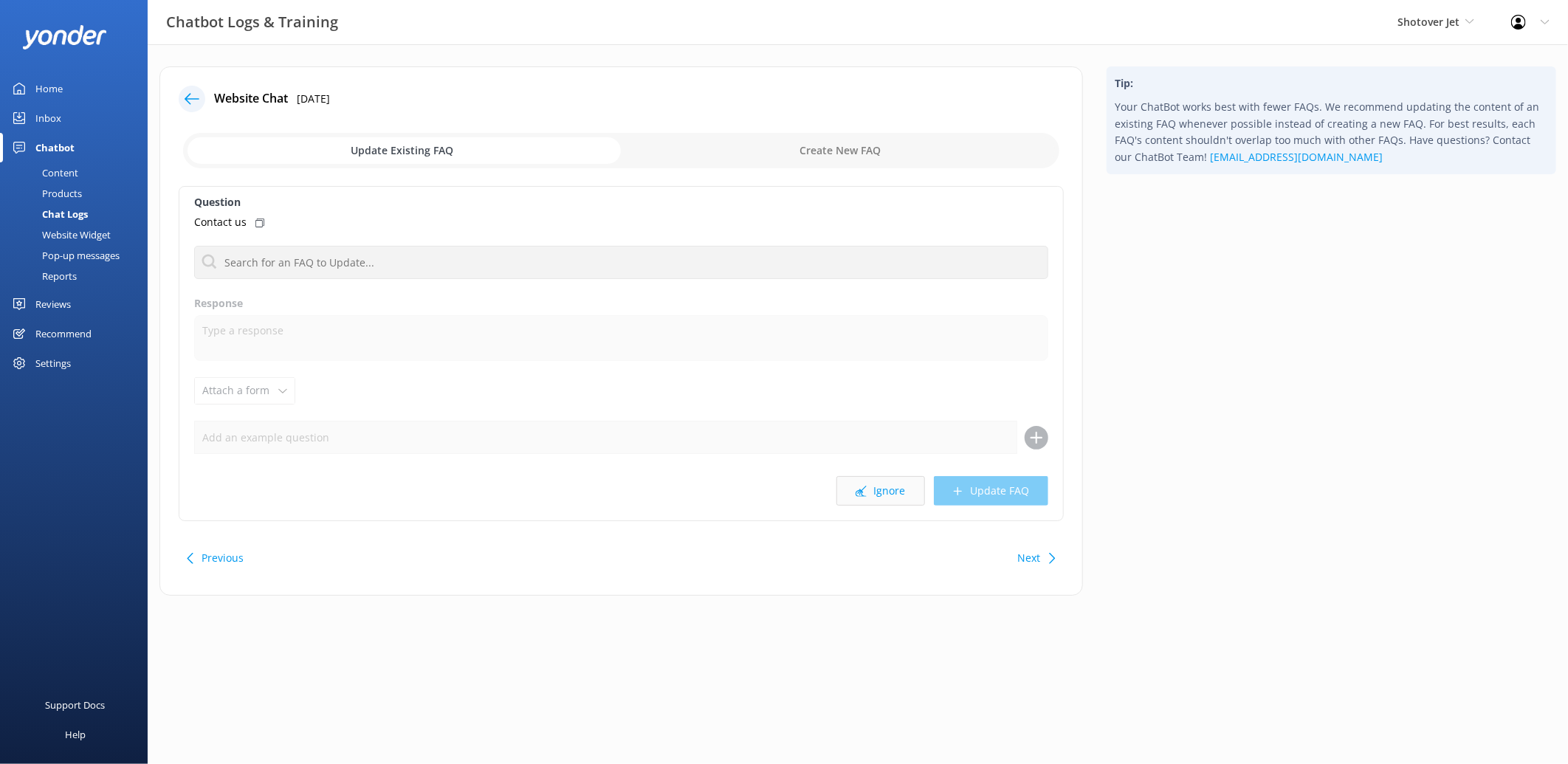
click at [879, 496] on button "Ignore" at bounding box center [880, 490] width 89 height 29
click at [872, 487] on button "Ignore" at bounding box center [880, 490] width 89 height 29
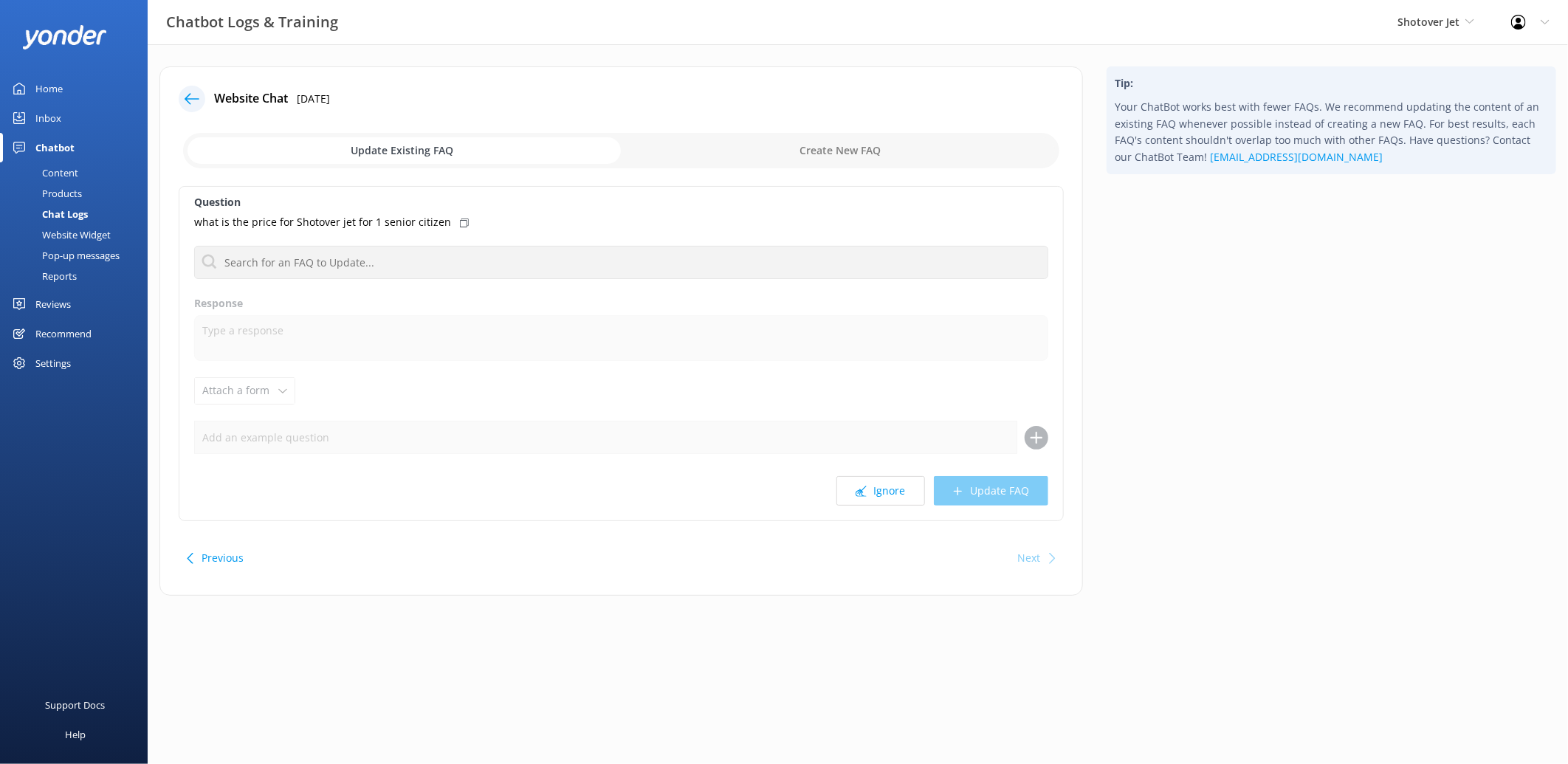
click at [872, 487] on button "Ignore" at bounding box center [880, 490] width 89 height 29
drag, startPoint x: 872, startPoint y: 487, endPoint x: 871, endPoint y: 610, distance: 123.0
click at [871, 610] on div "Website Chat [DATE] Update Existing FAQ Create New FAQ Question How do we book …" at bounding box center [857, 342] width 1420 height 595
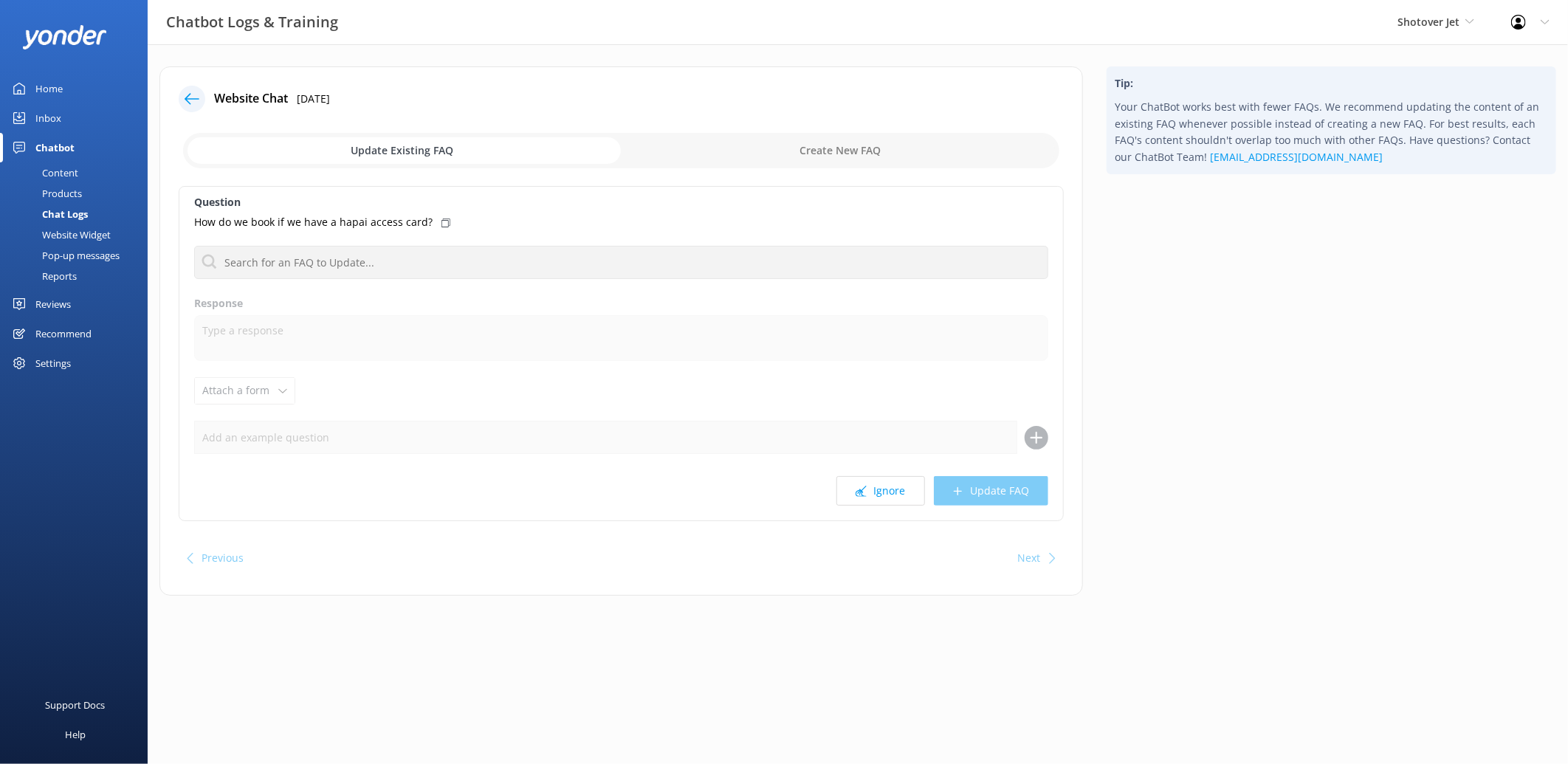
click at [871, 610] on div "Website Chat [DATE] Update Existing FAQ Create New FAQ Question How do we book …" at bounding box center [857, 342] width 1420 height 595
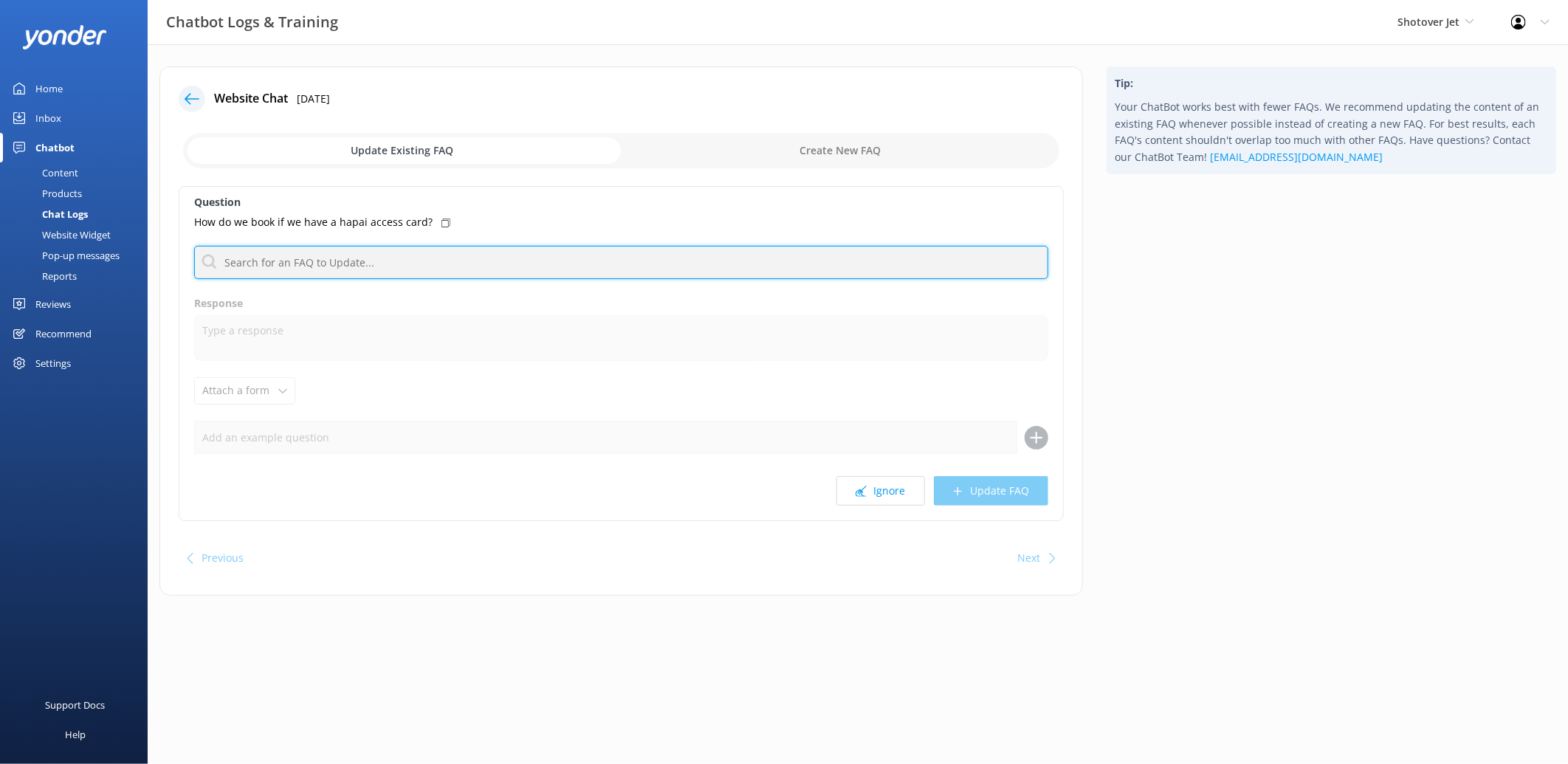
click at [351, 277] on input "text" at bounding box center [621, 262] width 854 height 33
type input "contact us"
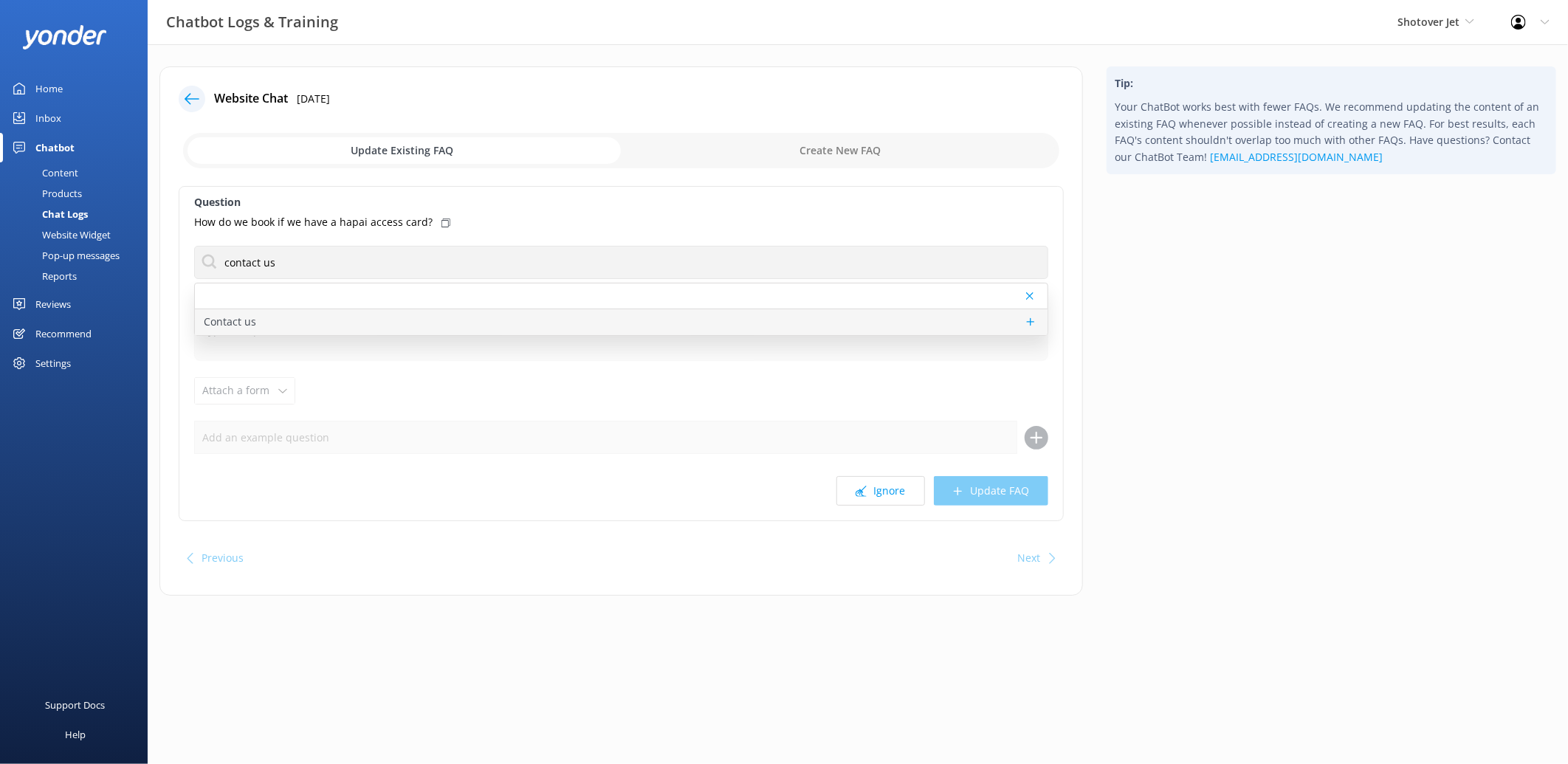
click at [277, 322] on div "Contact us" at bounding box center [621, 322] width 853 height 26
type textarea "You can contact the Shotover Jet team at [PHONE_NUMBER] (International), 0800 7…"
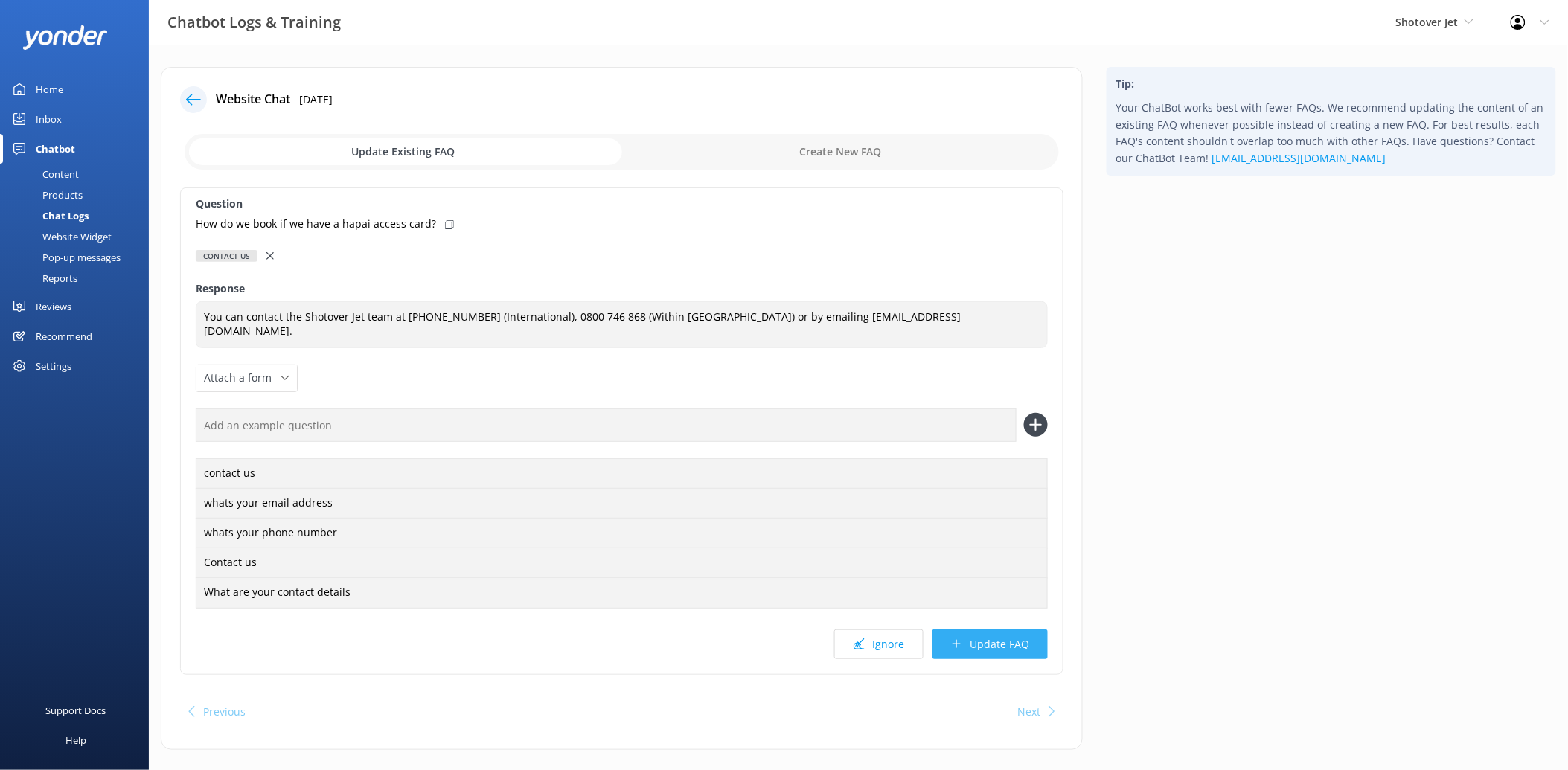
click at [971, 656] on button "Update FAQ" at bounding box center [990, 644] width 116 height 30
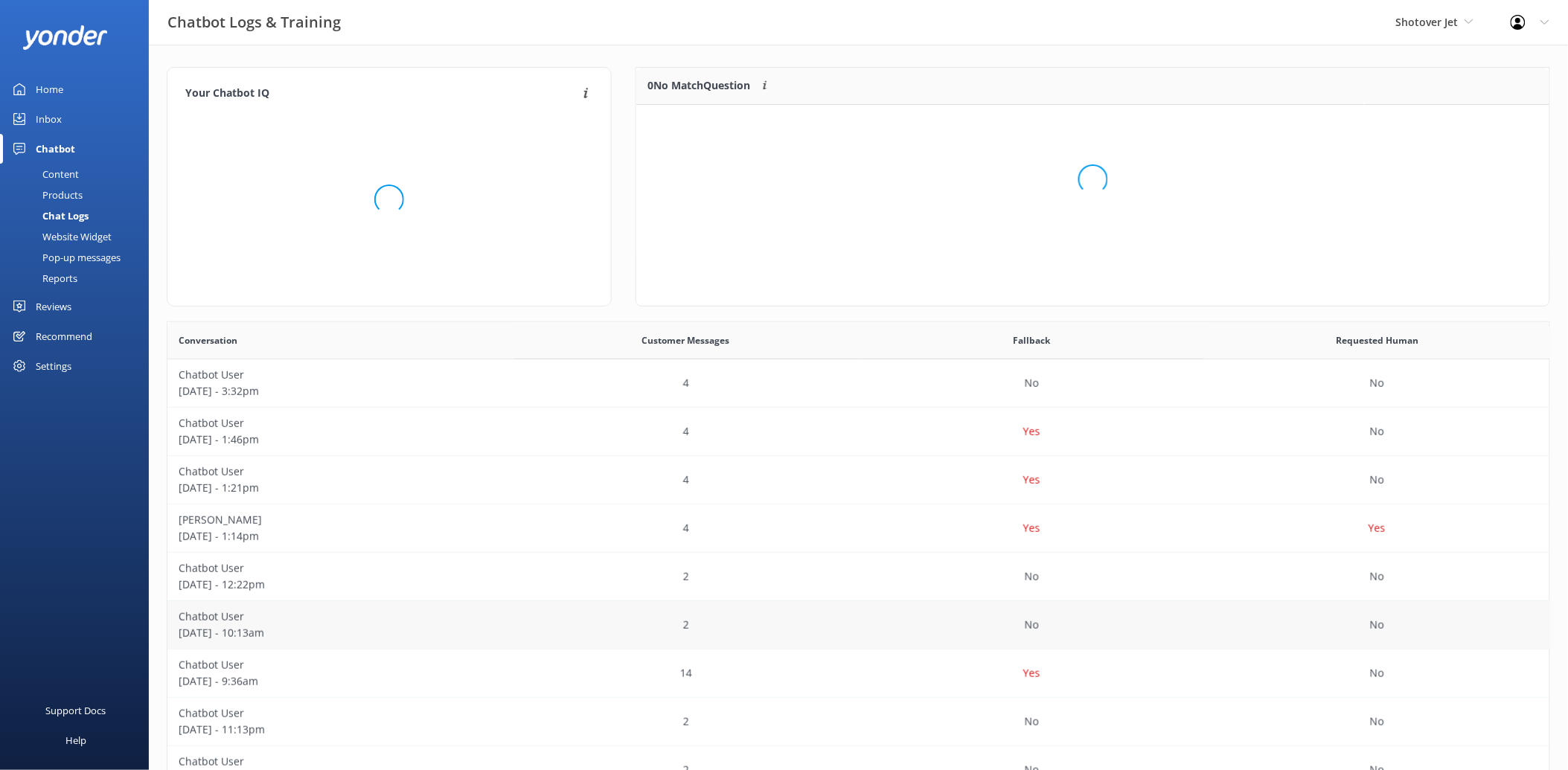
scroll to position [174, 901]
